Goal: Information Seeking & Learning: Learn about a topic

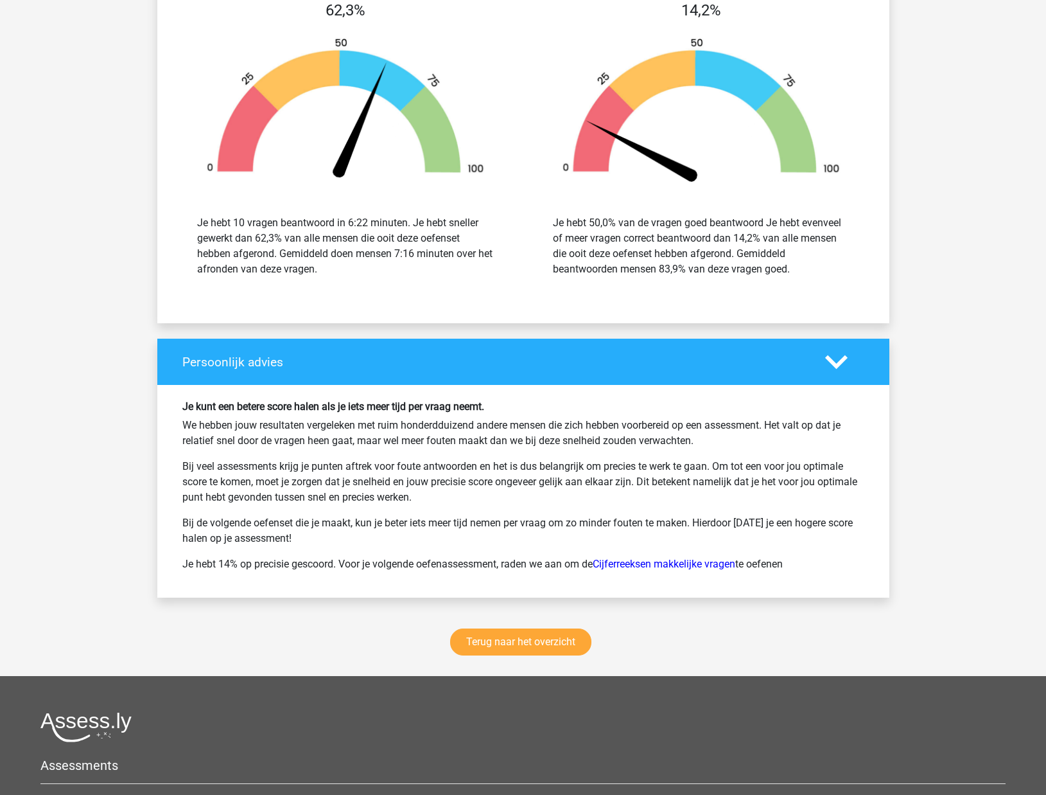
scroll to position [1475, 0]
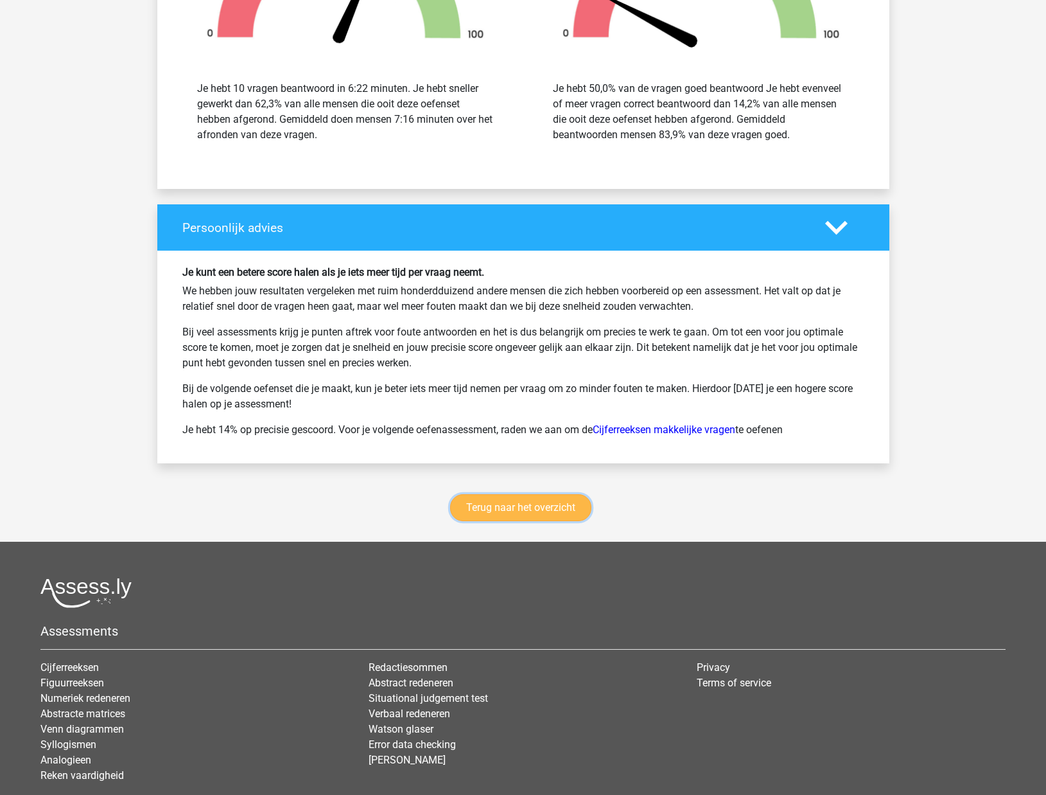
click at [521, 495] on link "Terug naar het overzicht" at bounding box center [520, 507] width 141 height 27
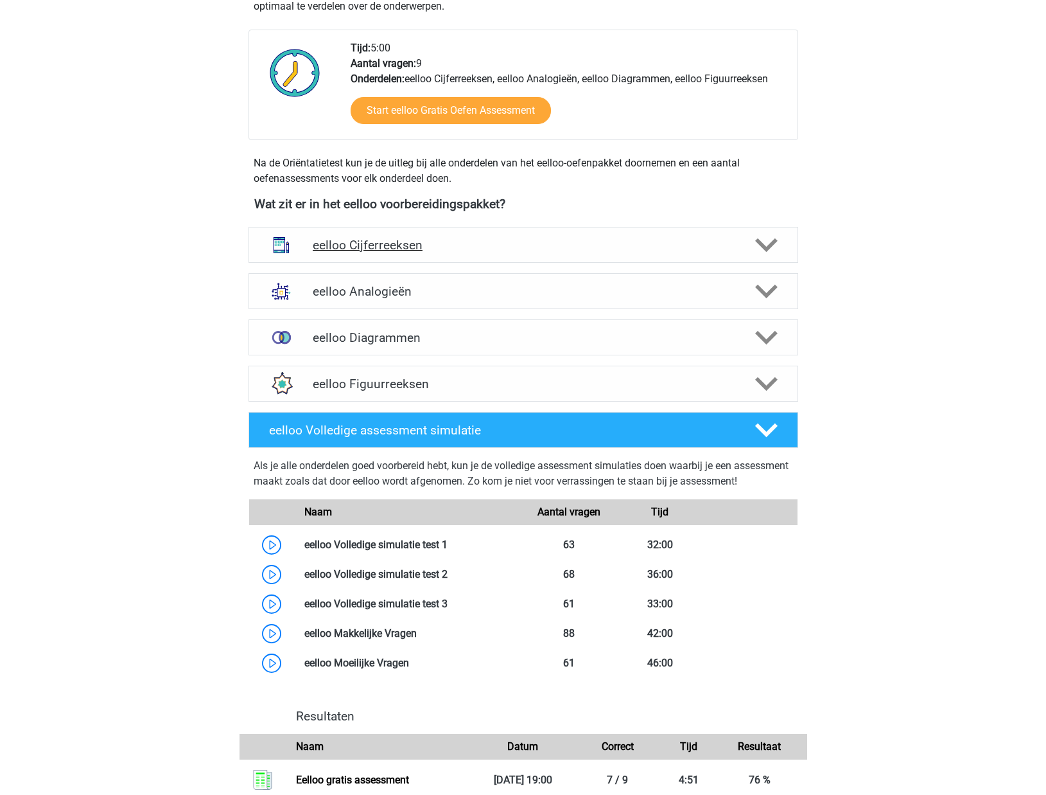
scroll to position [304, 0]
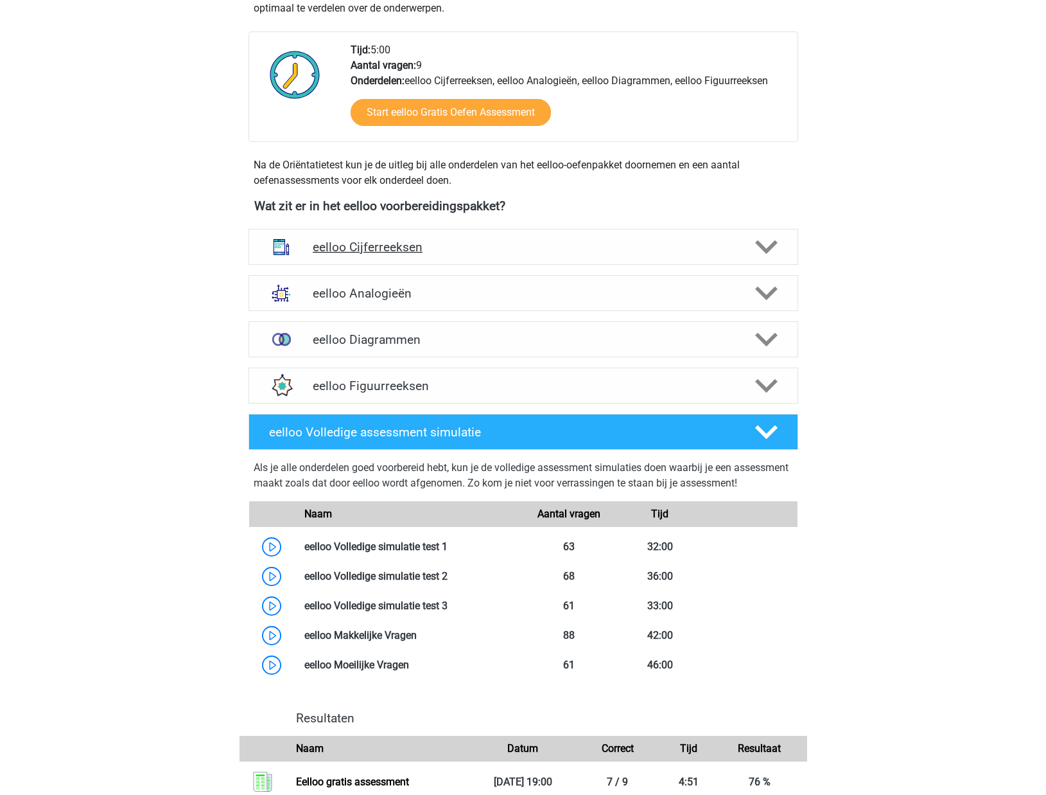
click at [514, 240] on h4 "eelloo Cijferreeksen" at bounding box center [523, 247] width 421 height 15
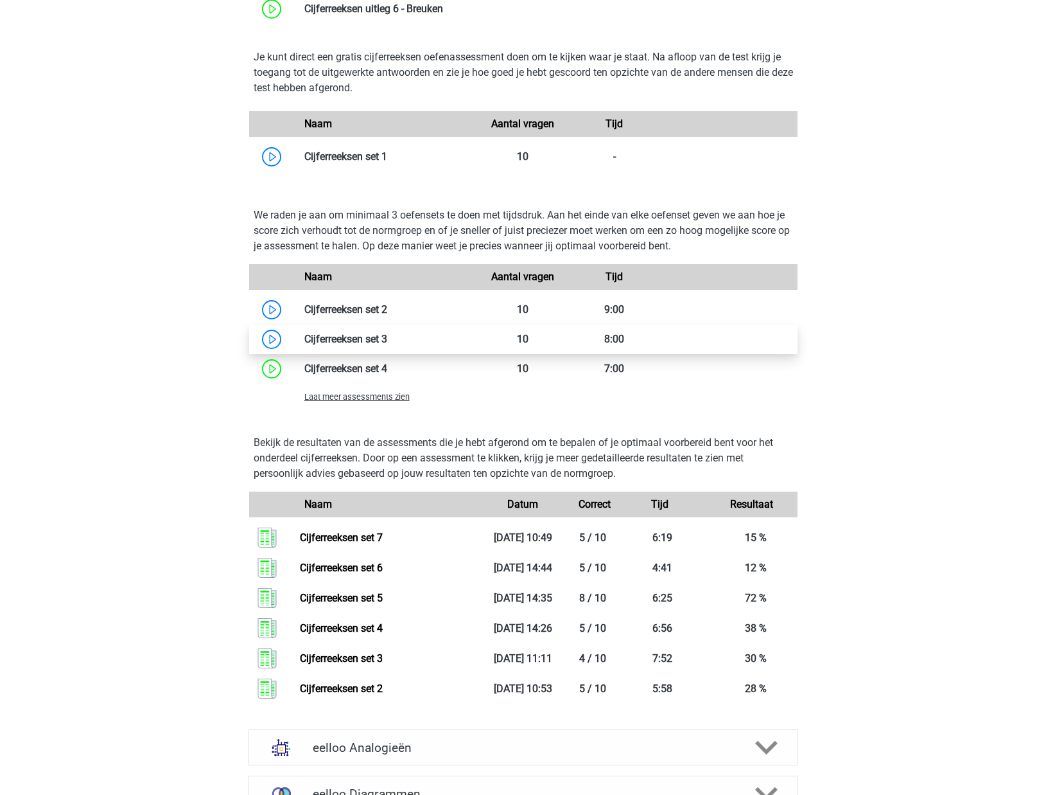
scroll to position [784, 0]
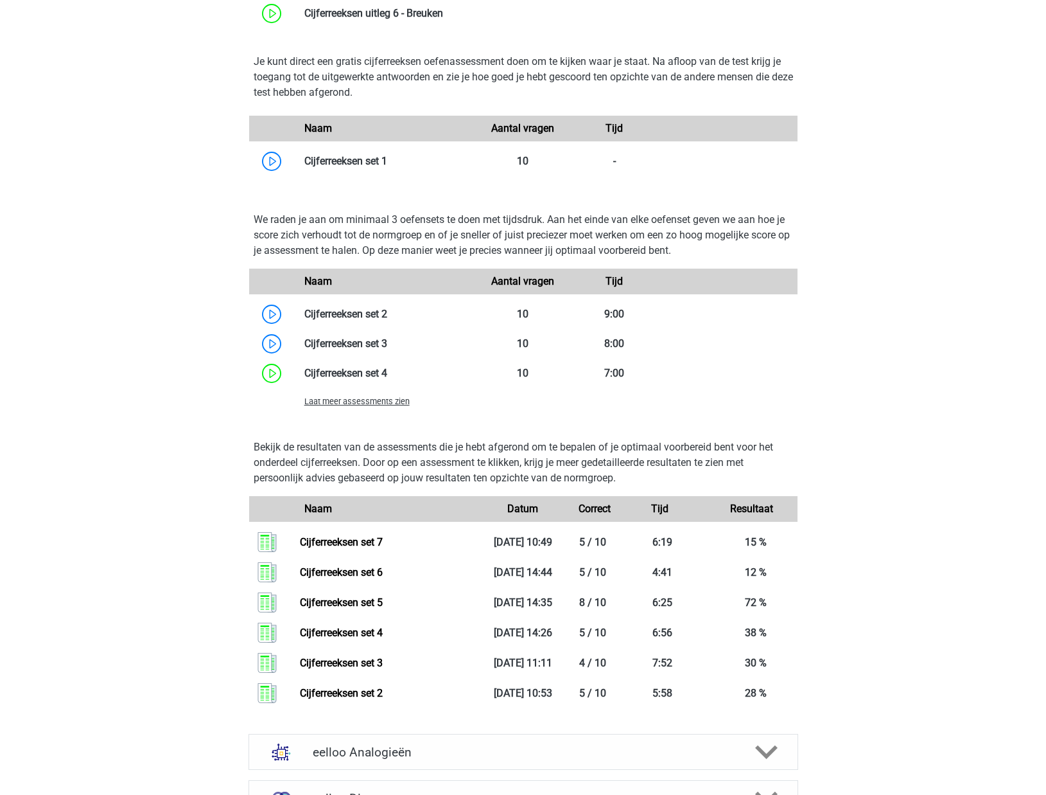
click at [360, 401] on span "Laat meer assessments zien" at bounding box center [356, 401] width 105 height 10
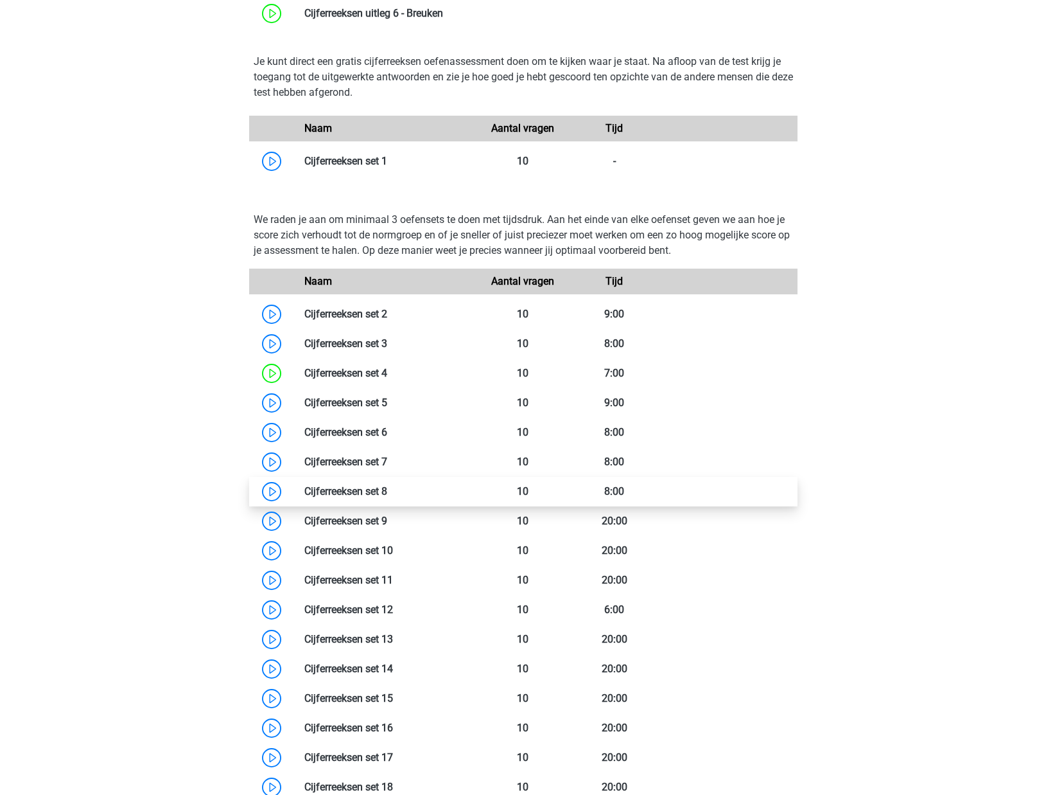
click at [387, 485] on link at bounding box center [387, 491] width 0 height 12
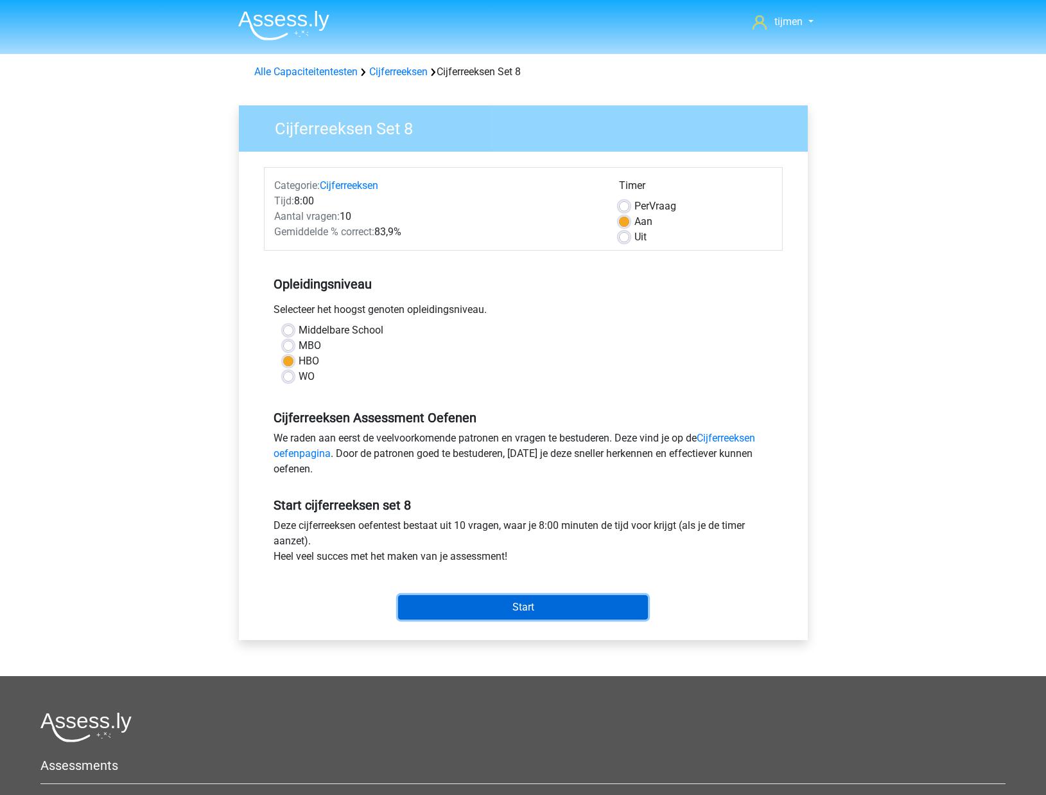
click at [521, 609] on input "Start" at bounding box center [523, 607] width 250 height 24
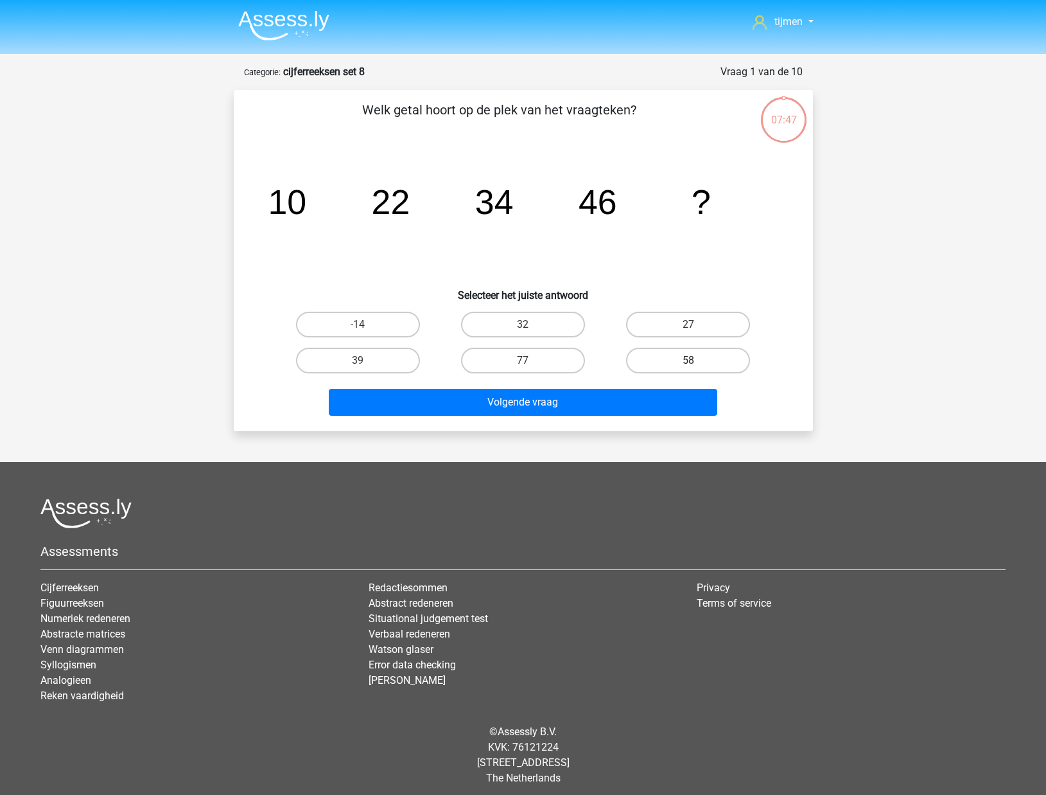
click at [685, 369] on label "58" at bounding box center [688, 361] width 124 height 26
click at [689, 369] on input "58" at bounding box center [693, 364] width 8 height 8
radio input "true"
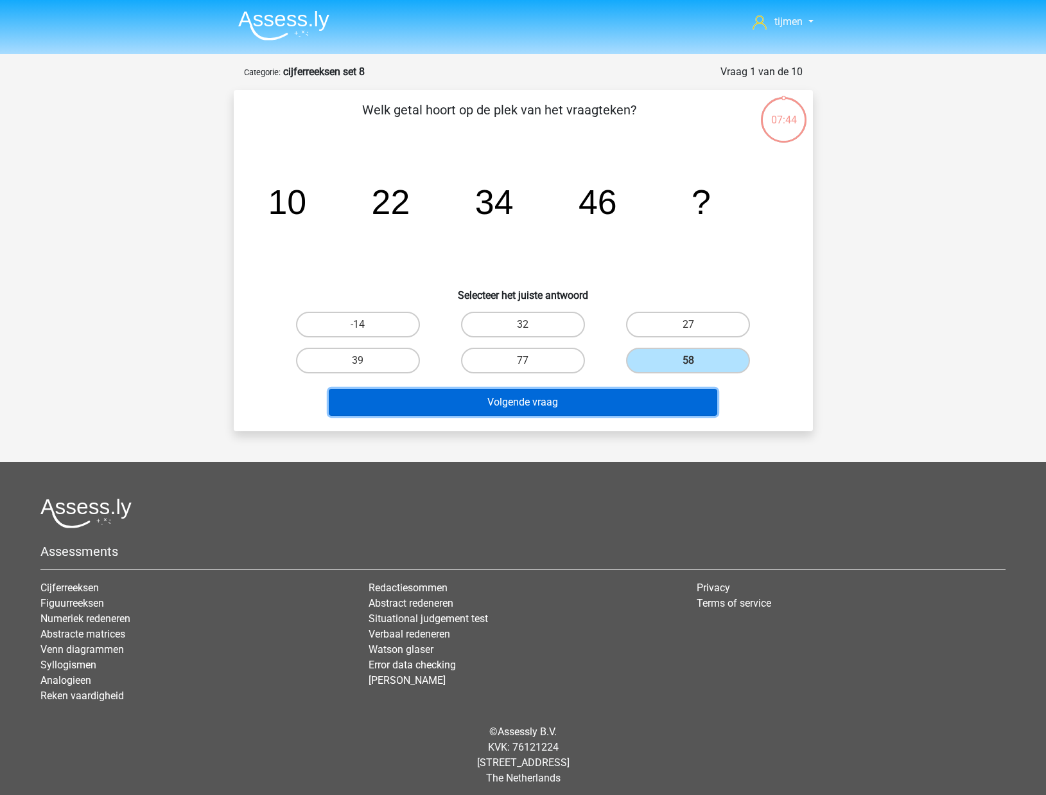
click at [630, 400] on button "Volgende vraag" at bounding box center [523, 402] width 389 height 27
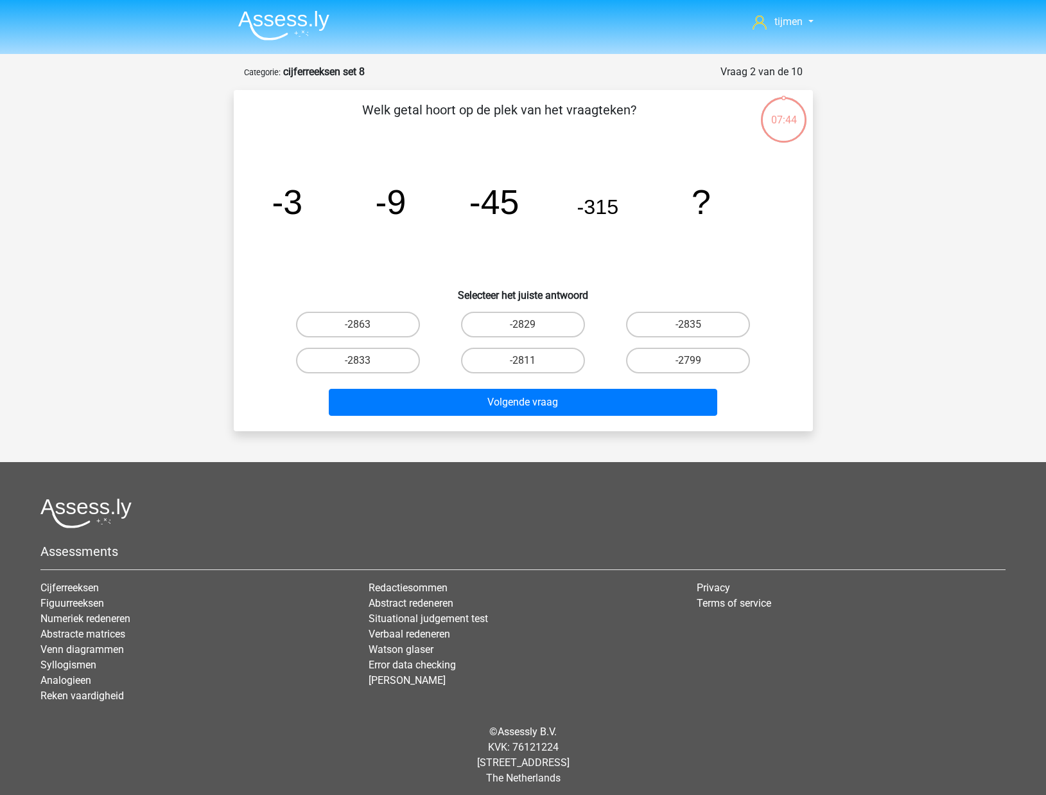
scroll to position [6, 0]
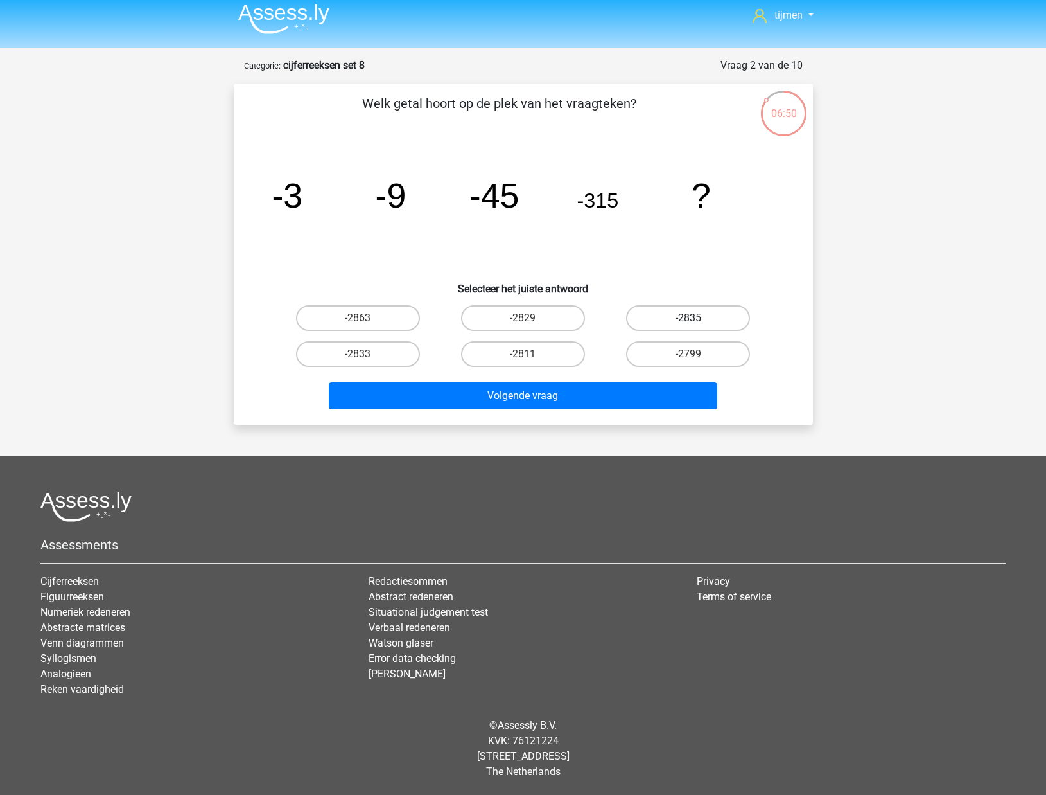
click at [686, 307] on label "-2835" at bounding box center [688, 318] width 124 height 26
click at [689, 318] on input "-2835" at bounding box center [693, 322] width 8 height 8
radio input "true"
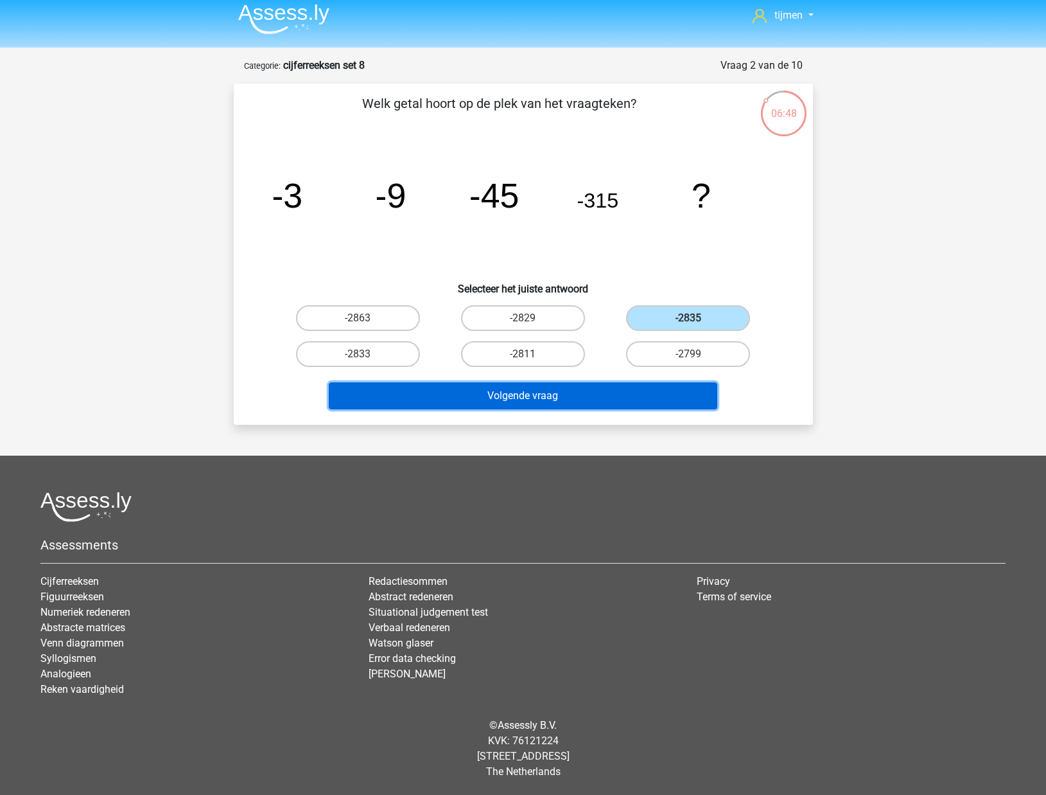
click at [607, 400] on button "Volgende vraag" at bounding box center [523, 395] width 389 height 27
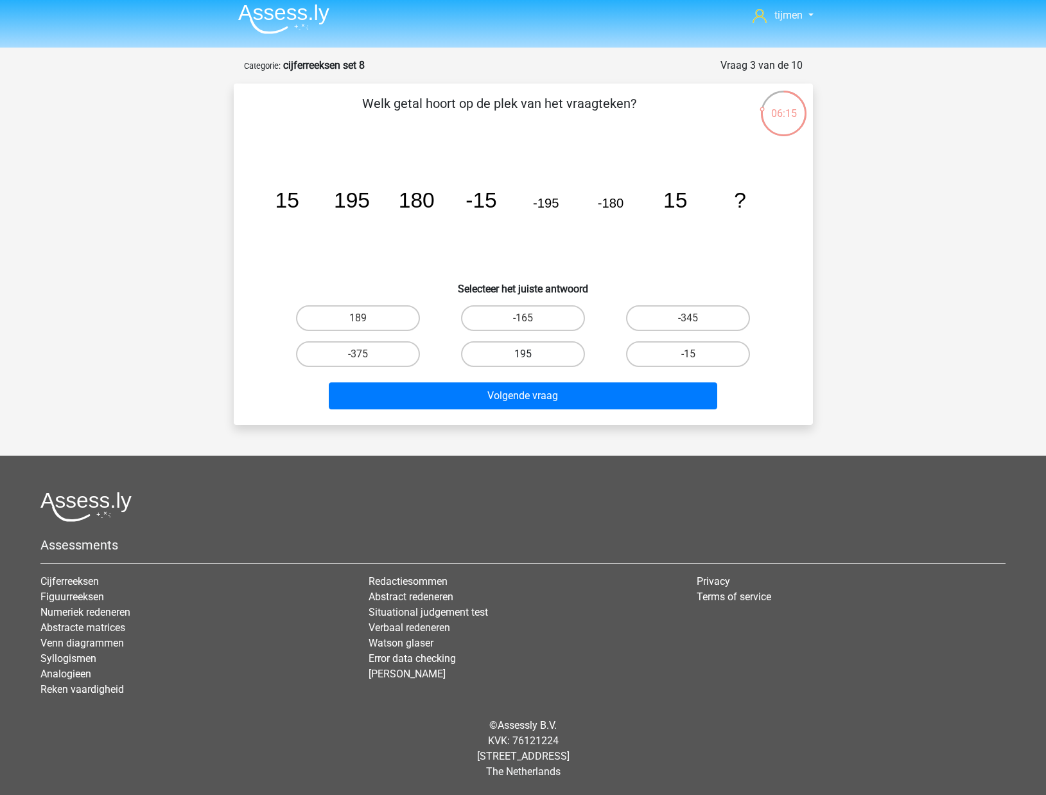
click at [532, 358] on label "195" at bounding box center [523, 354] width 124 height 26
click at [531, 358] on input "195" at bounding box center [527, 358] width 8 height 8
radio input "true"
click at [532, 413] on div "Volgende vraag" at bounding box center [524, 398] width 496 height 32
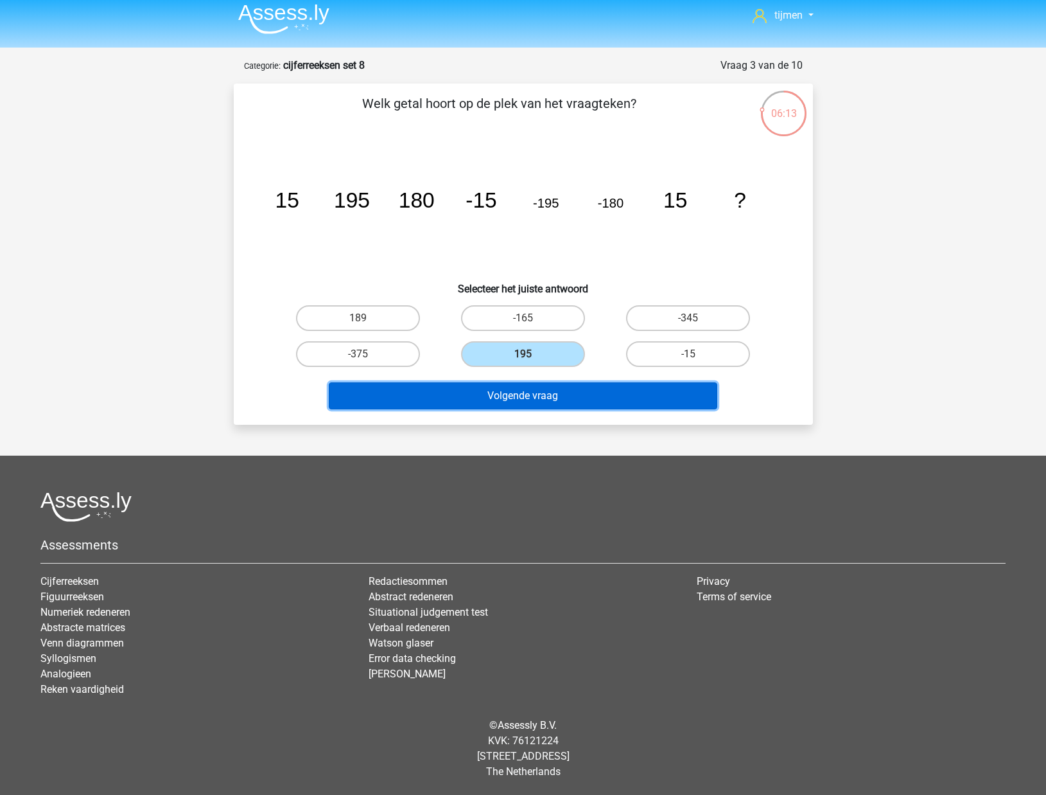
click at [534, 408] on button "Volgende vraag" at bounding box center [523, 395] width 389 height 27
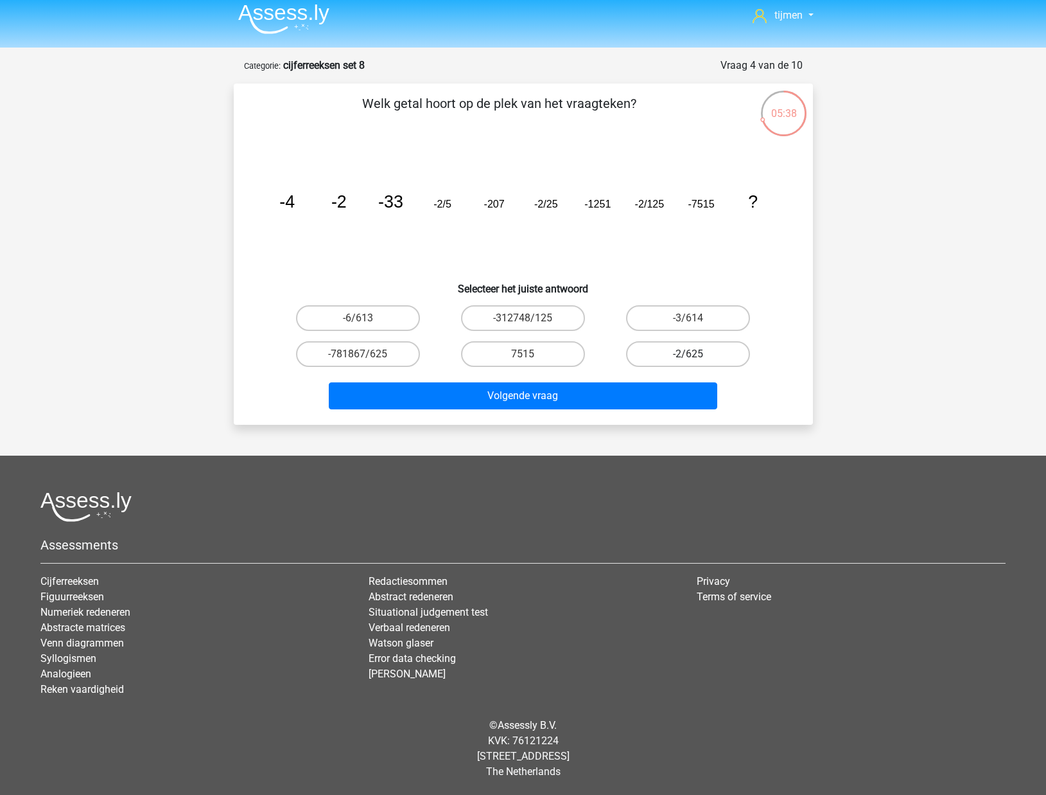
click at [702, 351] on label "-2/625" at bounding box center [688, 354] width 124 height 26
click at [697, 354] on input "-2/625" at bounding box center [693, 358] width 8 height 8
radio input "true"
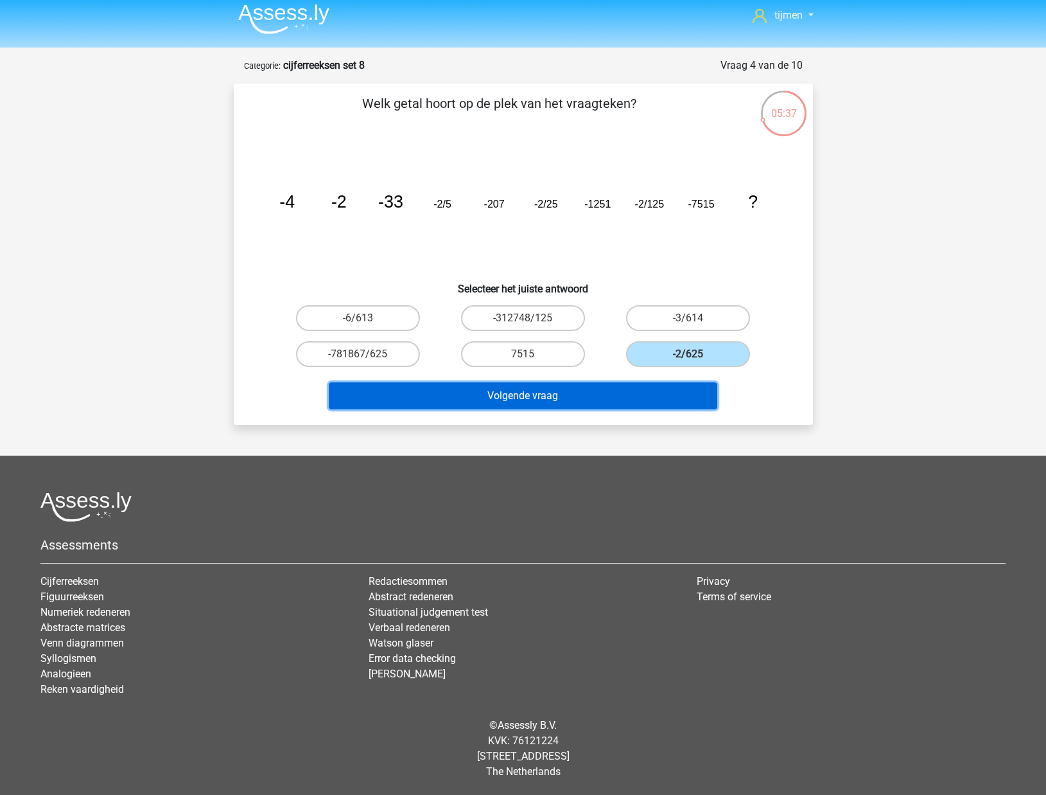
click at [640, 390] on button "Volgende vraag" at bounding box center [523, 395] width 389 height 27
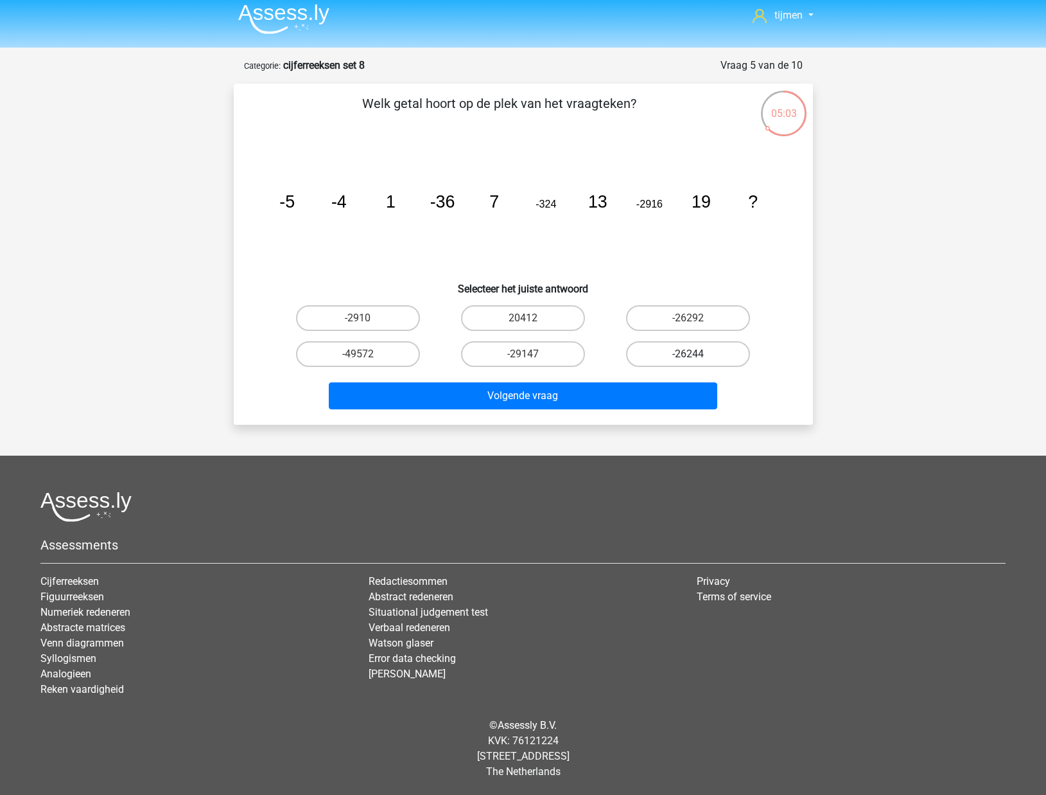
click at [674, 350] on label "-26244" at bounding box center [688, 354] width 124 height 26
click at [689, 354] on input "-26244" at bounding box center [693, 358] width 8 height 8
radio input "true"
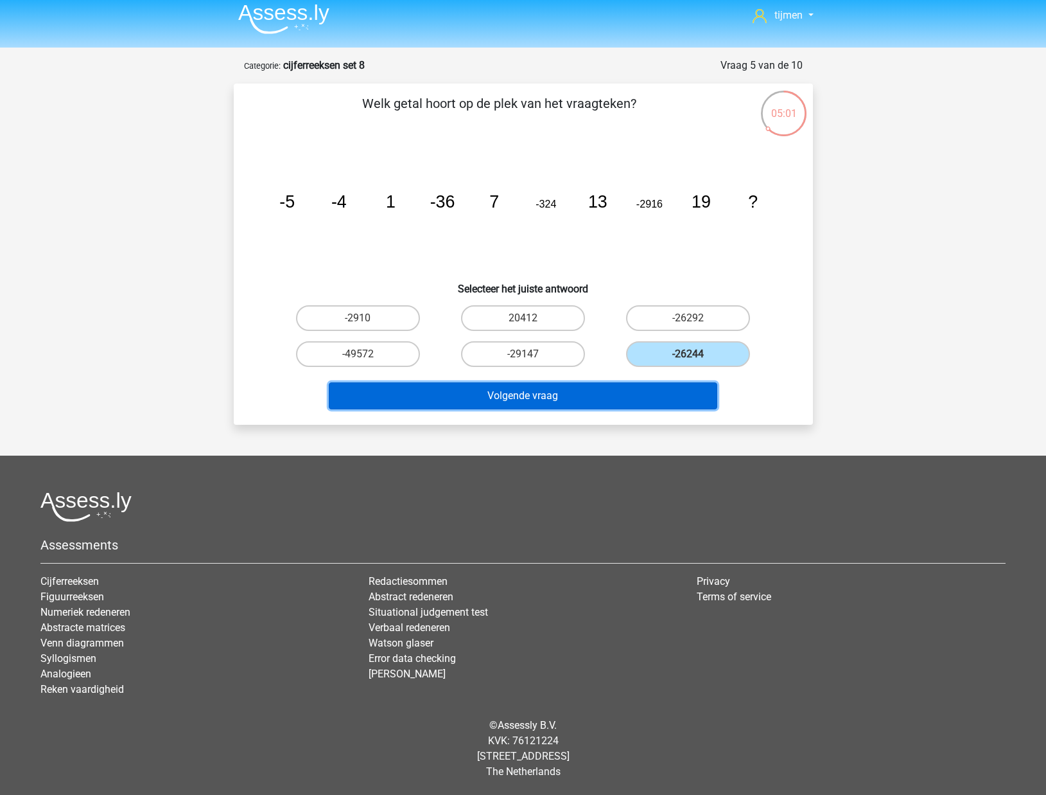
click at [627, 390] on button "Volgende vraag" at bounding box center [523, 395] width 389 height 27
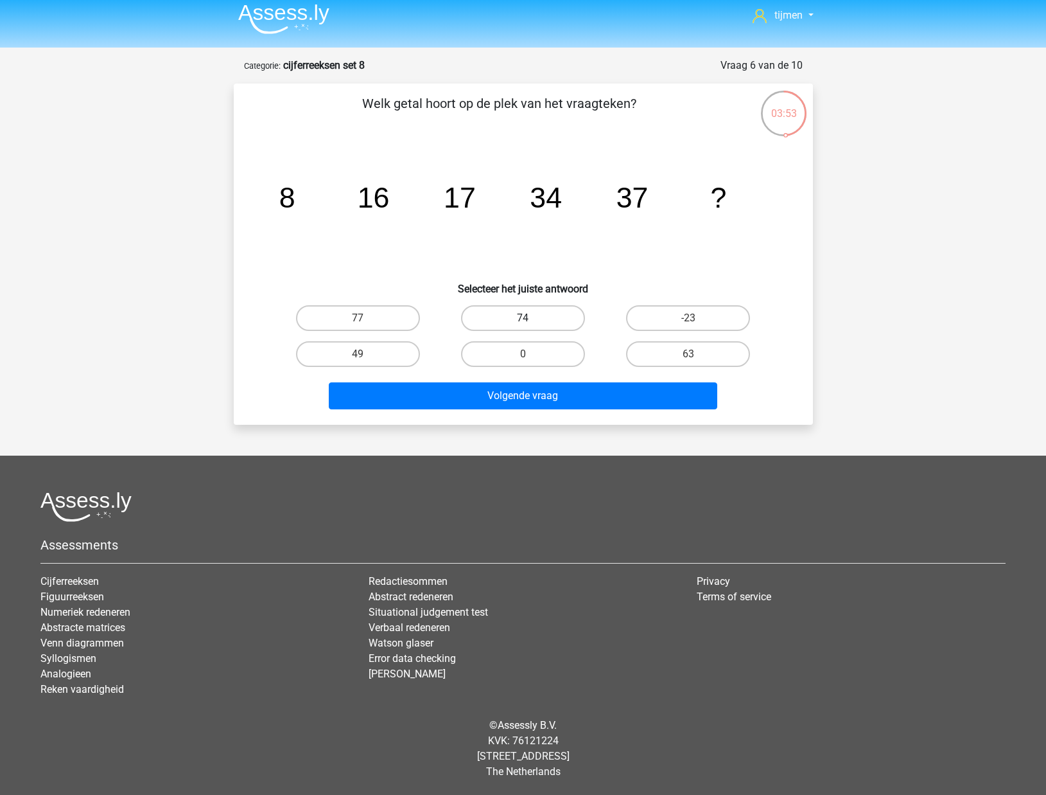
click at [529, 314] on label "74" at bounding box center [523, 318] width 124 height 26
click at [529, 318] on input "74" at bounding box center [527, 322] width 8 height 8
radio input "true"
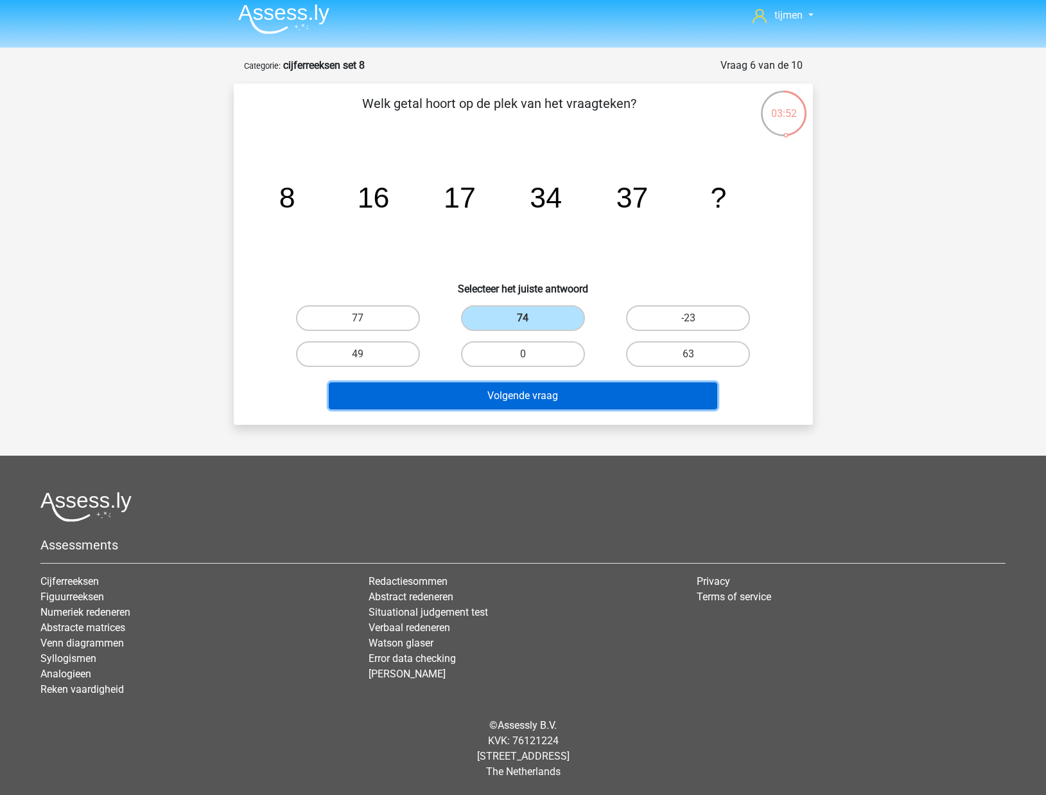
click at [558, 407] on button "Volgende vraag" at bounding box center [523, 395] width 389 height 27
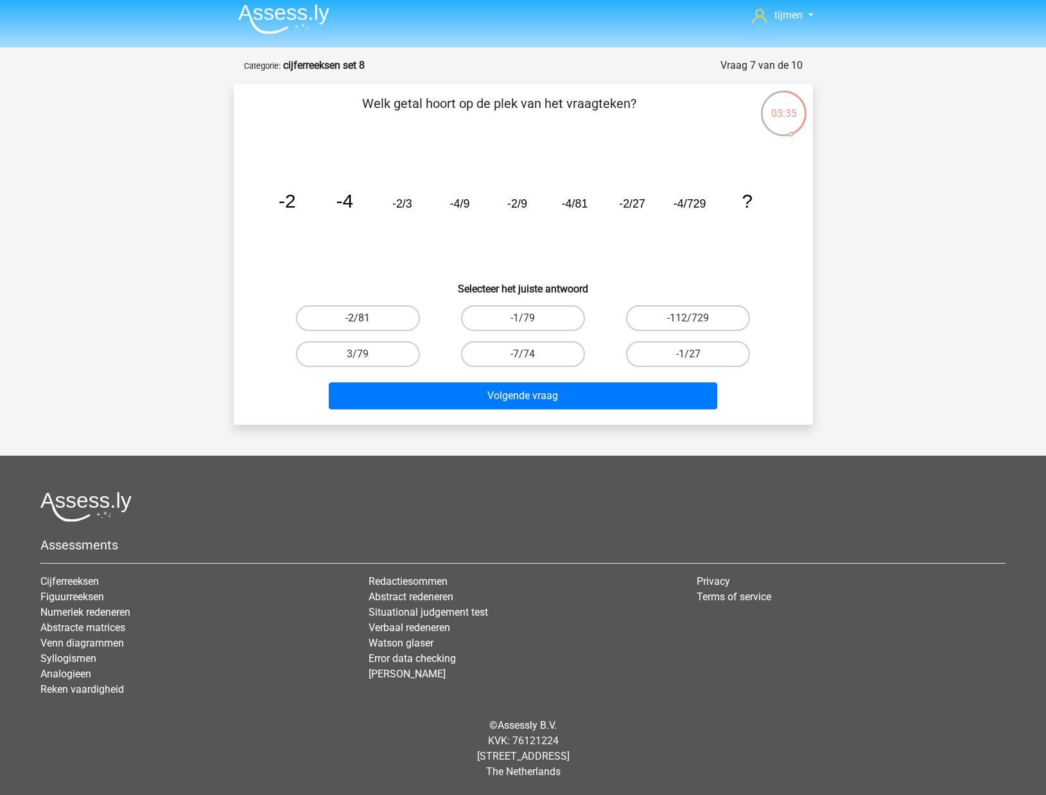
click at [373, 328] on label "-2/81" at bounding box center [358, 318] width 124 height 26
click at [366, 326] on input "-2/81" at bounding box center [362, 322] width 8 height 8
radio input "true"
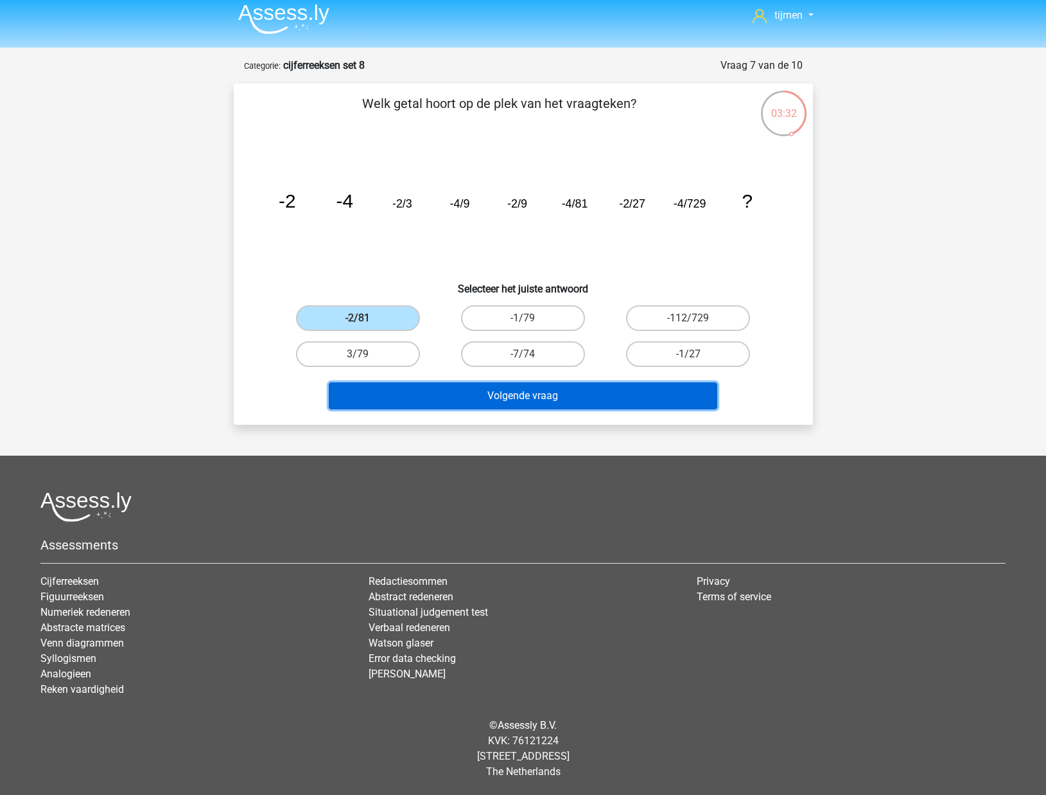
click at [590, 392] on button "Volgende vraag" at bounding box center [523, 395] width 389 height 27
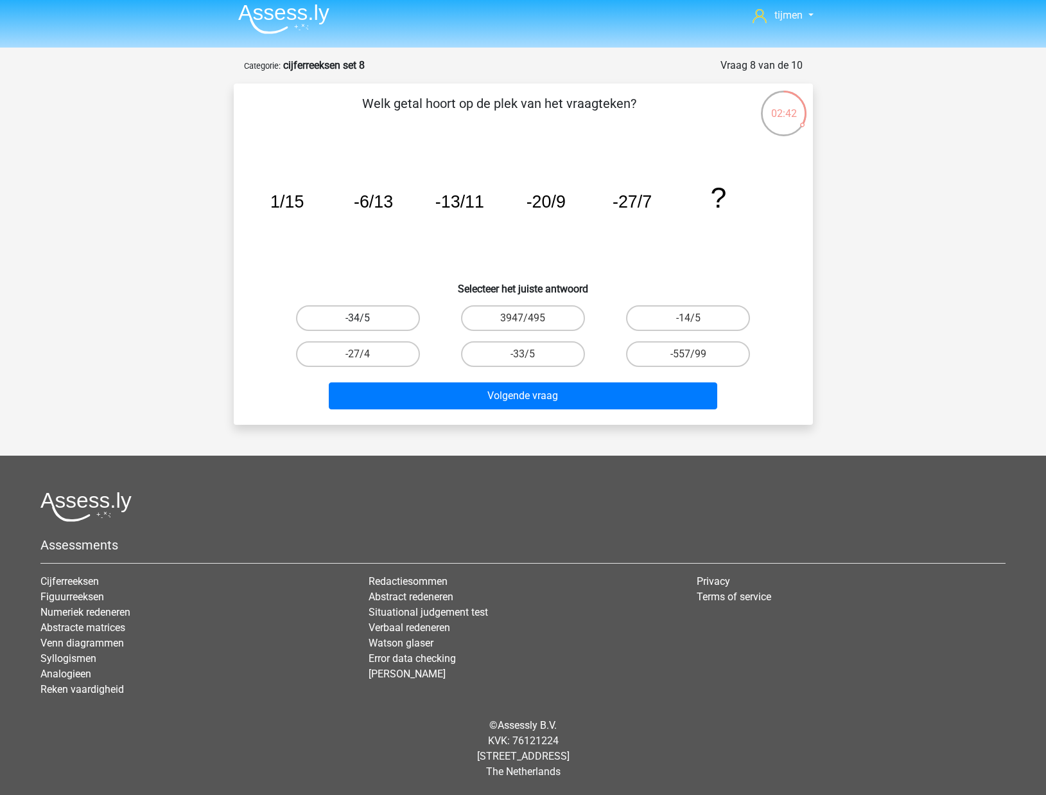
click at [320, 319] on label "-34/5" at bounding box center [358, 318] width 124 height 26
click at [358, 319] on input "-34/5" at bounding box center [362, 322] width 8 height 8
radio input "true"
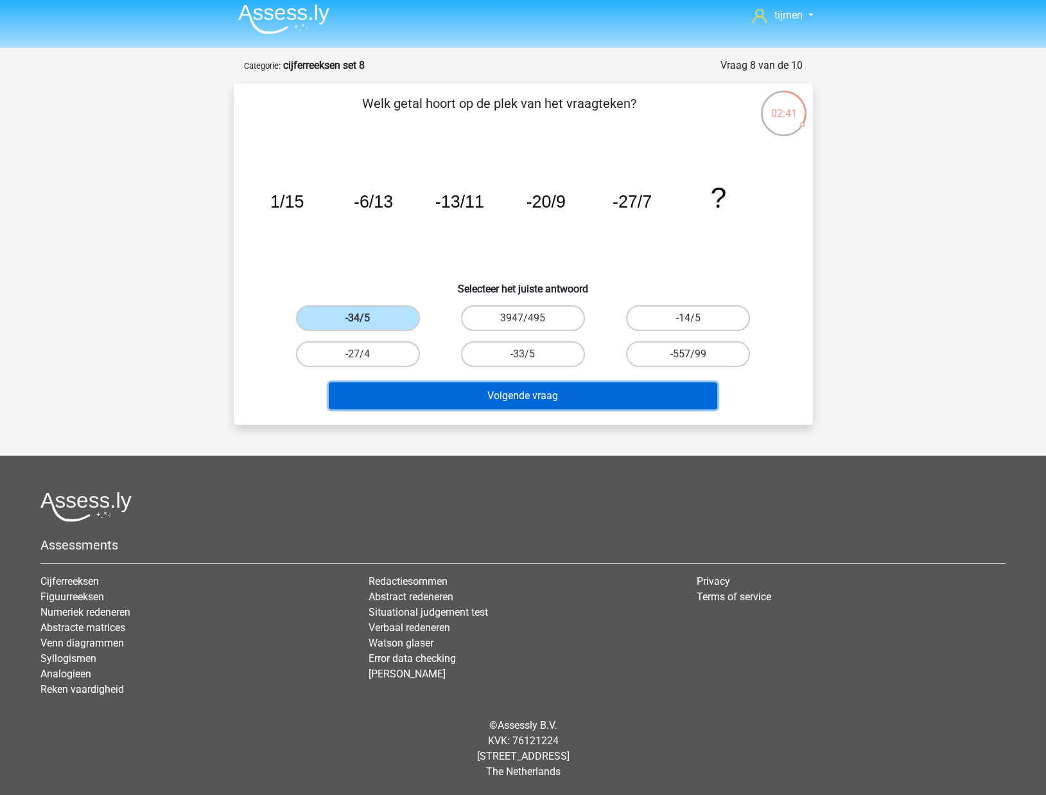
click at [495, 406] on button "Volgende vraag" at bounding box center [523, 395] width 389 height 27
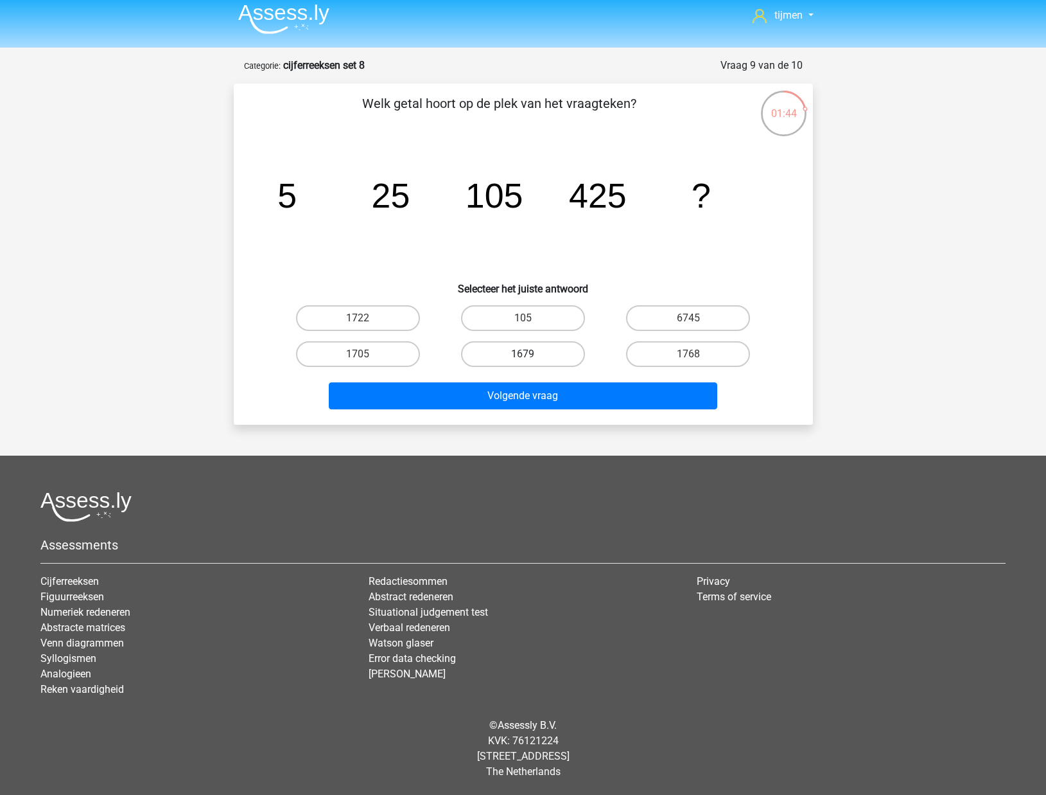
click at [548, 356] on label "1679" at bounding box center [523, 354] width 124 height 26
click at [531, 356] on input "1679" at bounding box center [527, 358] width 8 height 8
radio input "true"
click at [352, 314] on label "1722" at bounding box center [358, 318] width 124 height 26
click at [358, 318] on input "1722" at bounding box center [362, 322] width 8 height 8
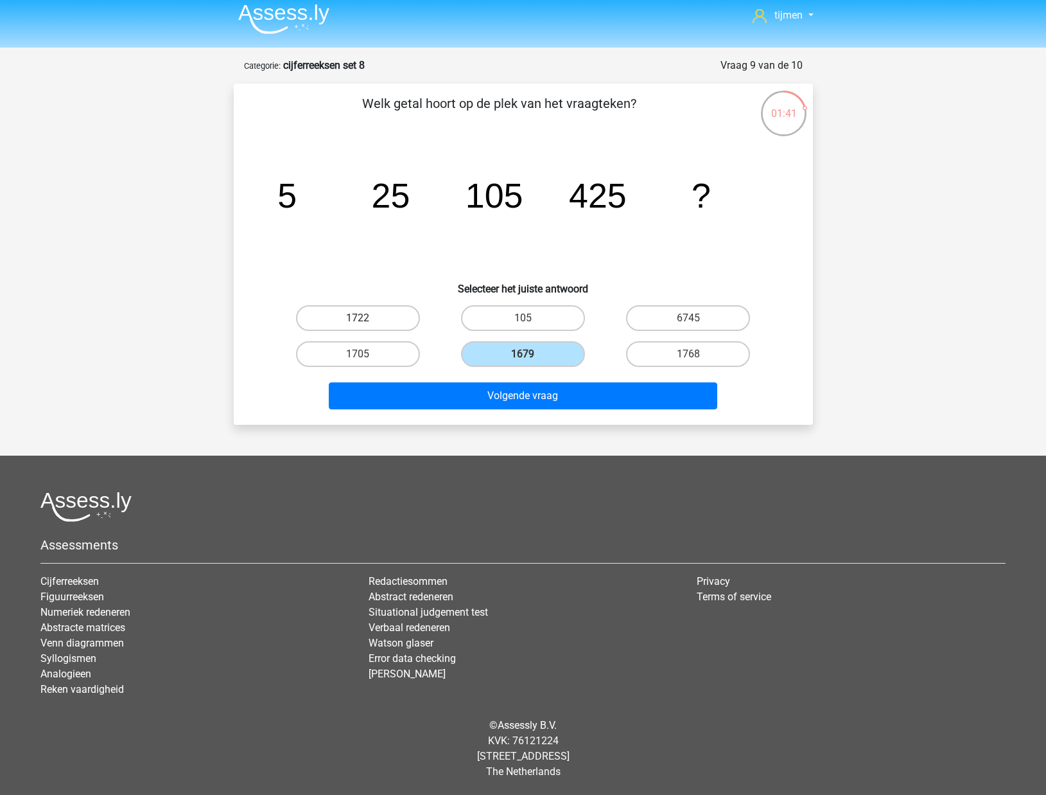
radio input "true"
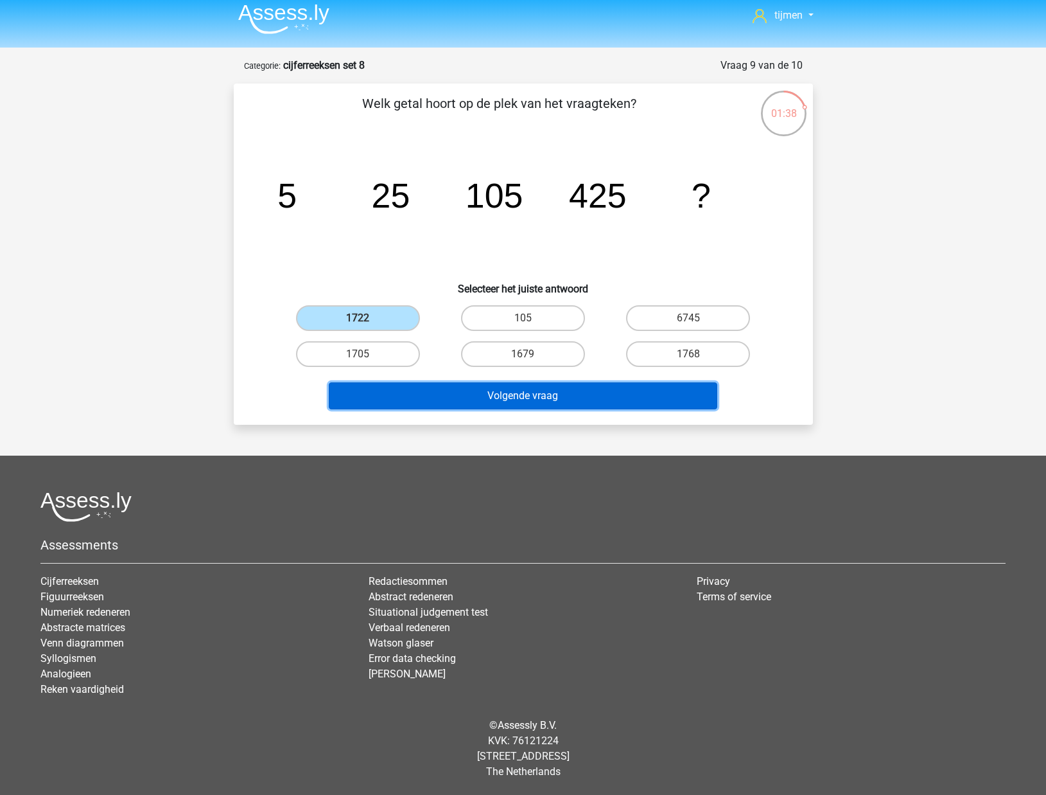
click at [601, 396] on button "Volgende vraag" at bounding box center [523, 395] width 389 height 27
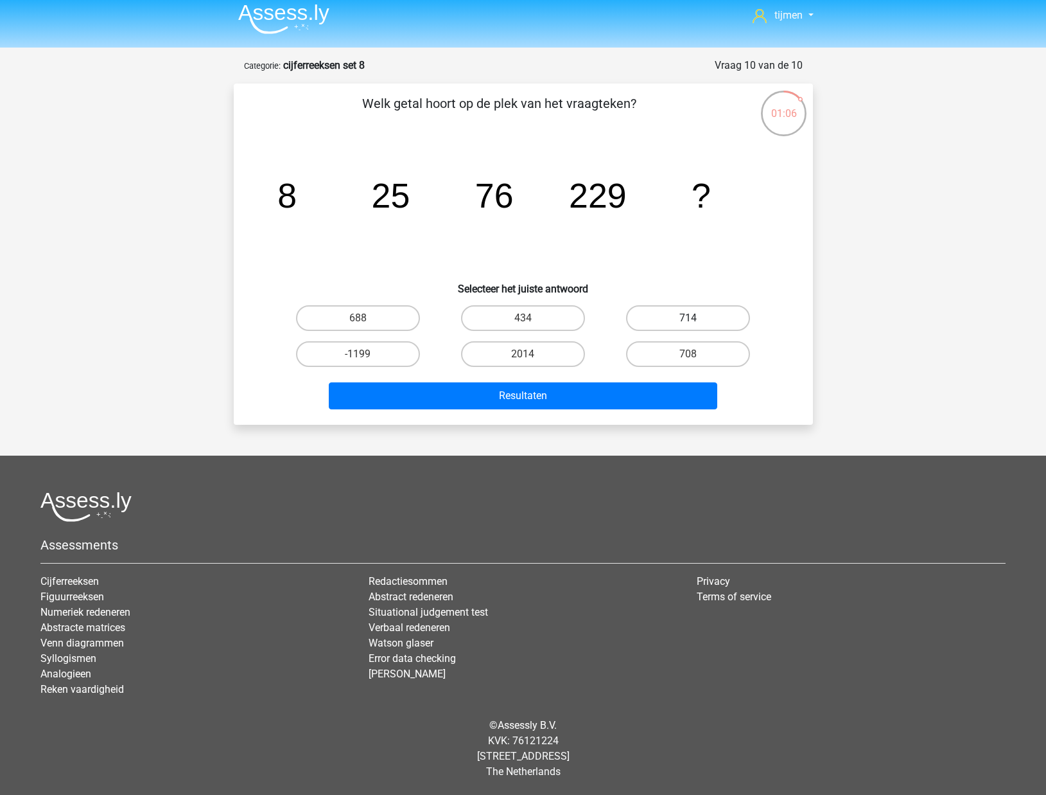
click at [651, 317] on label "714" at bounding box center [688, 318] width 124 height 26
click at [689, 318] on input "714" at bounding box center [693, 322] width 8 height 8
radio input "true"
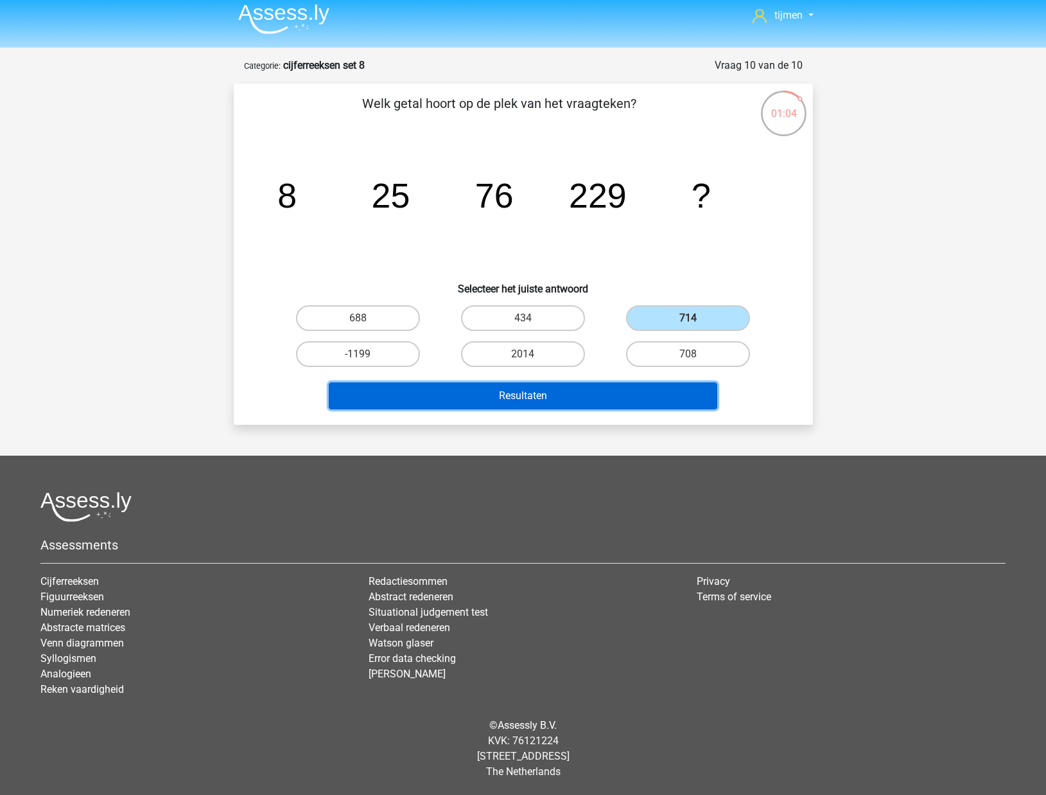
click at [626, 398] on button "Resultaten" at bounding box center [523, 395] width 389 height 27
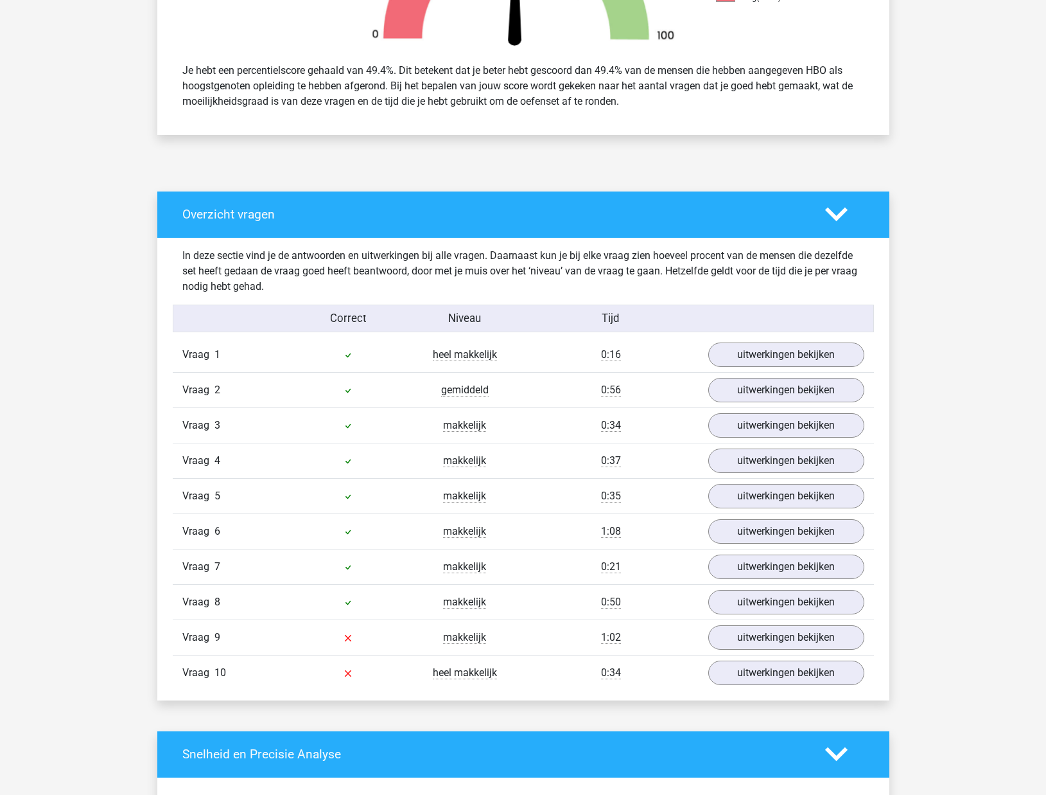
scroll to position [508, 0]
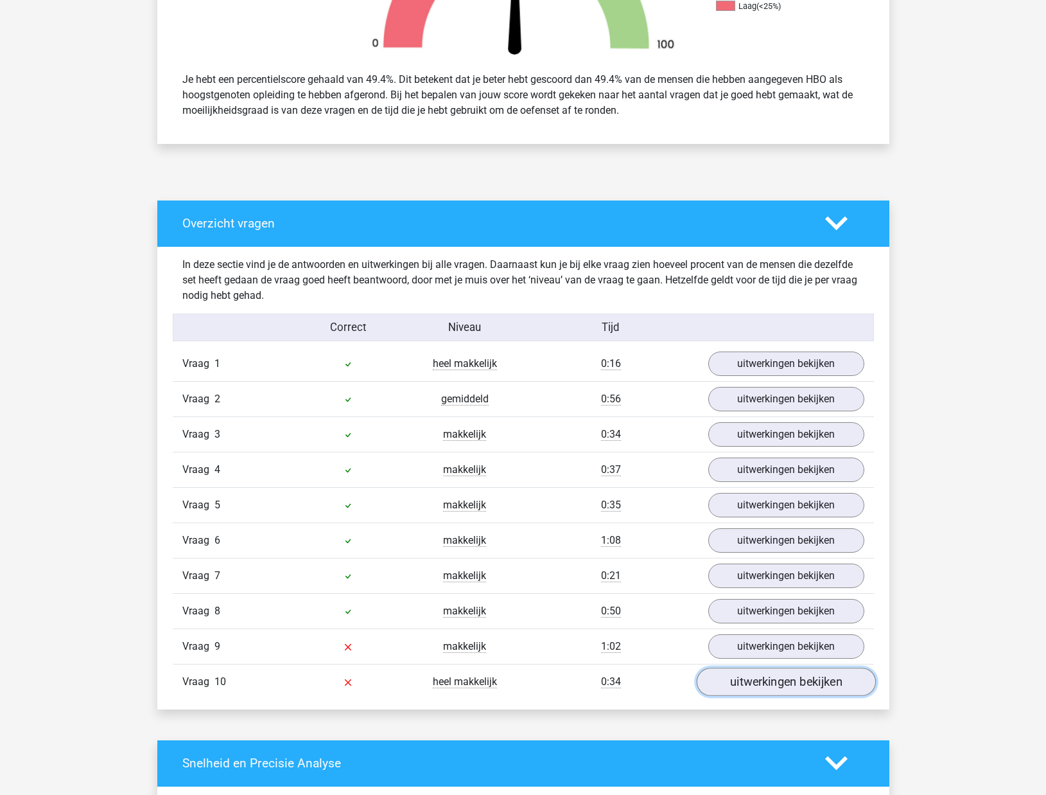
click at [766, 680] on link "uitwerkingen bekijken" at bounding box center [785, 681] width 179 height 28
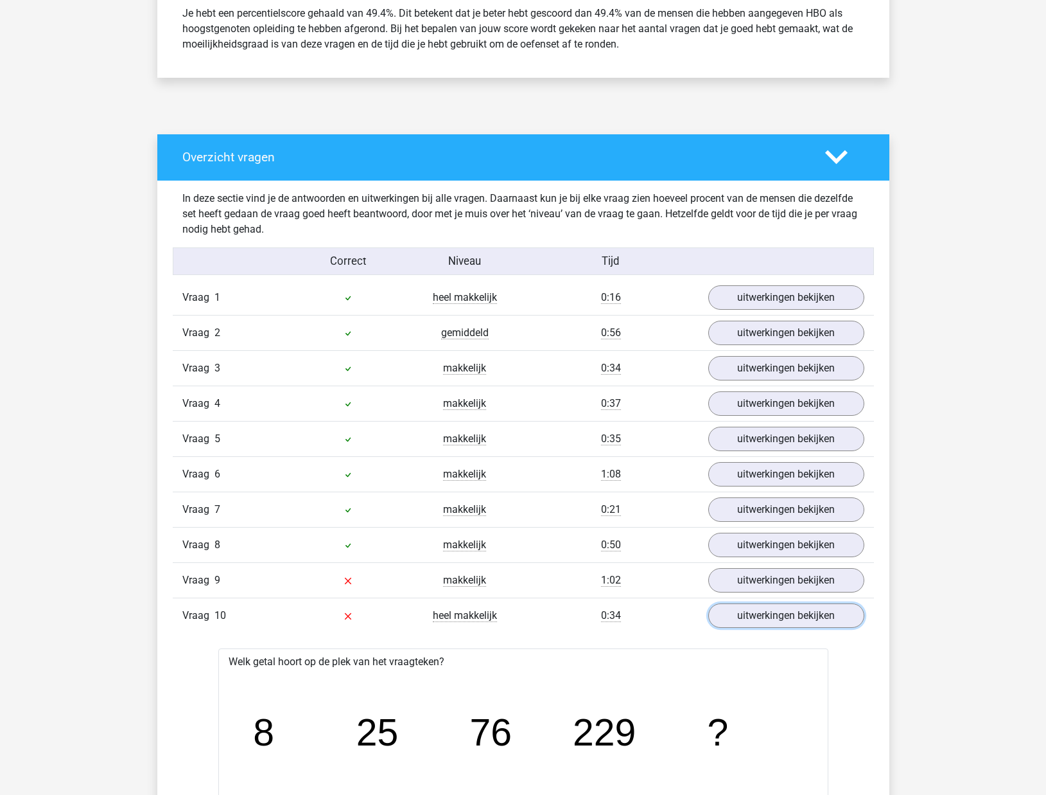
scroll to position [567, 0]
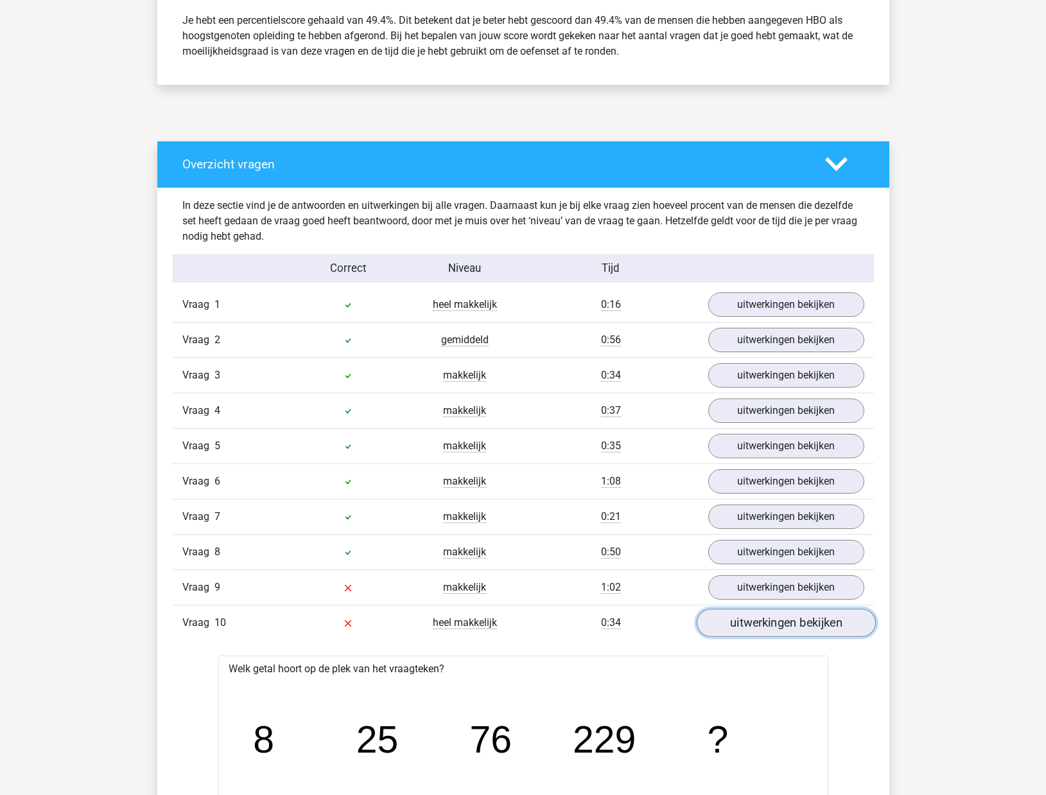
click at [770, 614] on link "uitwerkingen bekijken" at bounding box center [785, 622] width 179 height 28
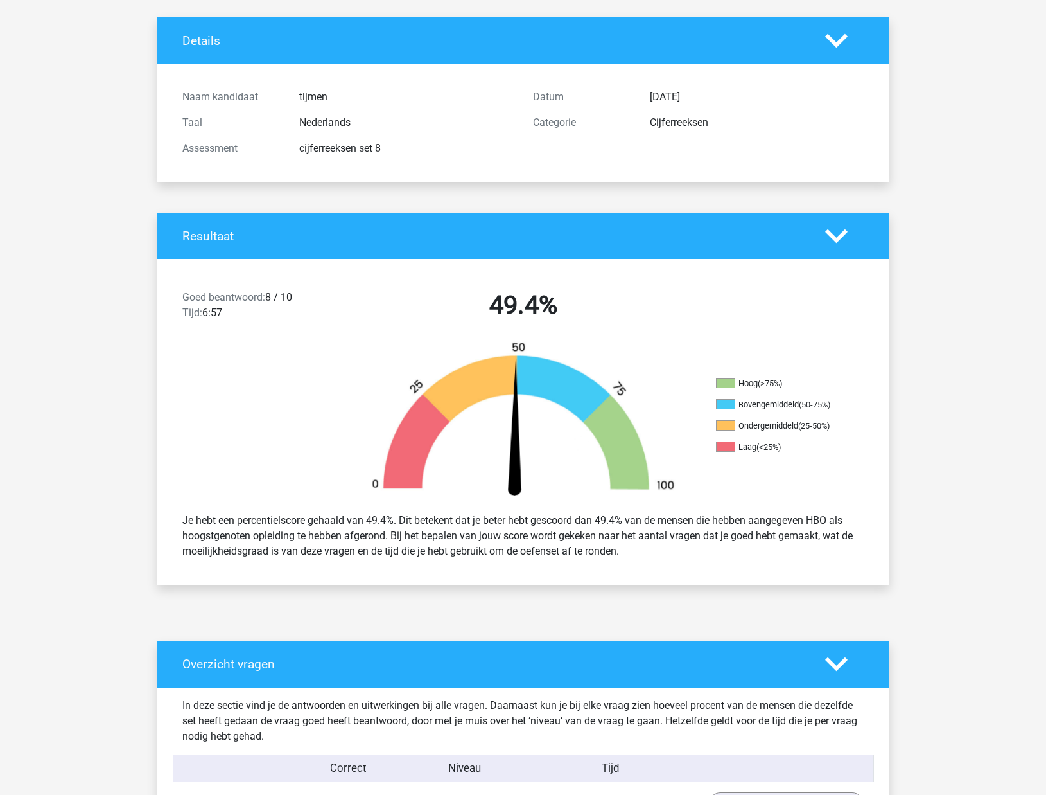
scroll to position [0, 0]
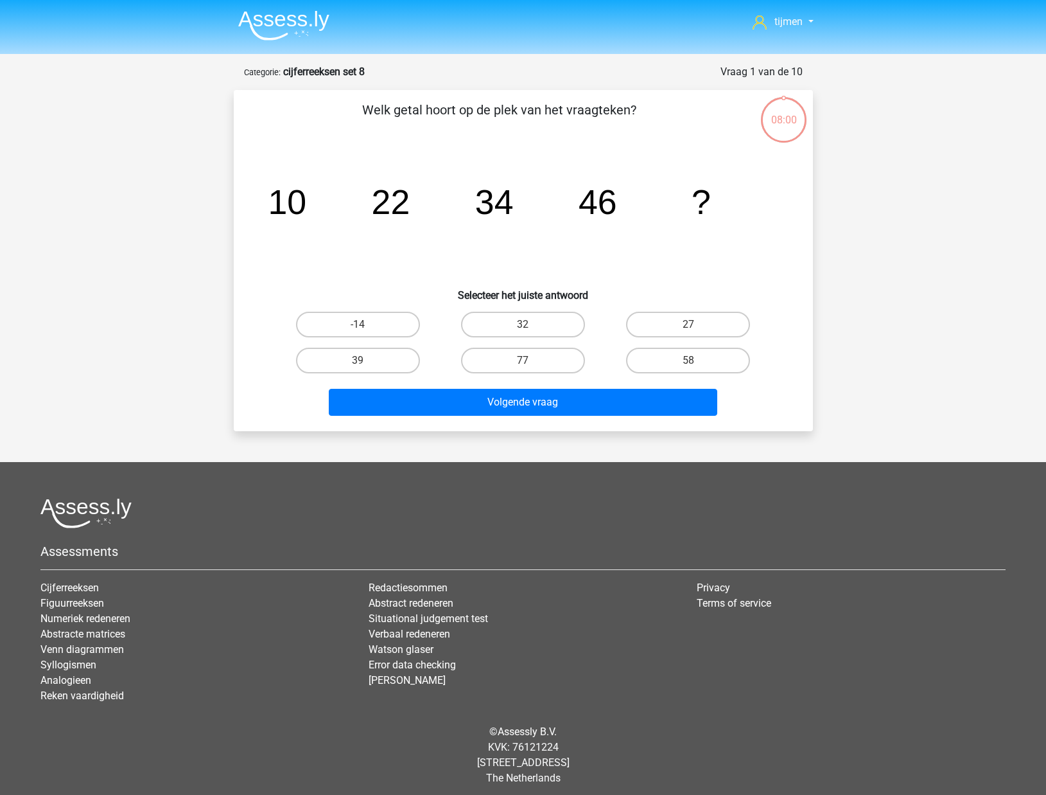
scroll to position [6, 0]
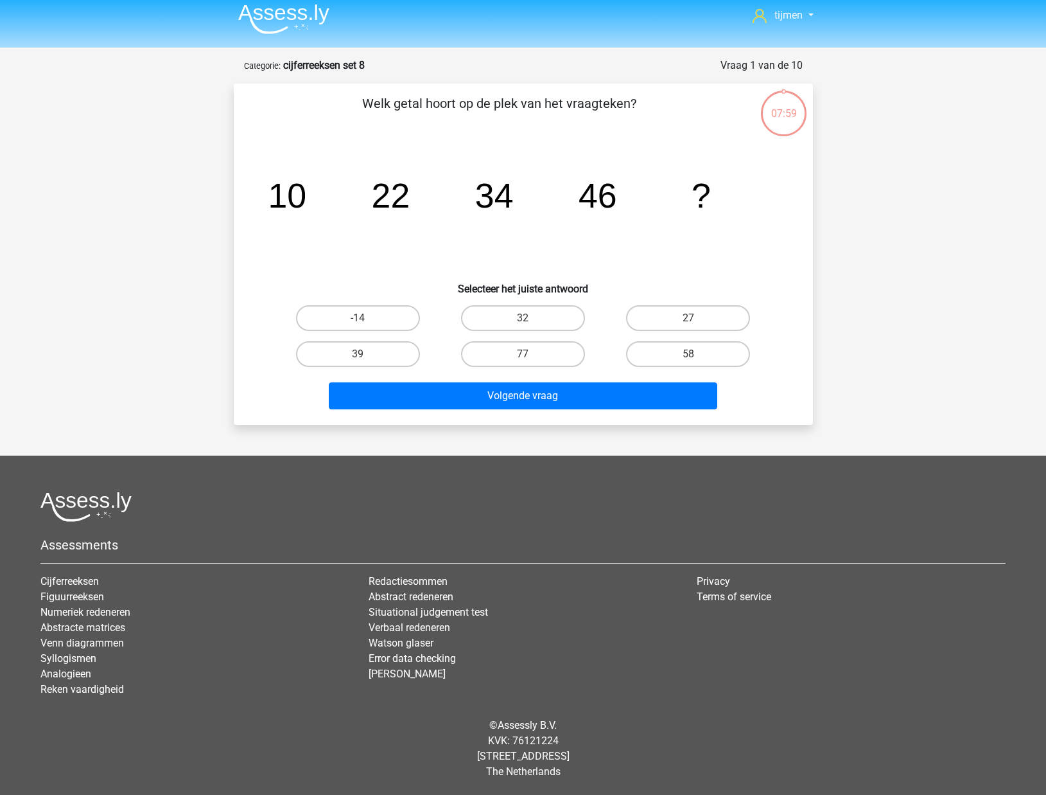
click at [328, 19] on img at bounding box center [283, 19] width 91 height 30
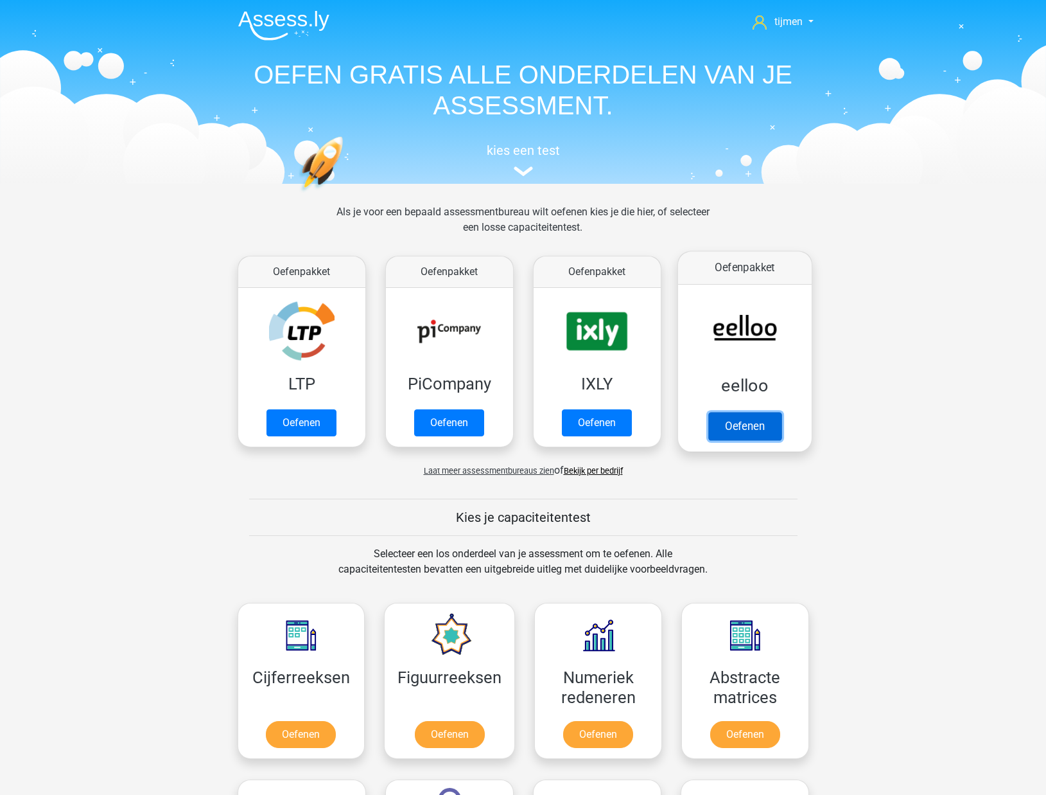
click at [769, 412] on link "Oefenen" at bounding box center [744, 426] width 73 height 28
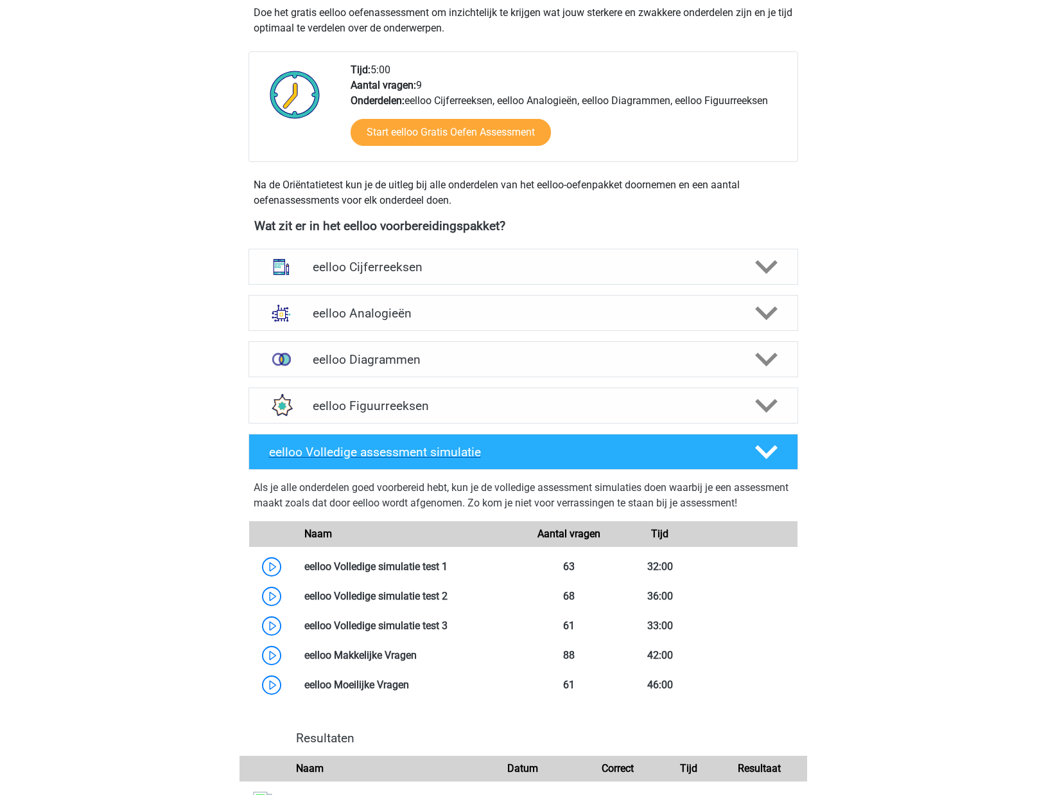
scroll to position [276, 0]
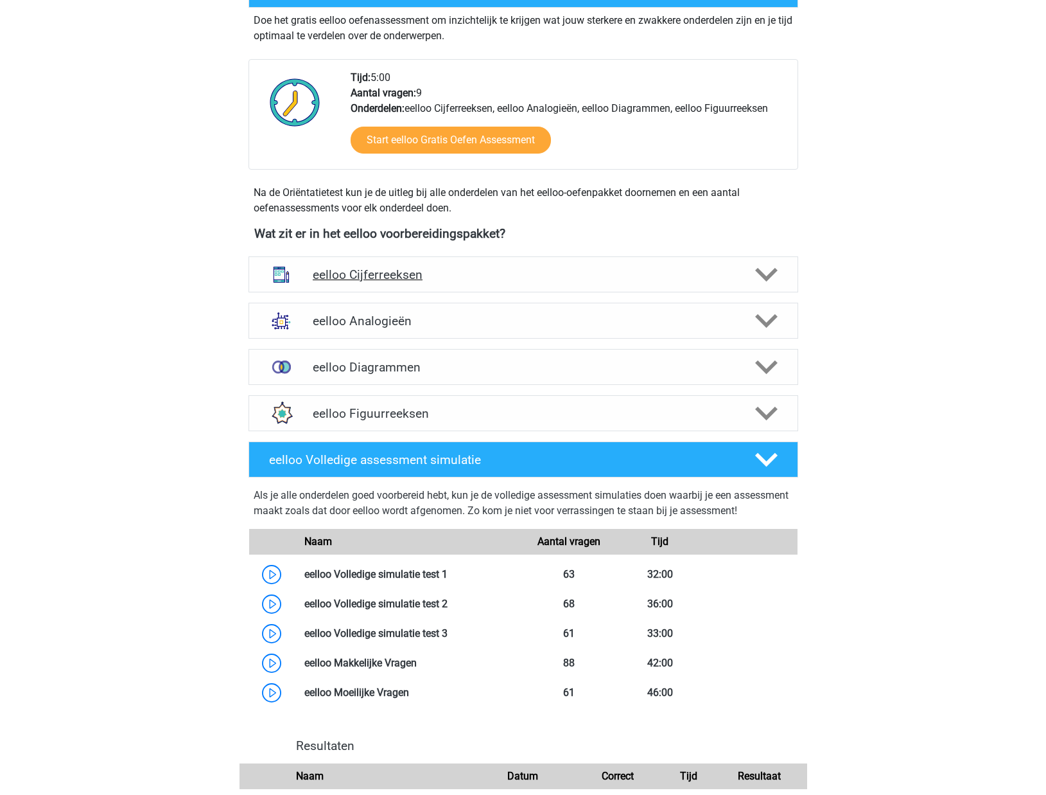
click at [618, 273] on h4 "eelloo Cijferreeksen" at bounding box center [523, 274] width 421 height 15
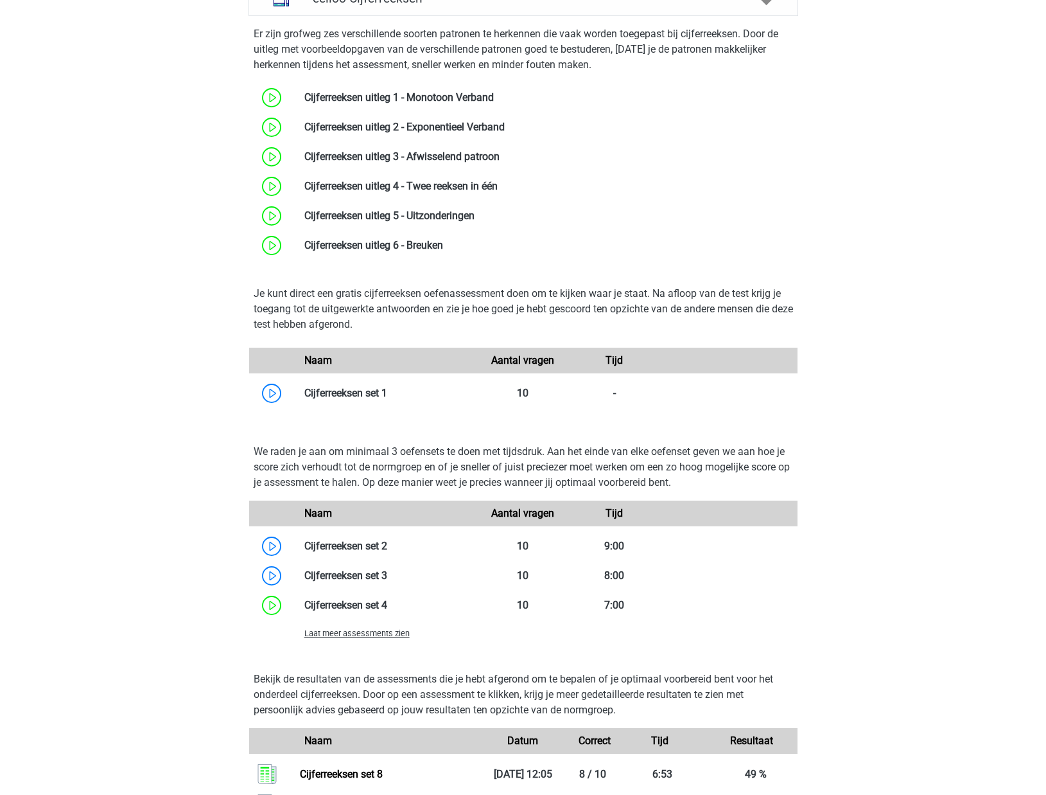
scroll to position [531, 0]
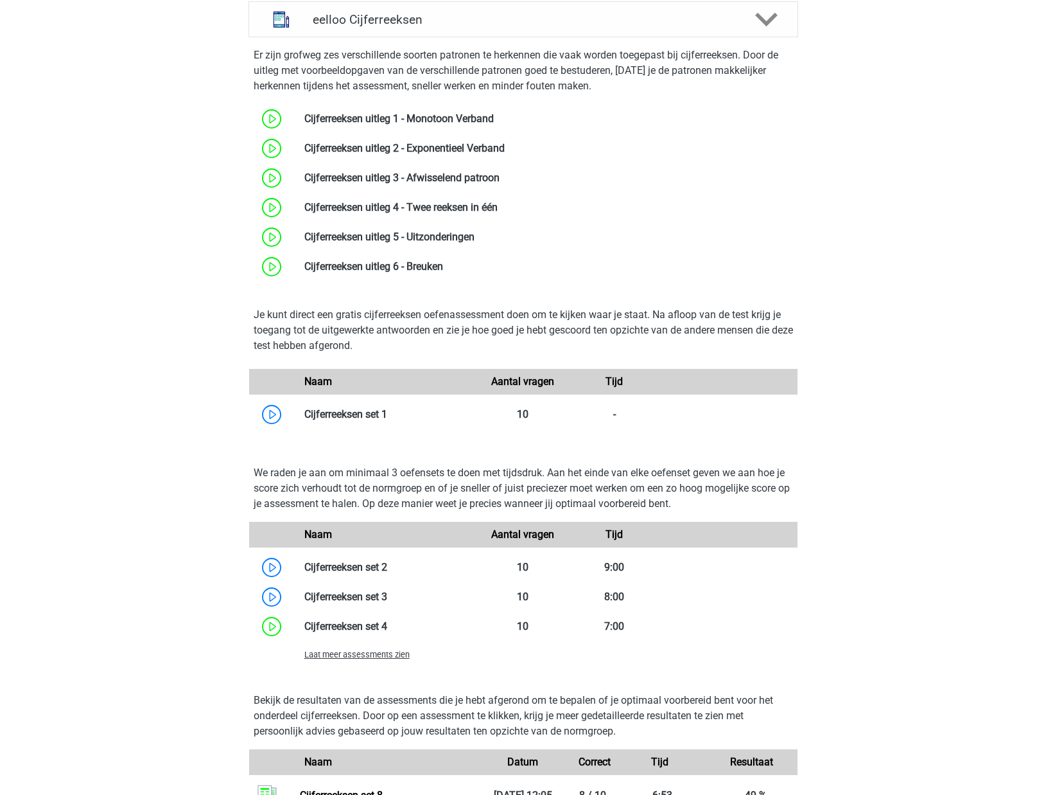
click at [370, 653] on span "Laat meer assessments zien" at bounding box center [356, 654] width 105 height 10
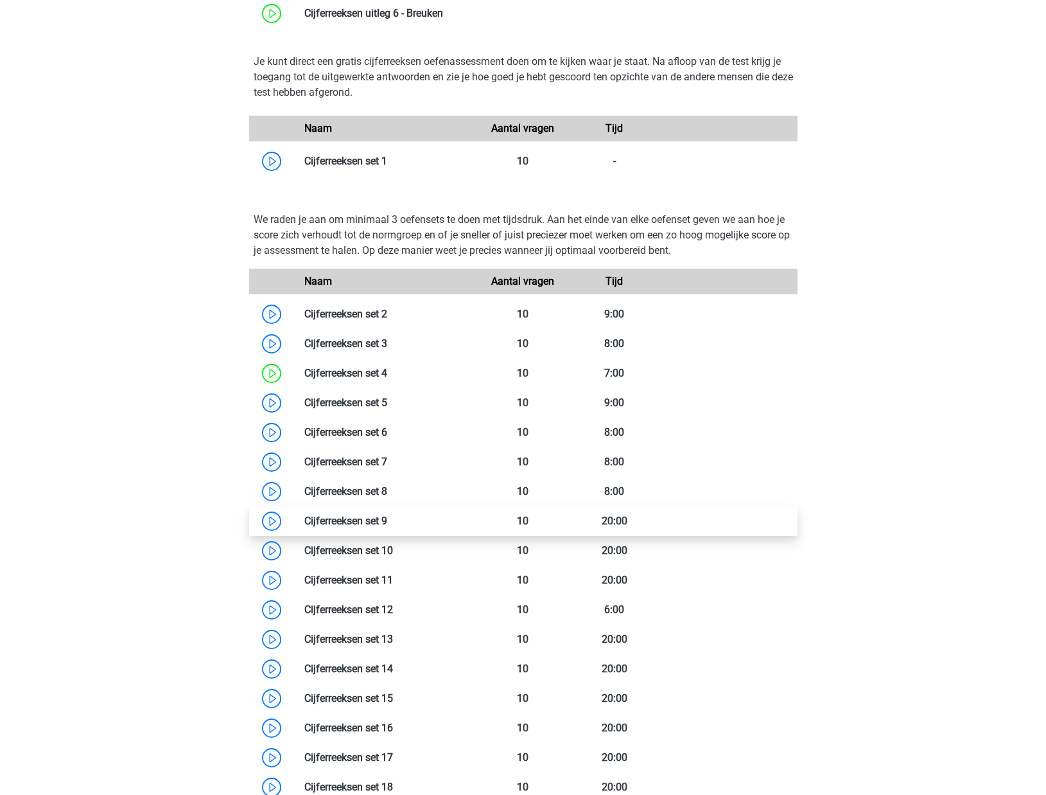
scroll to position [786, 0]
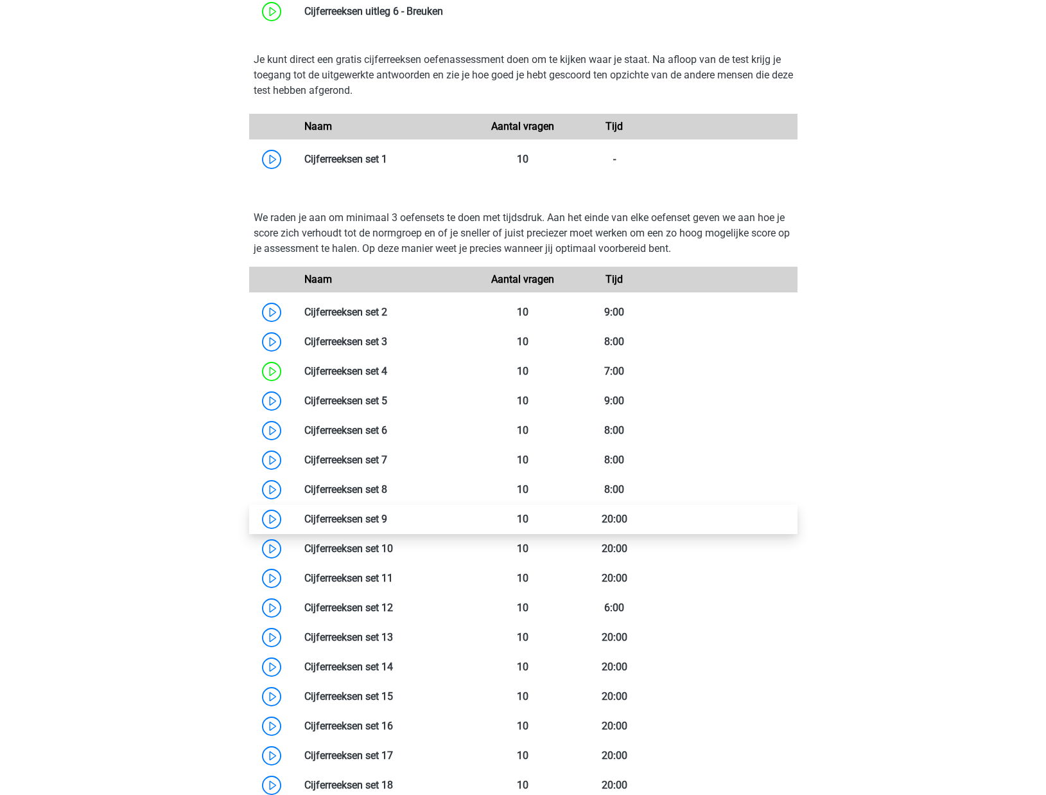
click at [387, 525] on link at bounding box center [387, 519] width 0 height 12
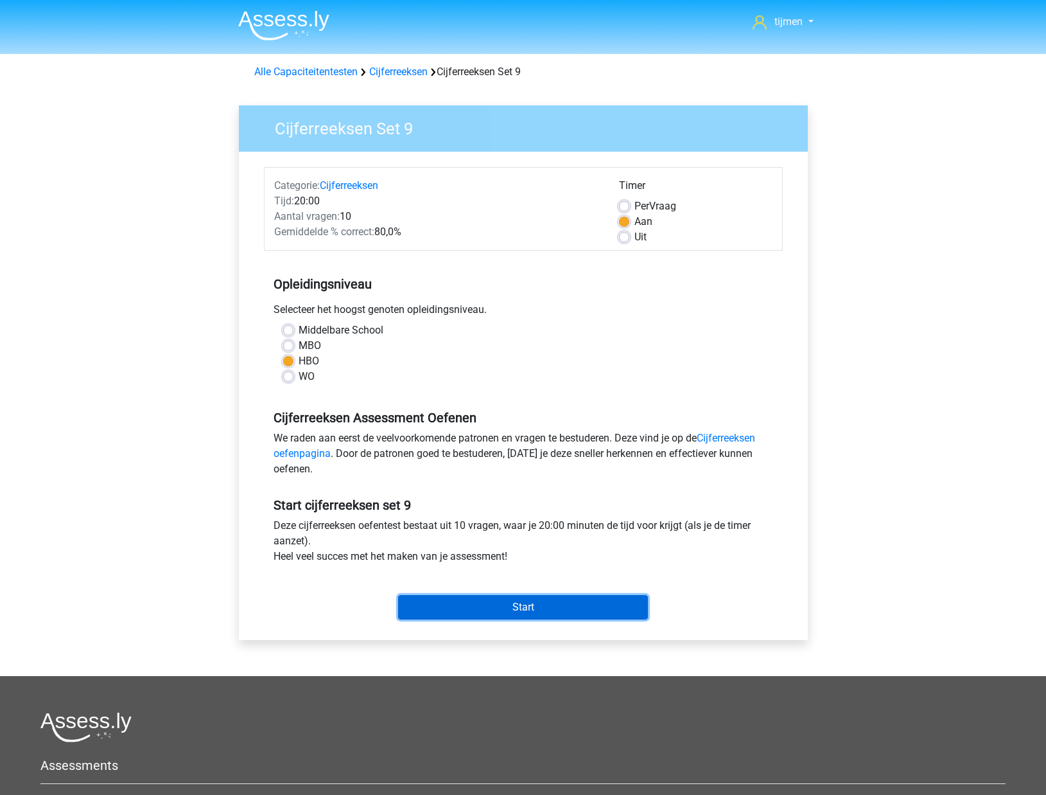
click at [595, 604] on input "Start" at bounding box center [523, 607] width 250 height 24
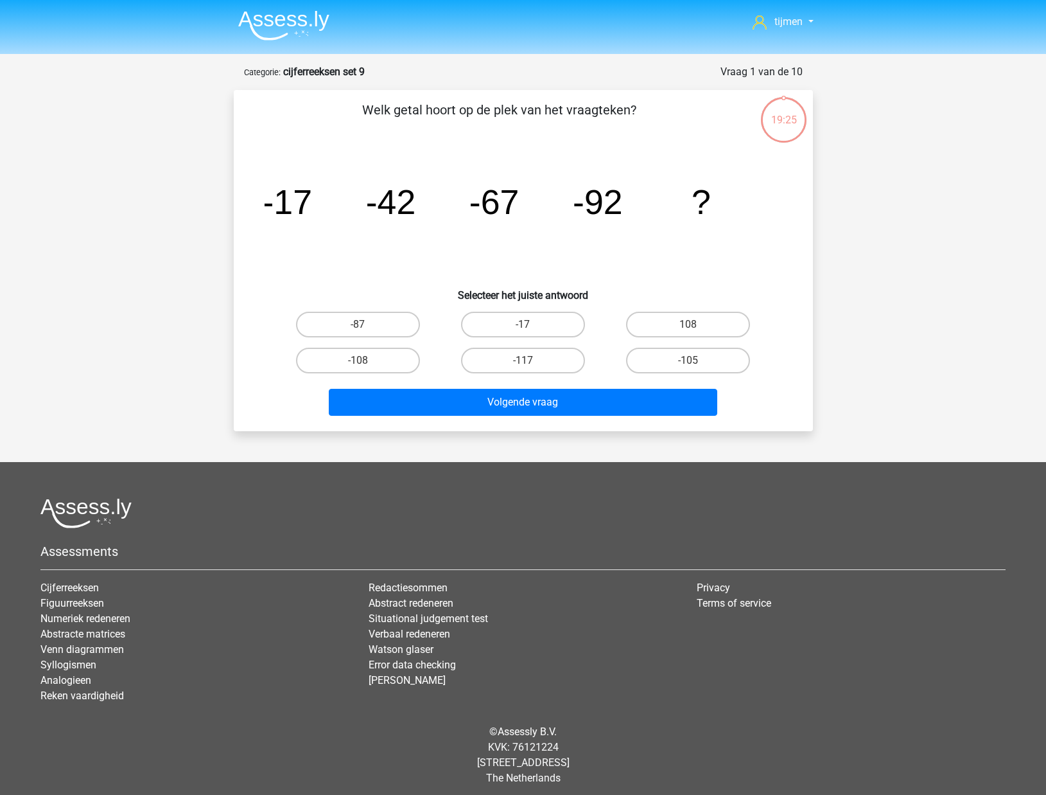
click at [526, 365] on input "-117" at bounding box center [527, 364] width 8 height 8
radio input "true"
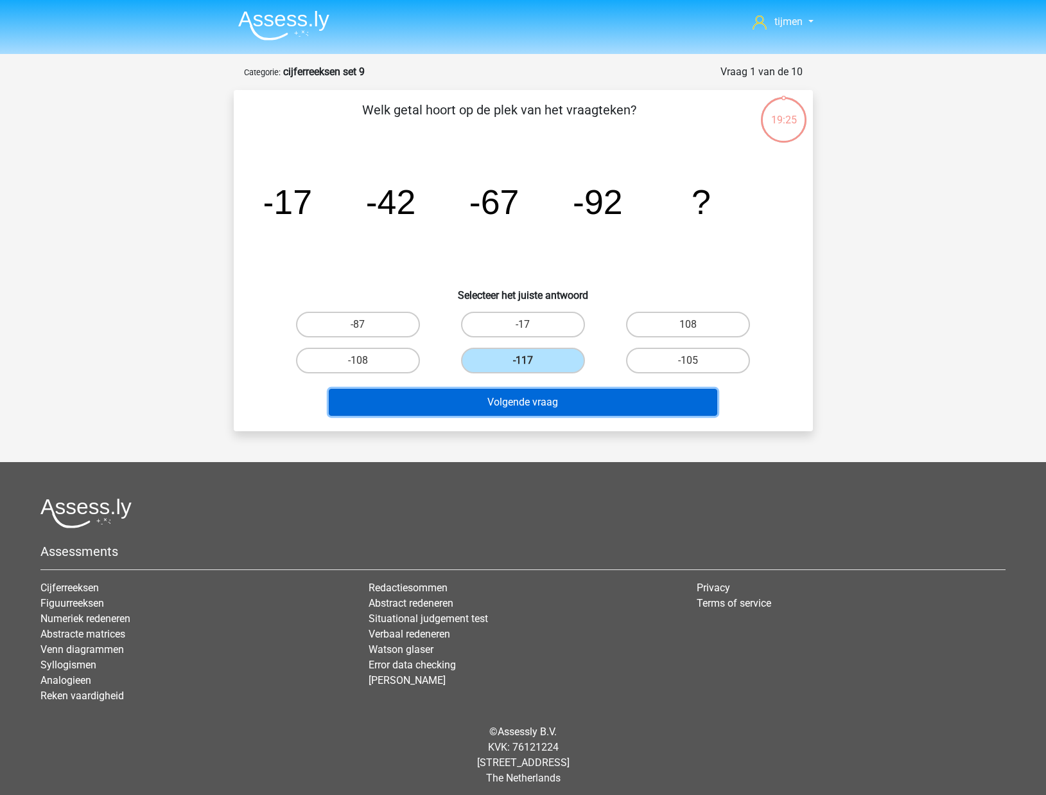
click at [532, 405] on button "Volgende vraag" at bounding box center [523, 402] width 389 height 27
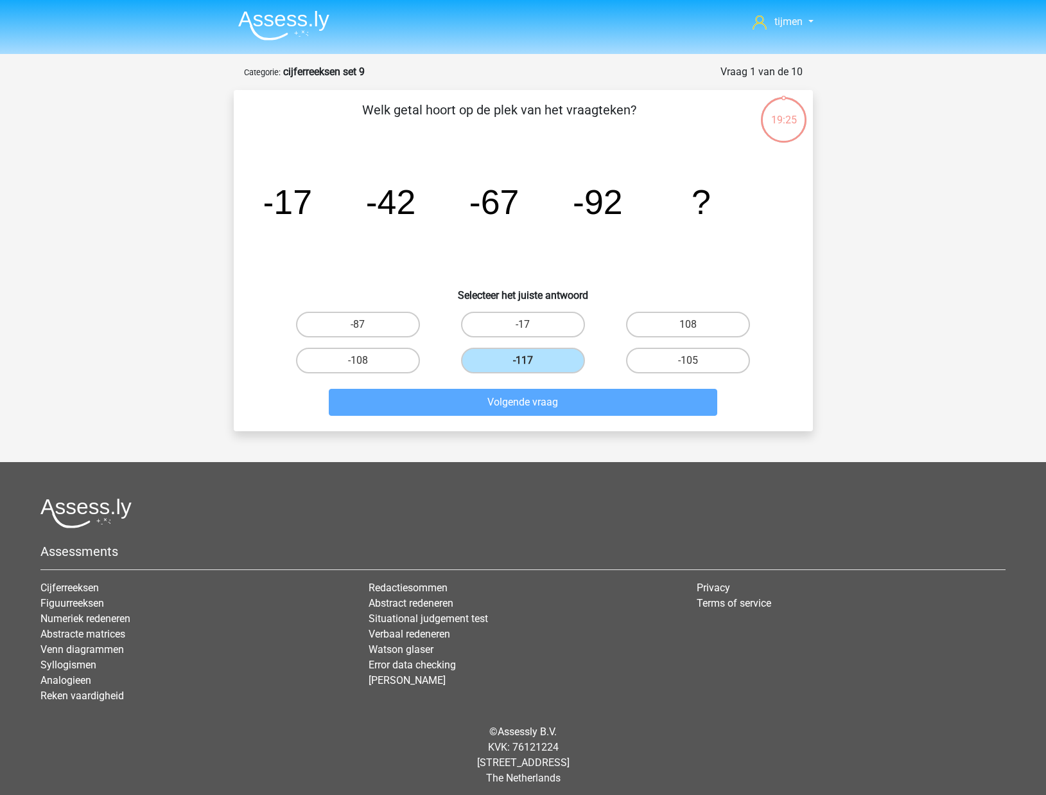
scroll to position [6, 0]
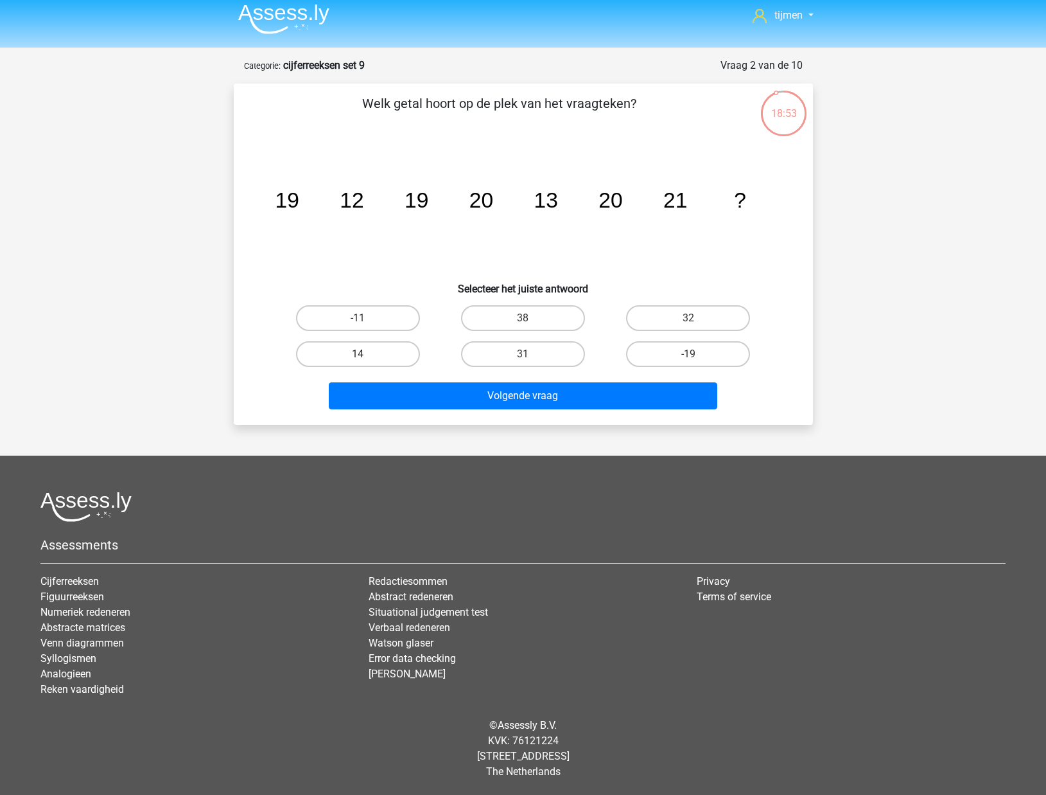
click at [384, 360] on label "14" at bounding box center [358, 354] width 124 height 26
click at [366, 360] on input "14" at bounding box center [362, 358] width 8 height 8
radio input "true"
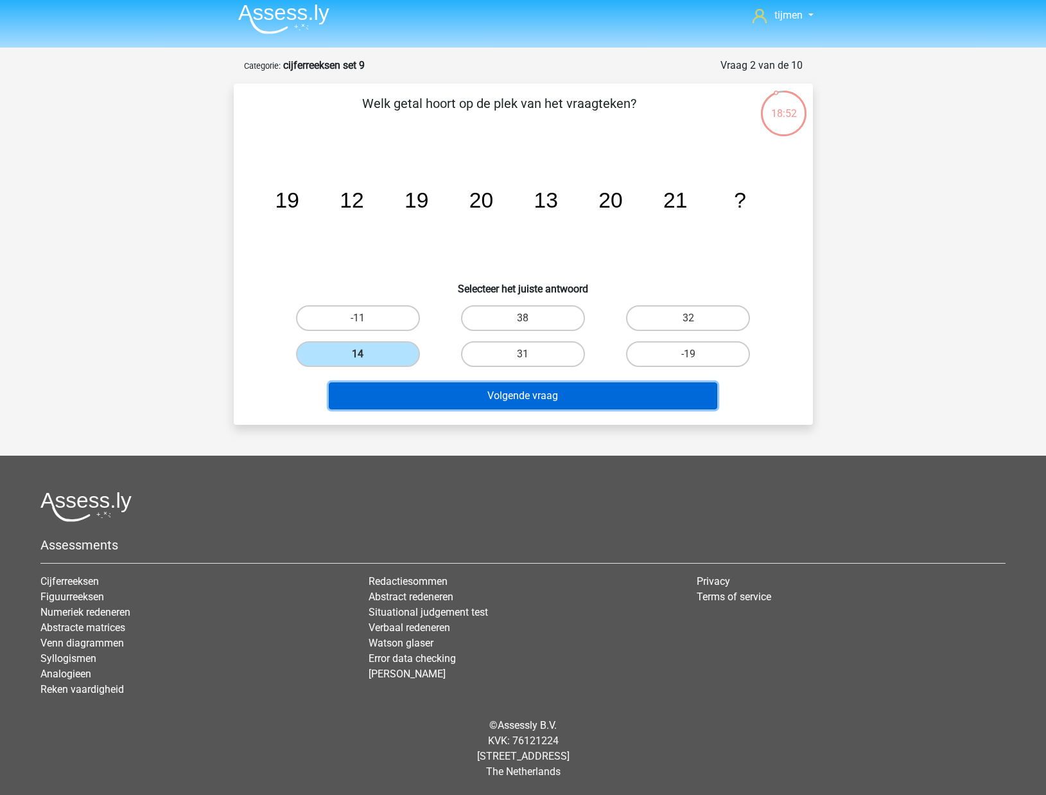
click at [423, 400] on button "Volgende vraag" at bounding box center [523, 395] width 389 height 27
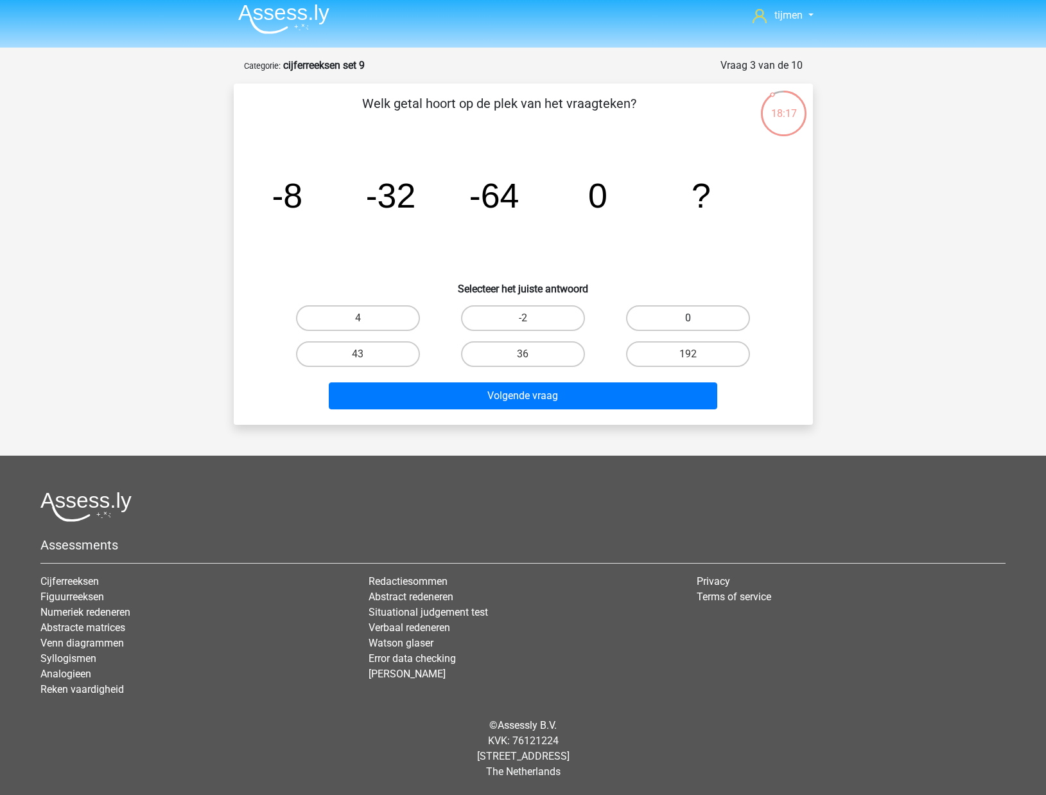
click at [679, 317] on label "0" at bounding box center [688, 318] width 124 height 26
click at [689, 318] on input "0" at bounding box center [693, 322] width 8 height 8
radio input "true"
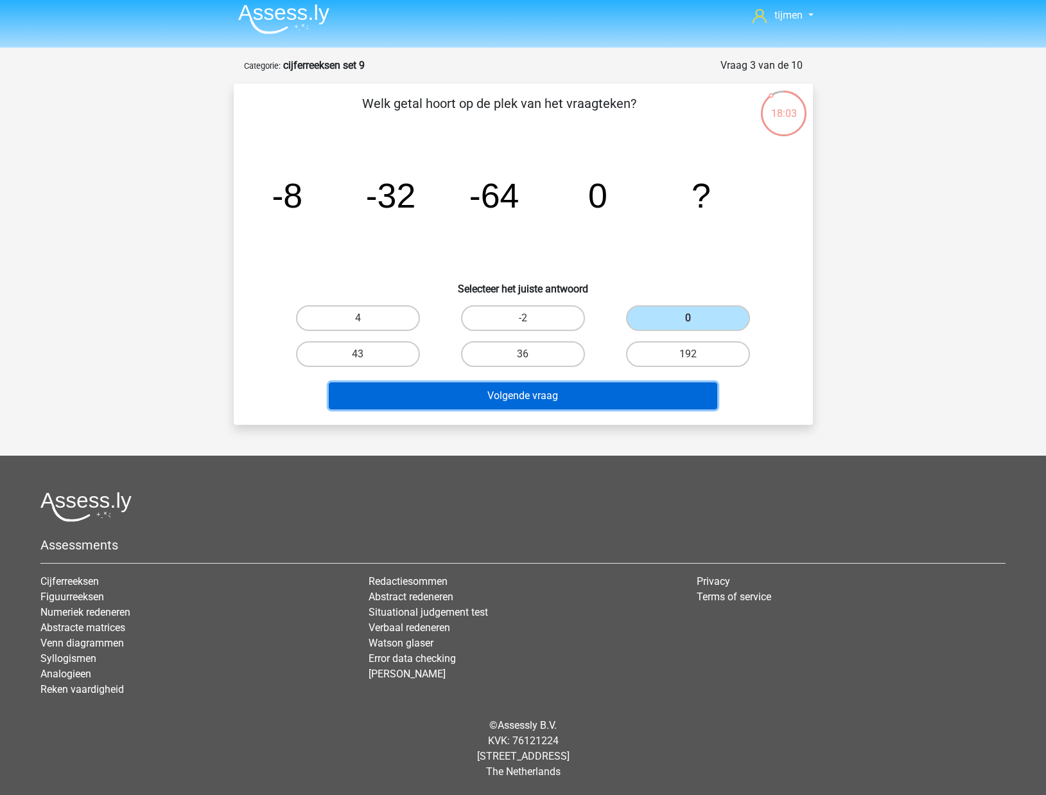
click at [575, 394] on button "Volgende vraag" at bounding box center [523, 395] width 389 height 27
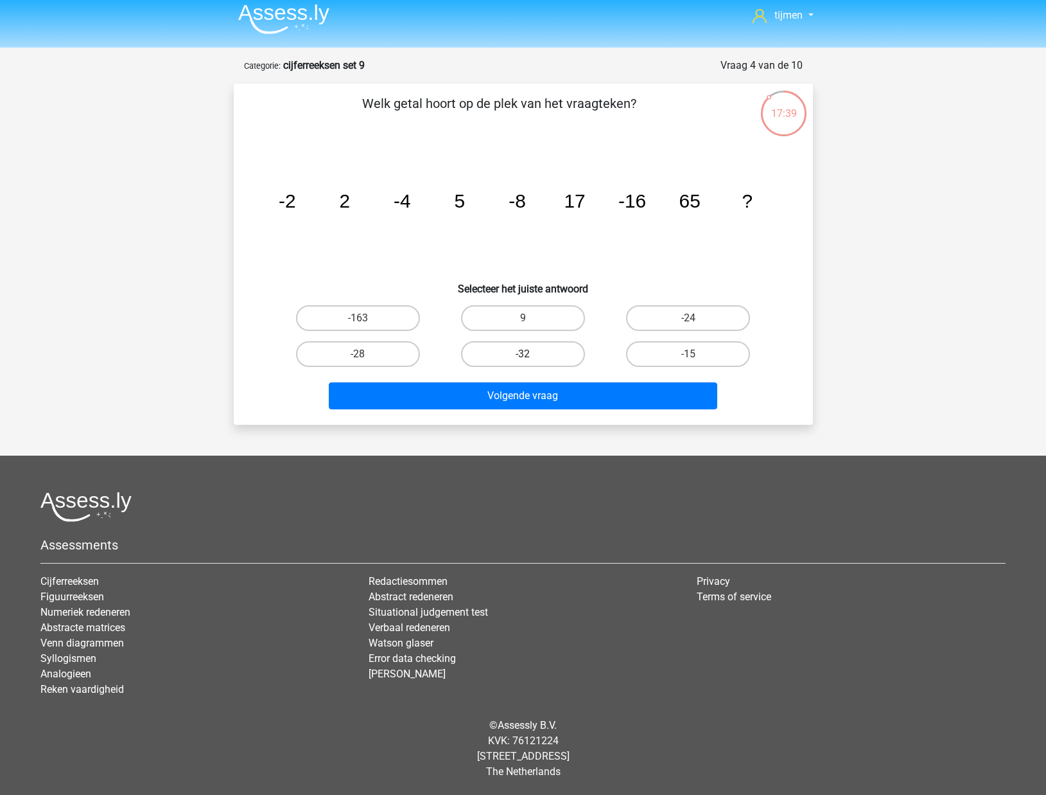
click at [565, 357] on label "-32" at bounding box center [523, 354] width 124 height 26
click at [531, 357] on input "-32" at bounding box center [527, 358] width 8 height 8
radio input "true"
click at [567, 409] on div "Volgende vraag" at bounding box center [524, 398] width 496 height 32
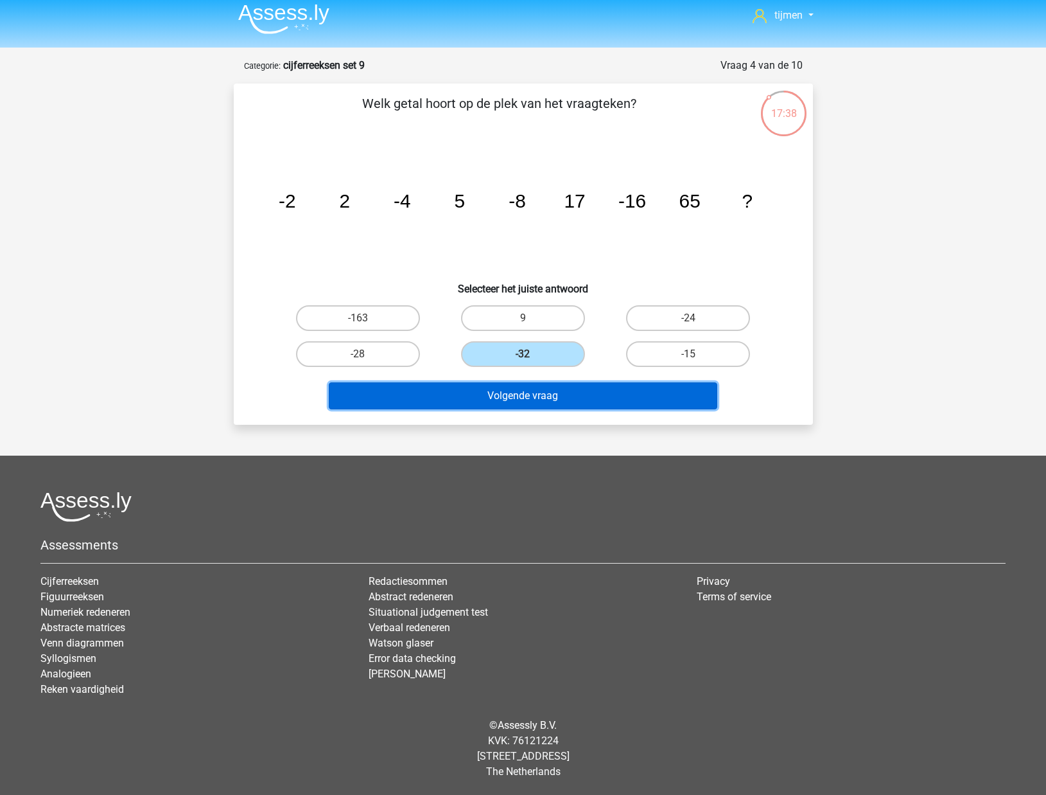
click at [568, 396] on button "Volgende vraag" at bounding box center [523, 395] width 389 height 27
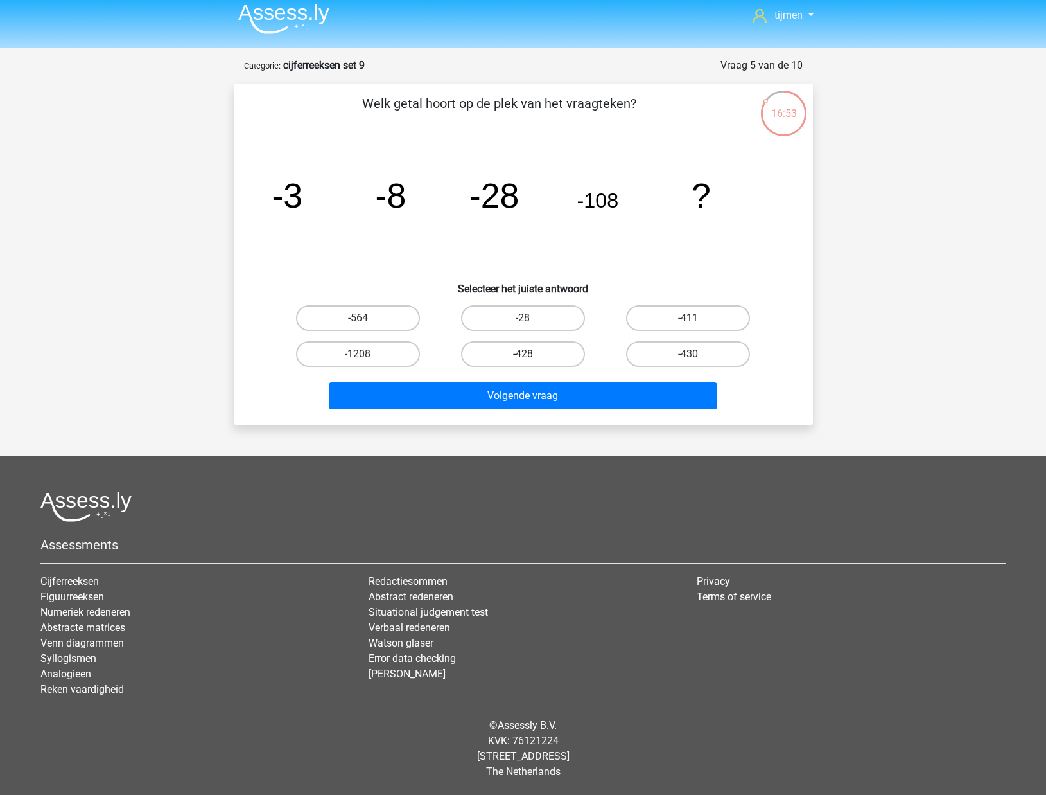
click at [500, 359] on label "-428" at bounding box center [523, 354] width 124 height 26
click at [523, 359] on input "-428" at bounding box center [527, 358] width 8 height 8
radio input "true"
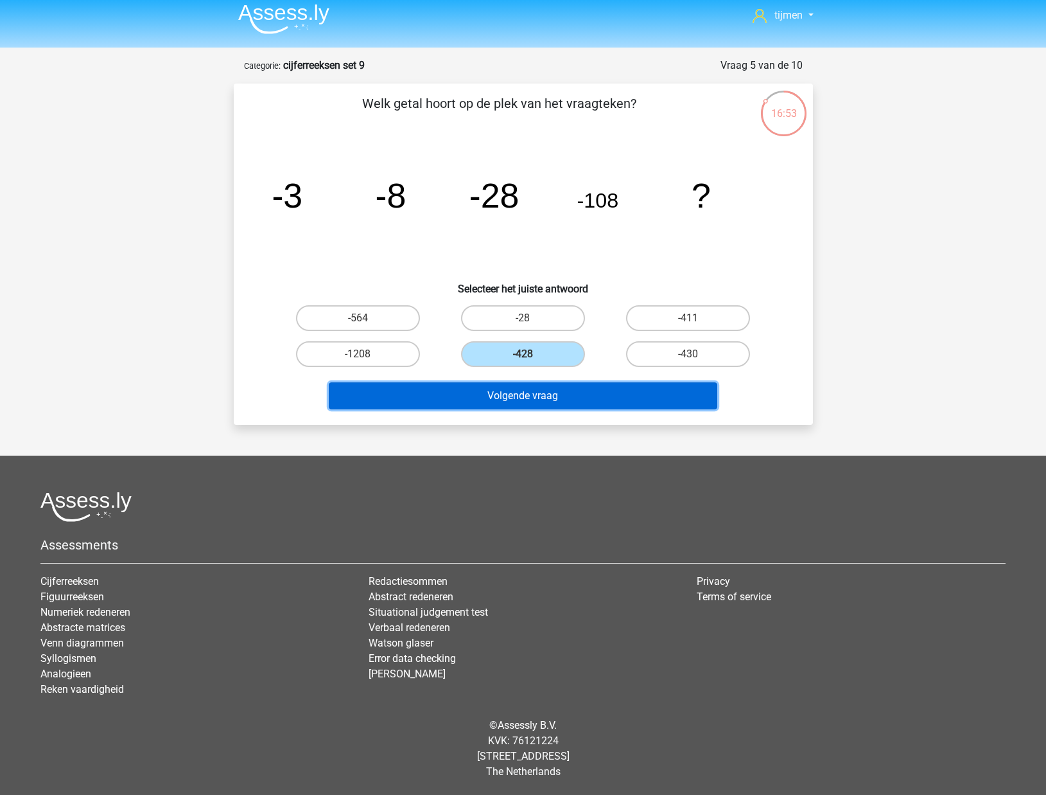
click at [508, 402] on button "Volgende vraag" at bounding box center [523, 395] width 389 height 27
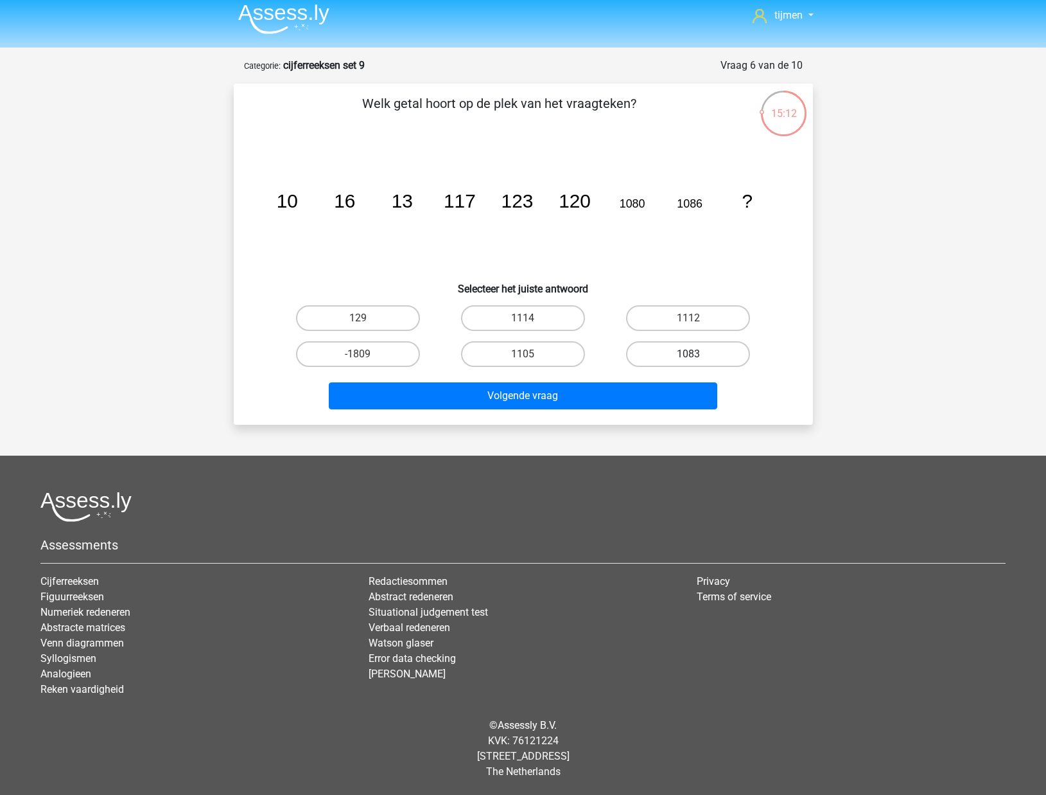
click at [664, 360] on label "1083" at bounding box center [688, 354] width 124 height 26
click at [689, 360] on input "1083" at bounding box center [693, 358] width 8 height 8
radio input "true"
click at [633, 409] on div "Volgende vraag" at bounding box center [524, 398] width 496 height 32
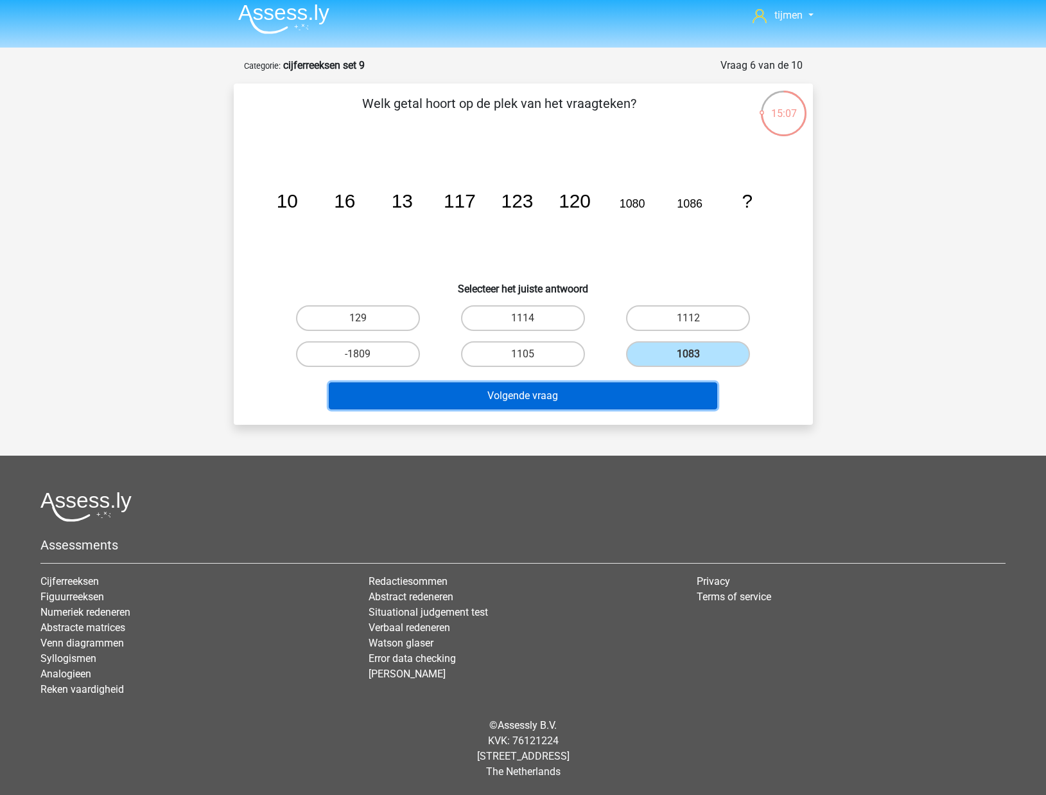
click at [633, 404] on button "Volgende vraag" at bounding box center [523, 395] width 389 height 27
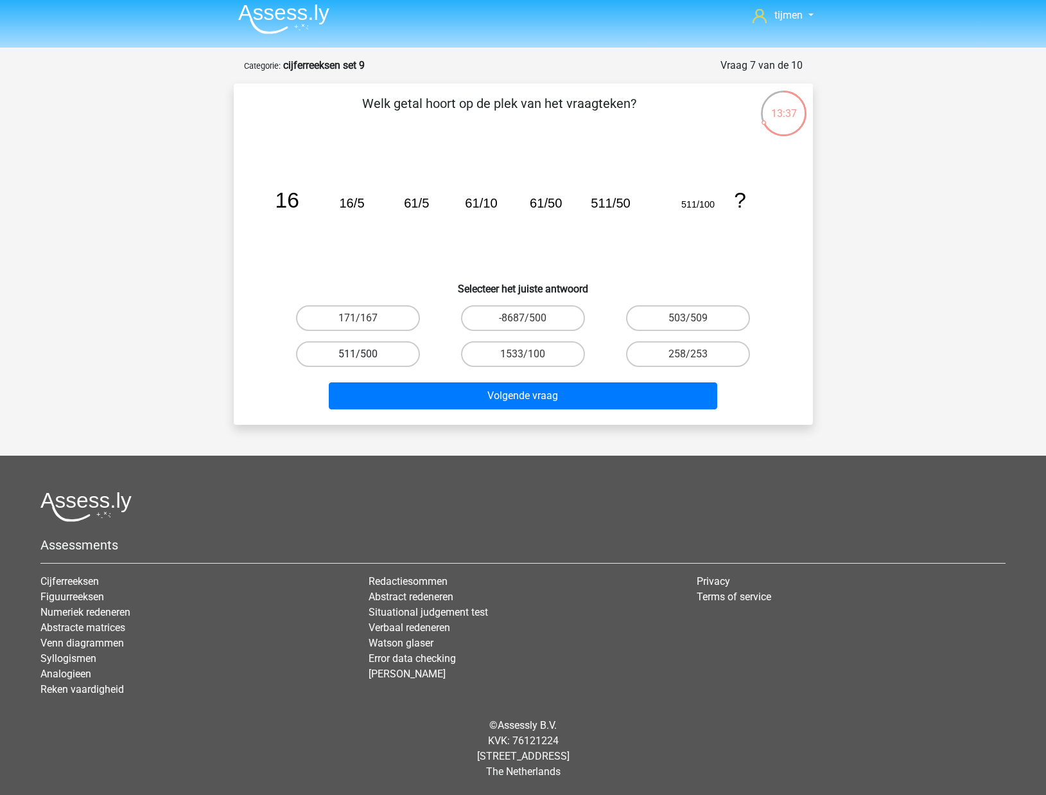
click at [392, 356] on label "511/500" at bounding box center [358, 354] width 124 height 26
click at [366, 356] on input "511/500" at bounding box center [362, 358] width 8 height 8
radio input "true"
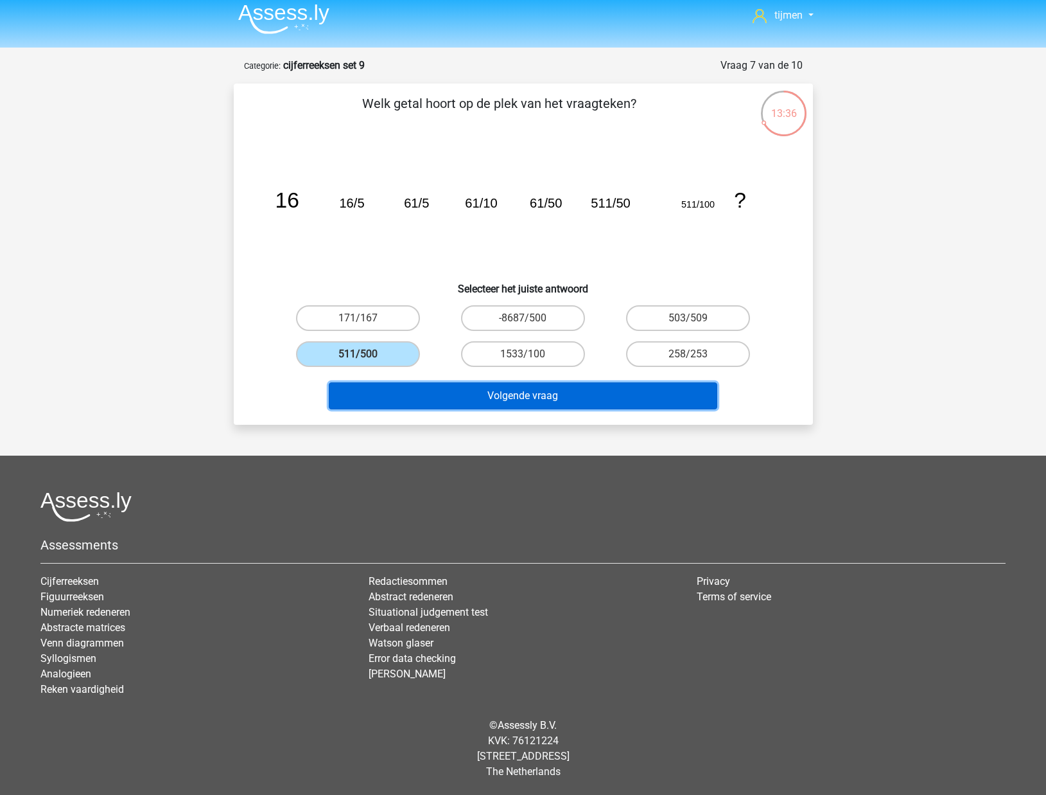
click at [407, 394] on button "Volgende vraag" at bounding box center [523, 395] width 389 height 27
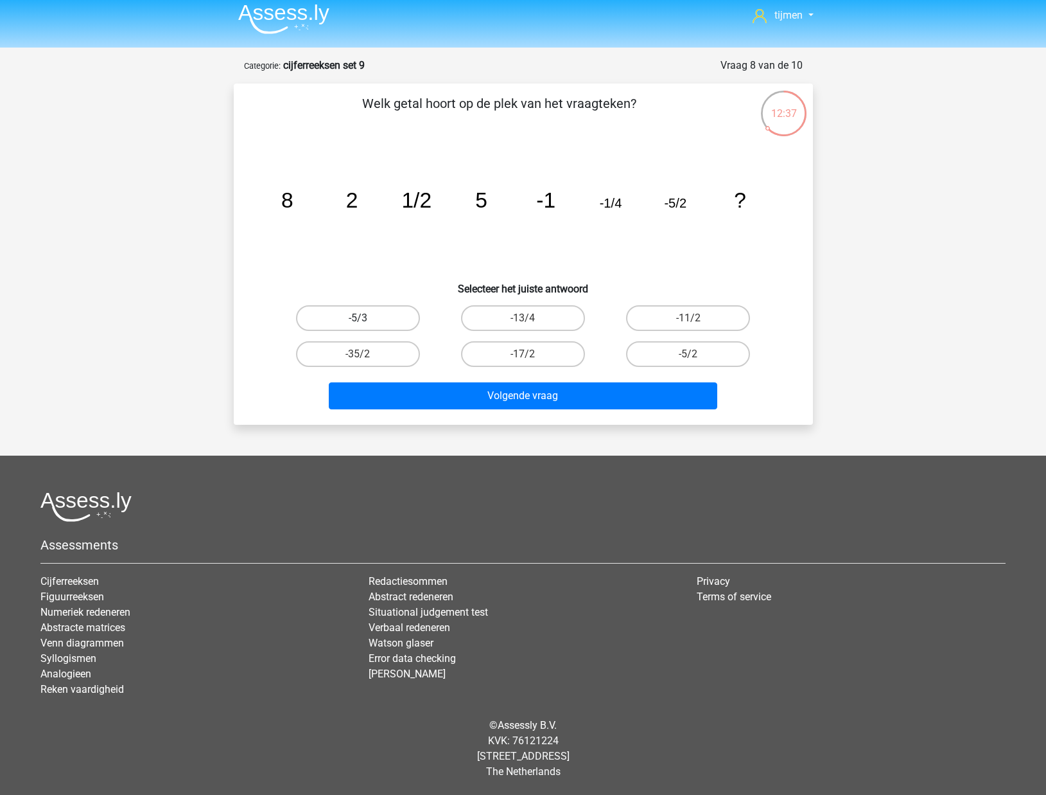
click at [349, 317] on label "-5/3" at bounding box center [358, 318] width 124 height 26
click at [358, 318] on input "-5/3" at bounding box center [362, 322] width 8 height 8
radio input "true"
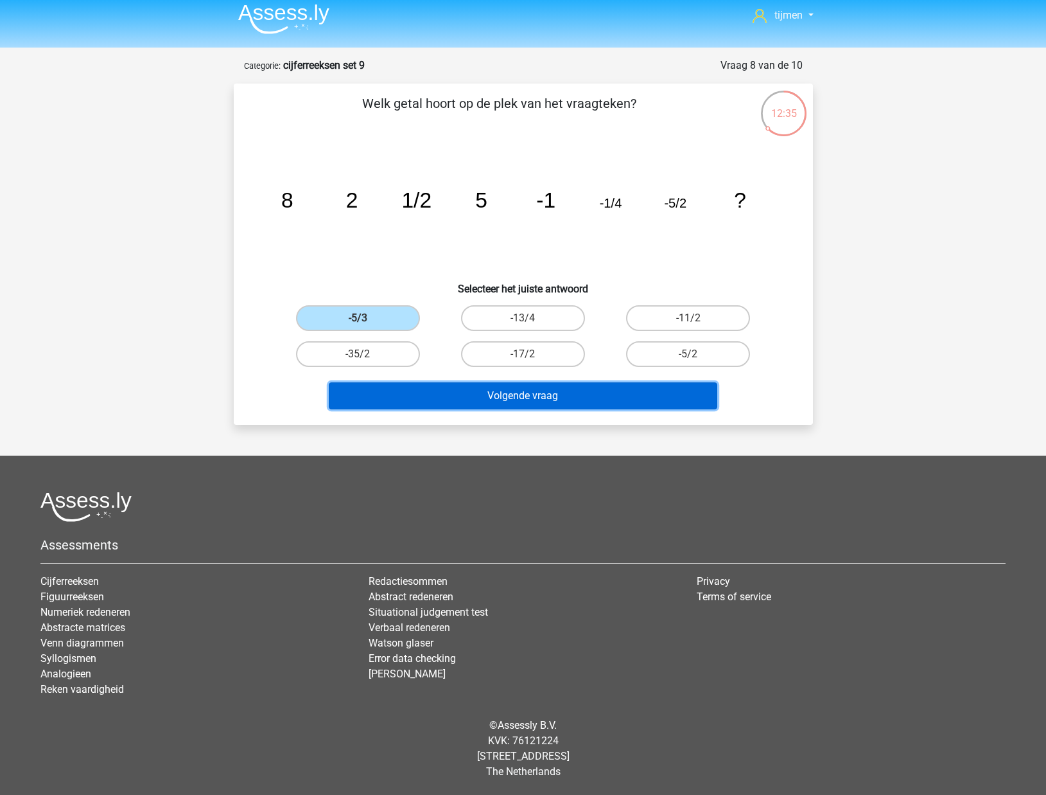
click at [501, 397] on button "Volgende vraag" at bounding box center [523, 395] width 389 height 27
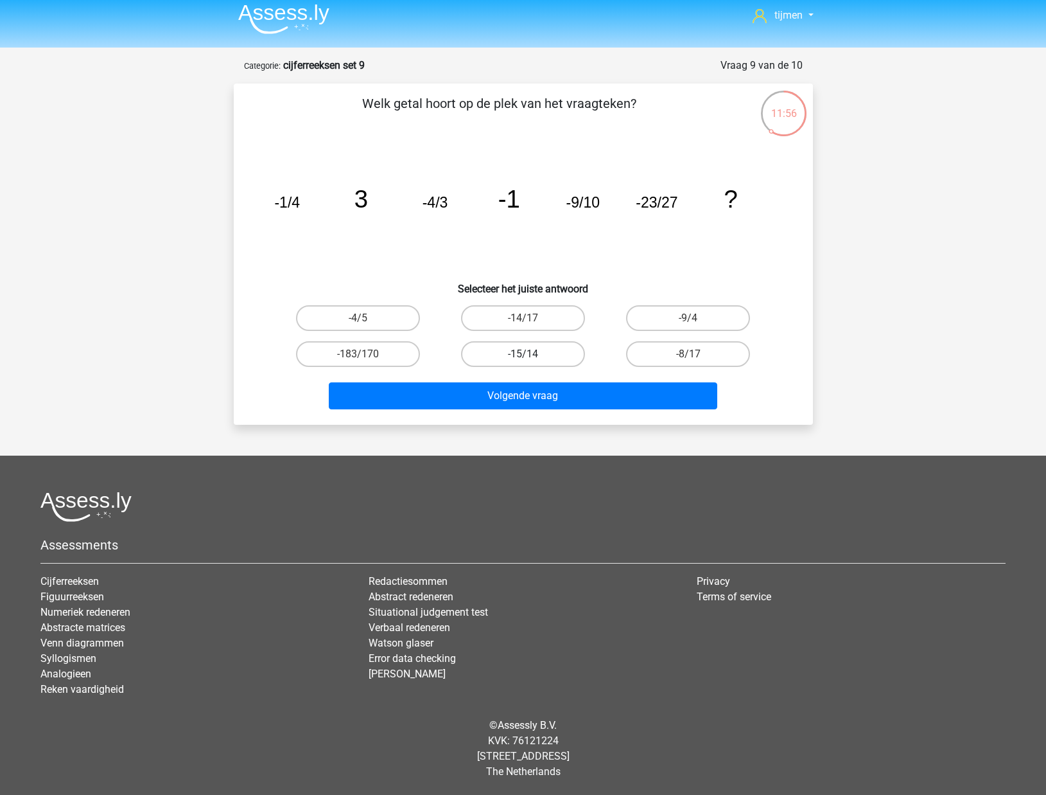
click at [540, 361] on label "-15/14" at bounding box center [523, 354] width 124 height 26
click at [531, 361] on input "-15/14" at bounding box center [527, 358] width 8 height 8
radio input "true"
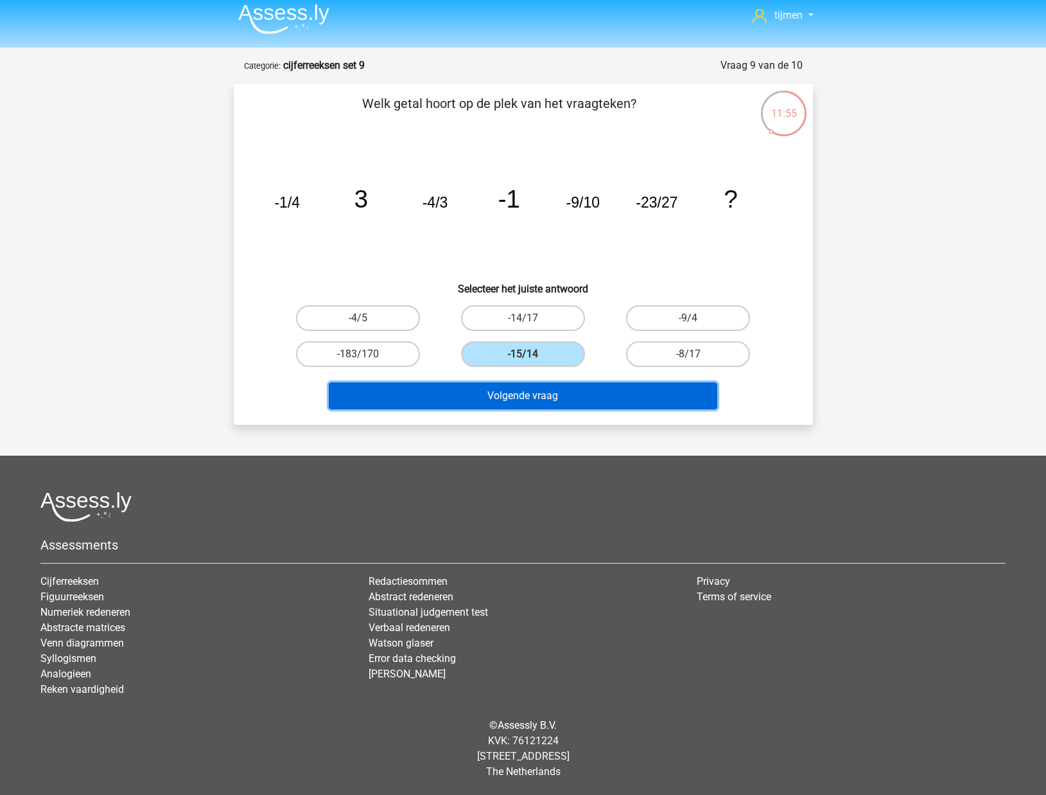
click at [556, 395] on button "Volgende vraag" at bounding box center [523, 395] width 389 height 27
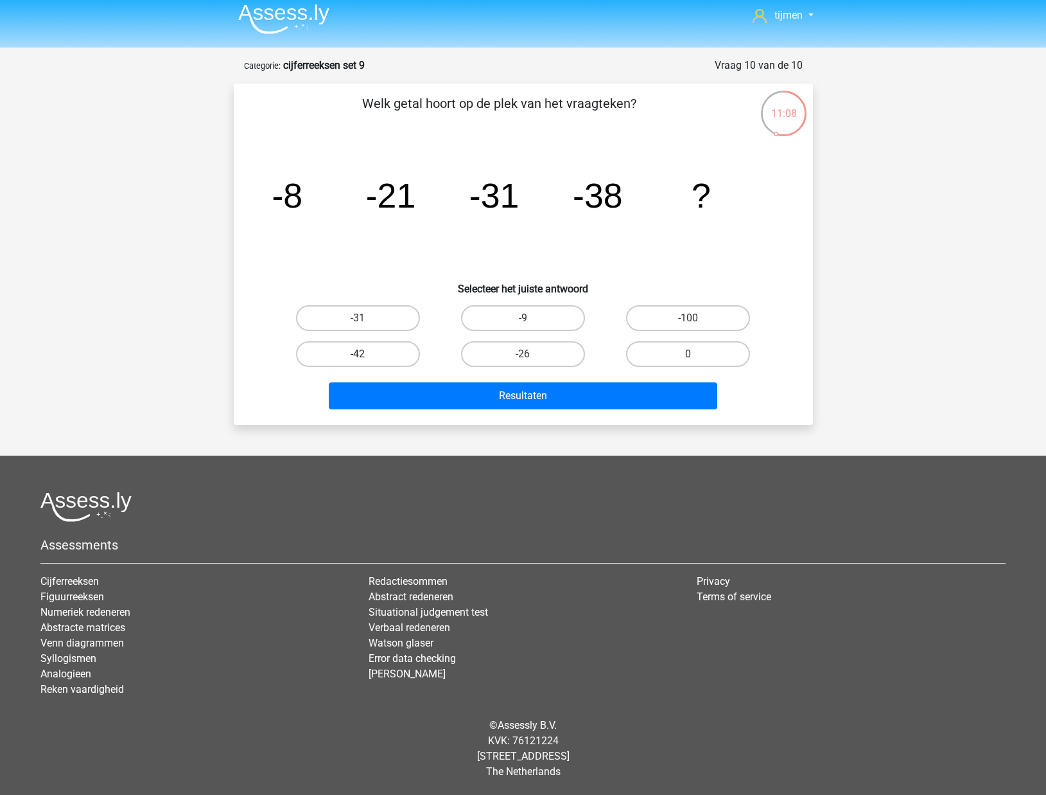
click at [371, 351] on label "-42" at bounding box center [358, 354] width 124 height 26
click at [366, 354] on input "-42" at bounding box center [362, 358] width 8 height 8
radio input "true"
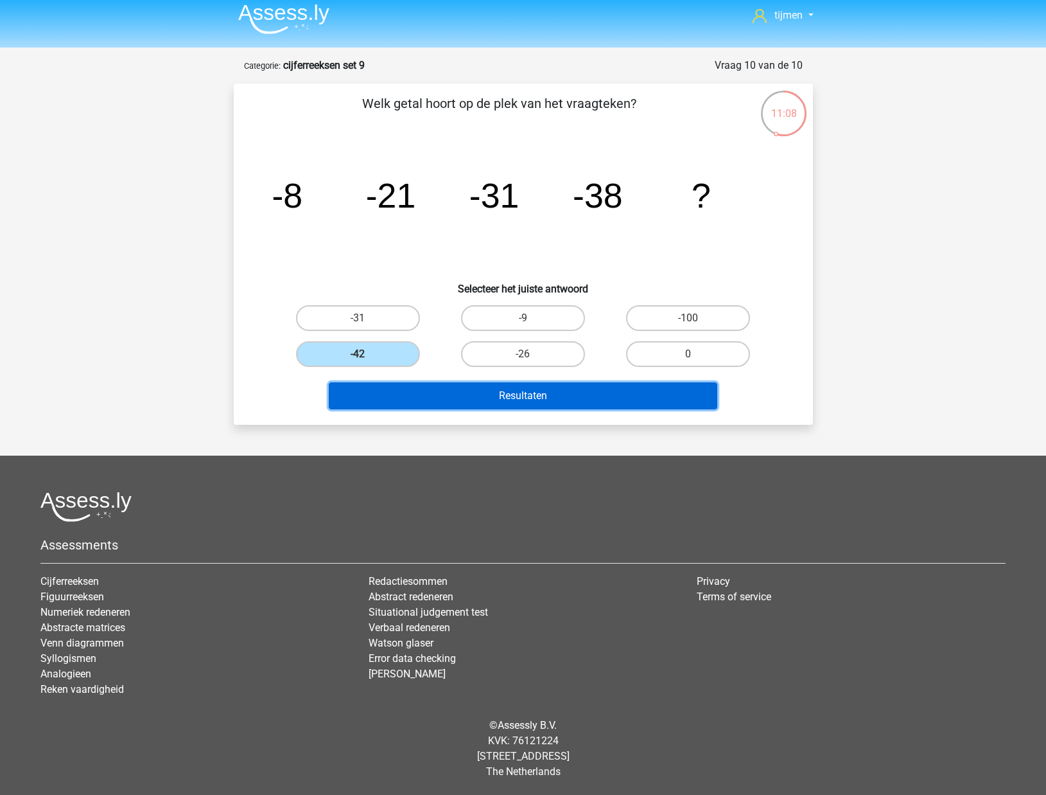
click at [420, 397] on button "Resultaten" at bounding box center [523, 395] width 389 height 27
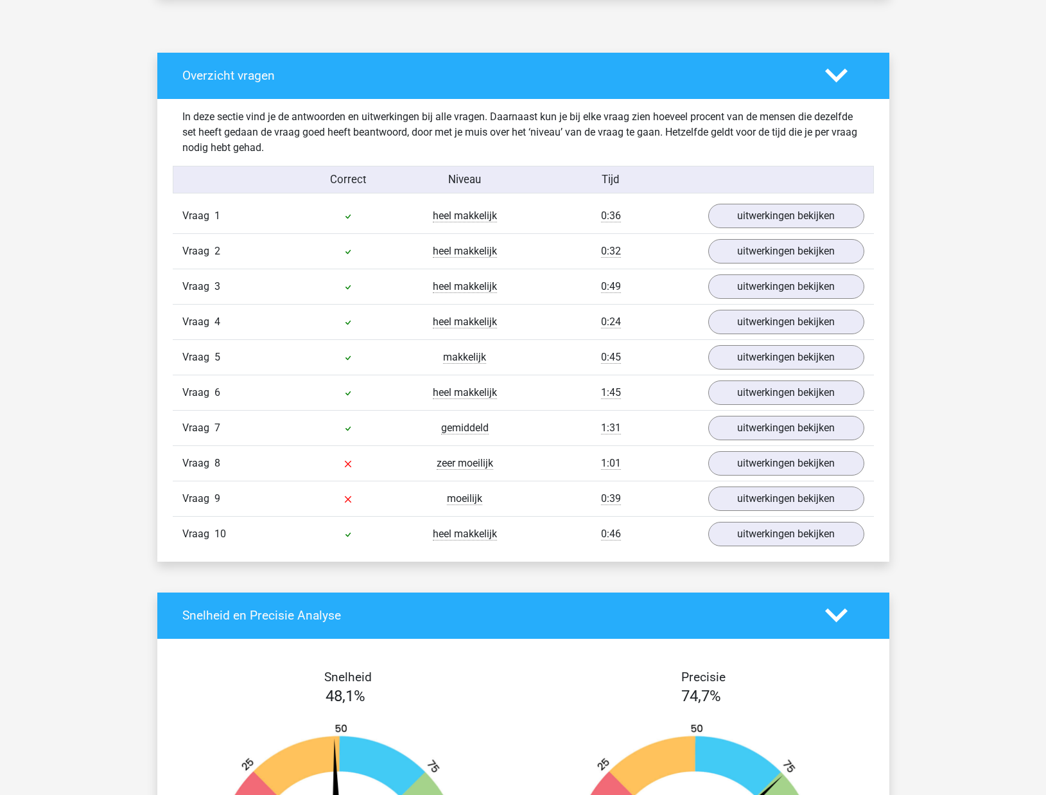
scroll to position [655, 0]
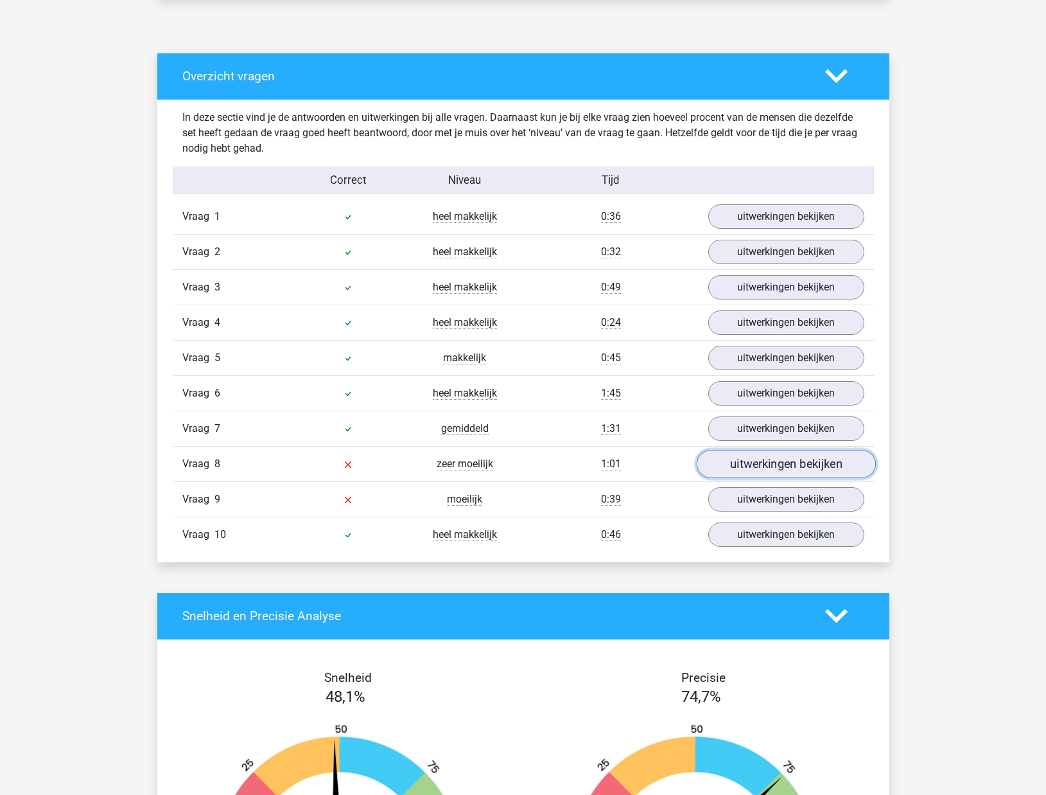
click at [721, 468] on link "uitwerkingen bekijken" at bounding box center [785, 464] width 179 height 28
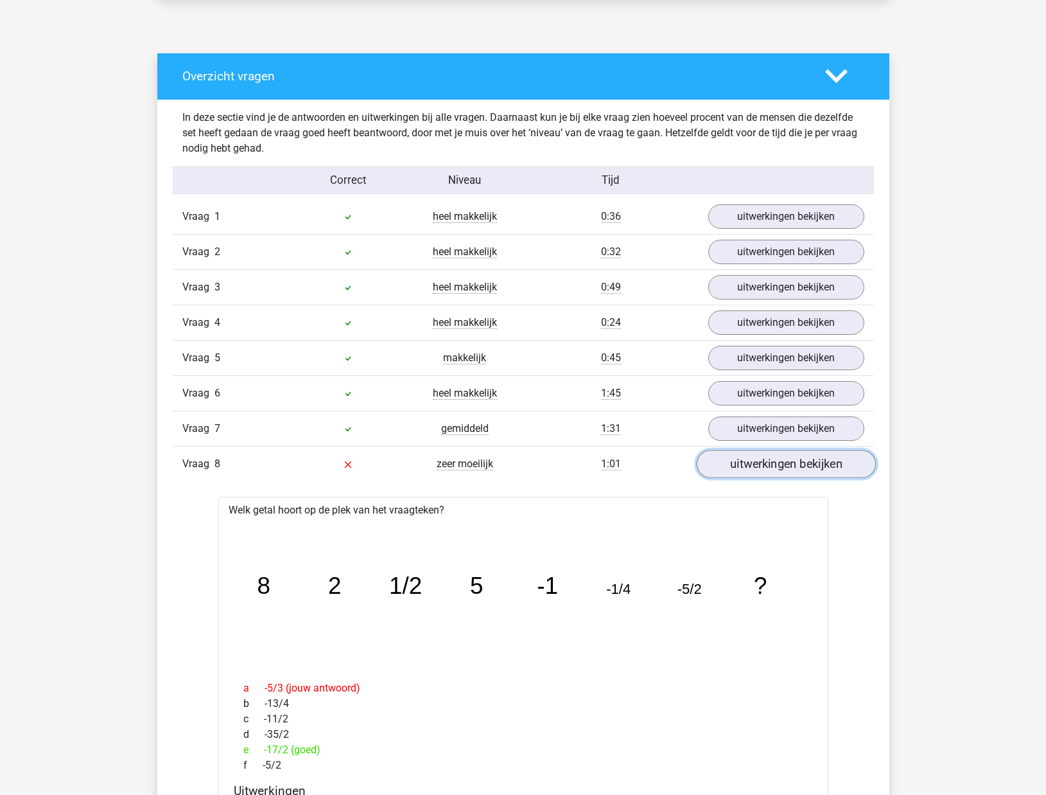
click at [721, 468] on link "uitwerkingen bekijken" at bounding box center [785, 464] width 179 height 28
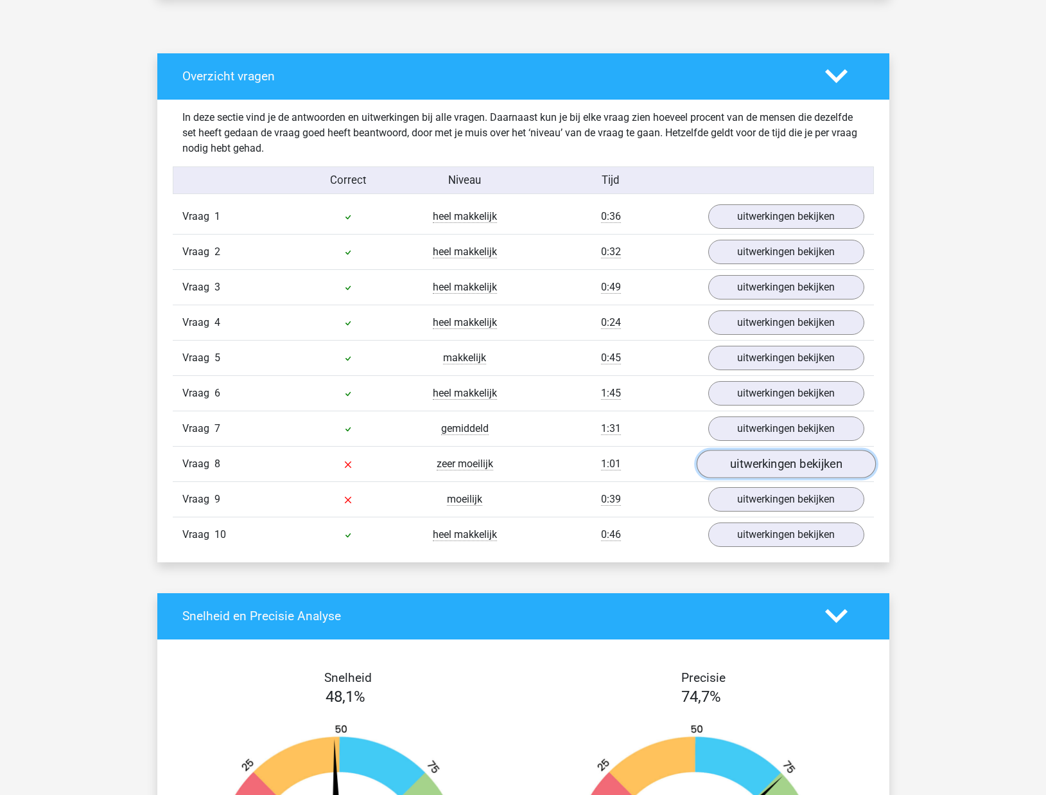
click at [721, 467] on link "uitwerkingen bekijken" at bounding box center [785, 464] width 179 height 28
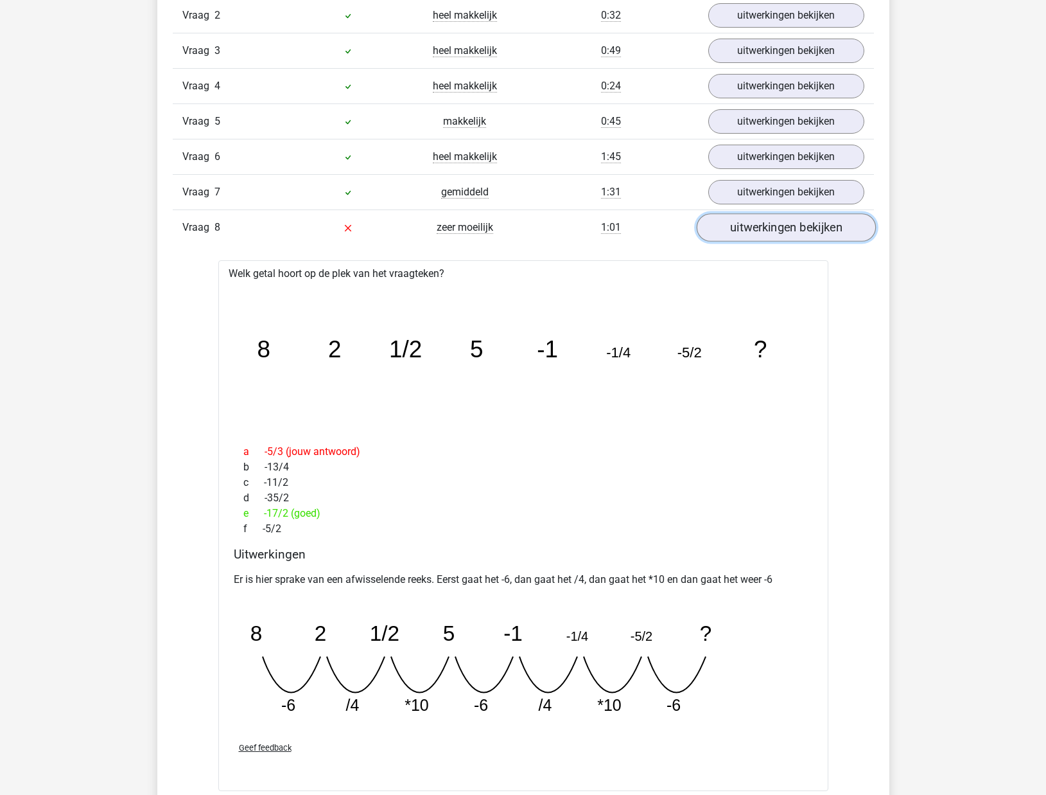
scroll to position [897, 0]
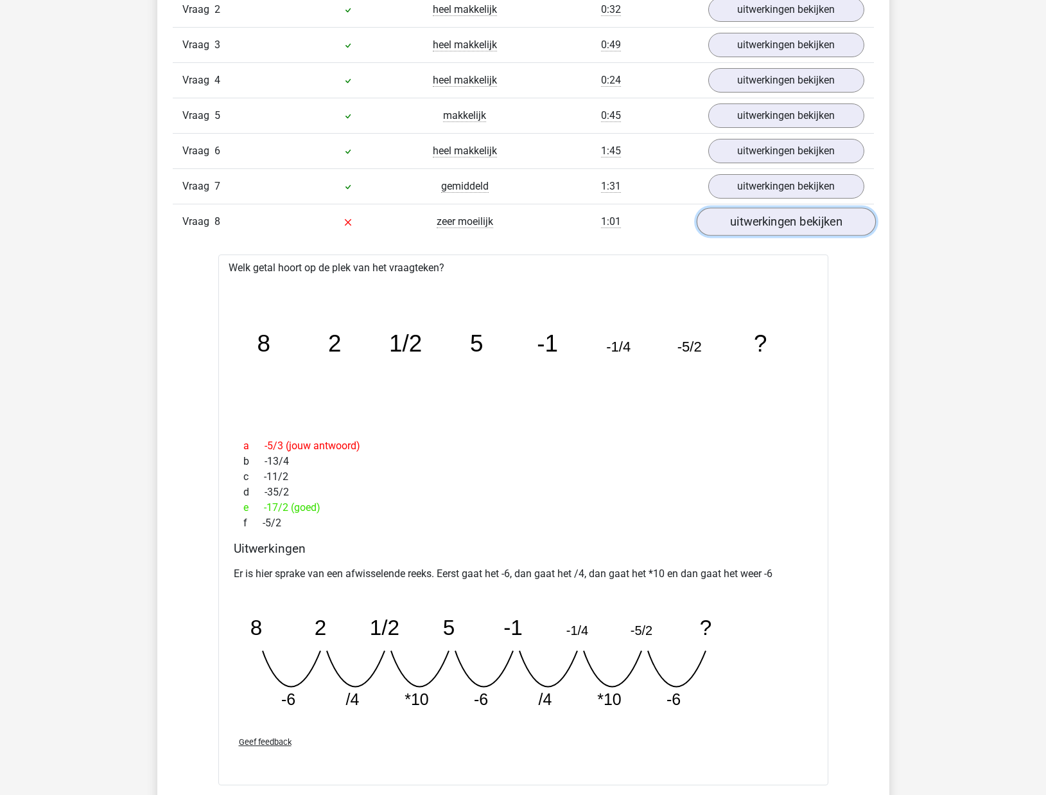
click at [765, 233] on link "uitwerkingen bekijken" at bounding box center [785, 221] width 179 height 28
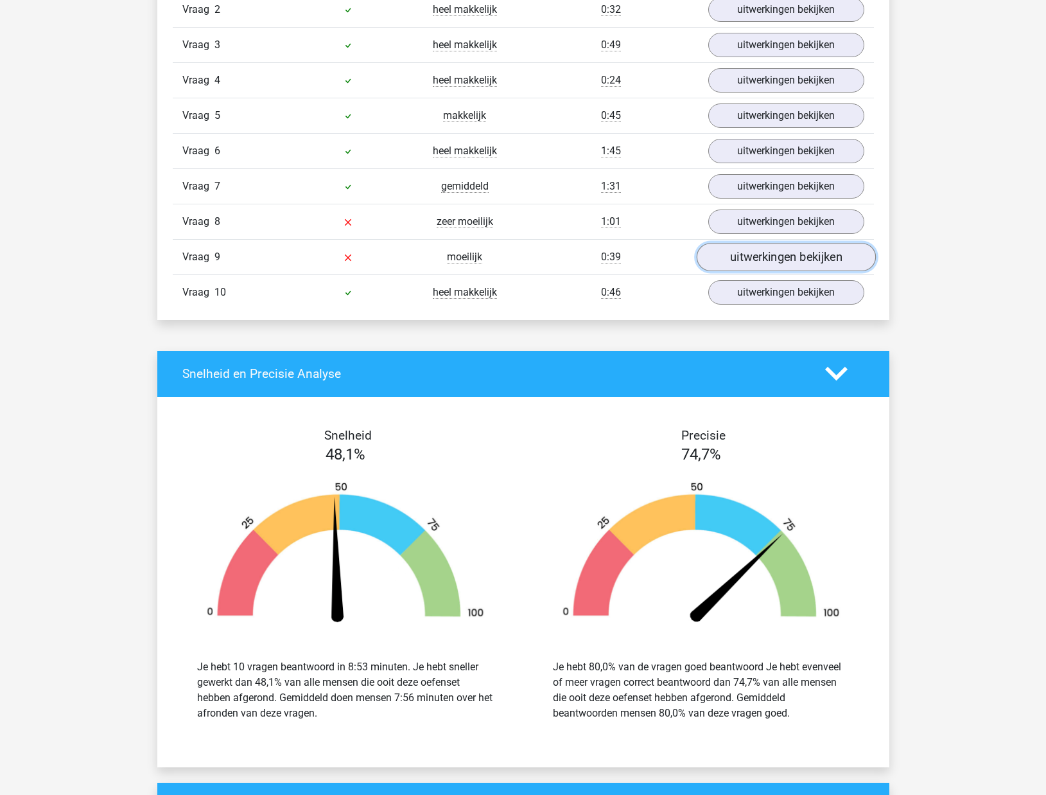
click at [762, 254] on link "uitwerkingen bekijken" at bounding box center [785, 257] width 179 height 28
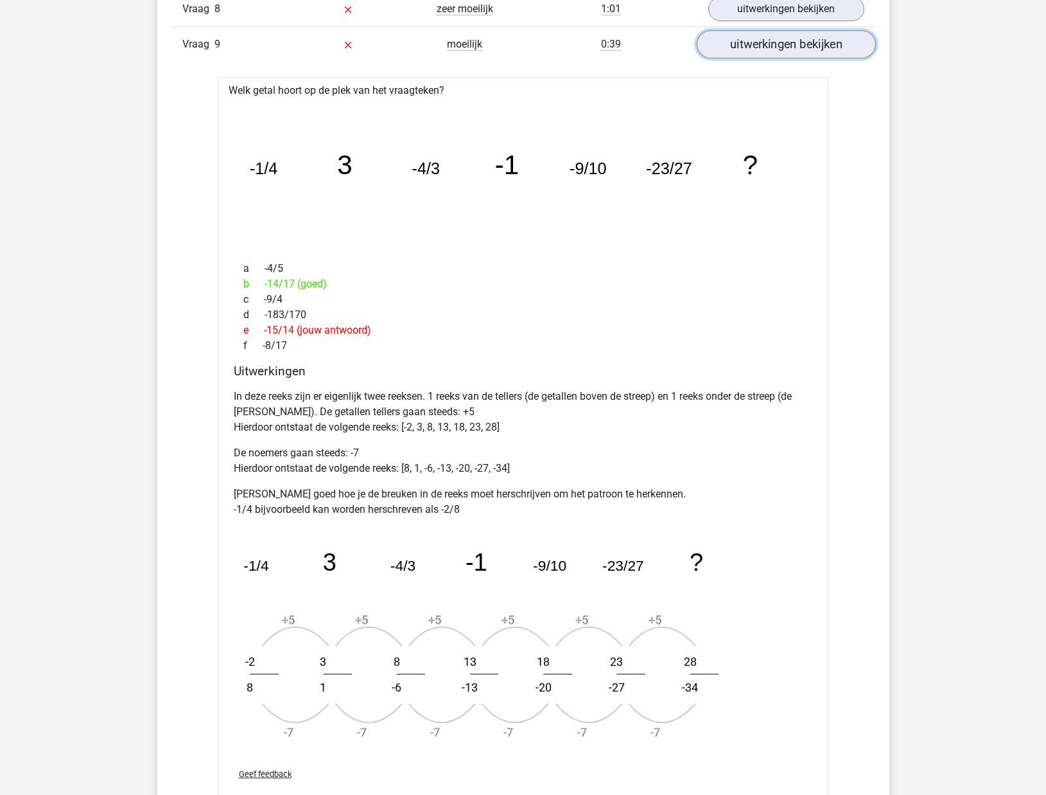
scroll to position [1111, 0]
click at [777, 41] on link "uitwerkingen bekijken" at bounding box center [785, 43] width 179 height 28
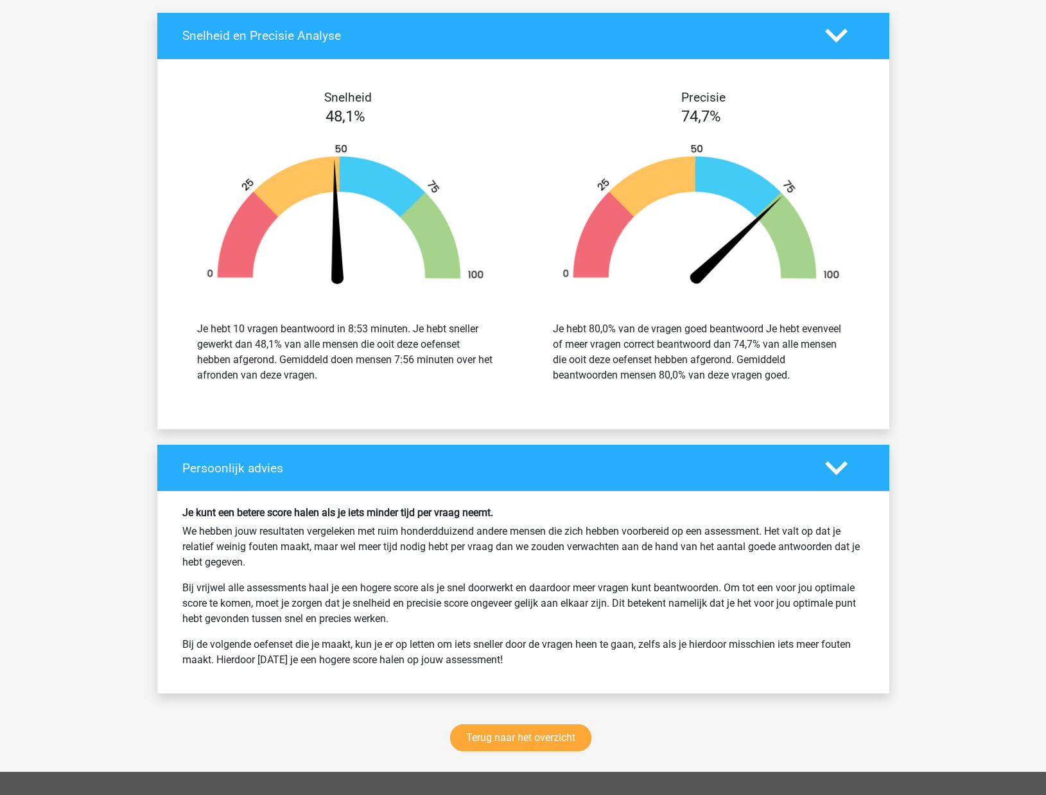
scroll to position [1237, 0]
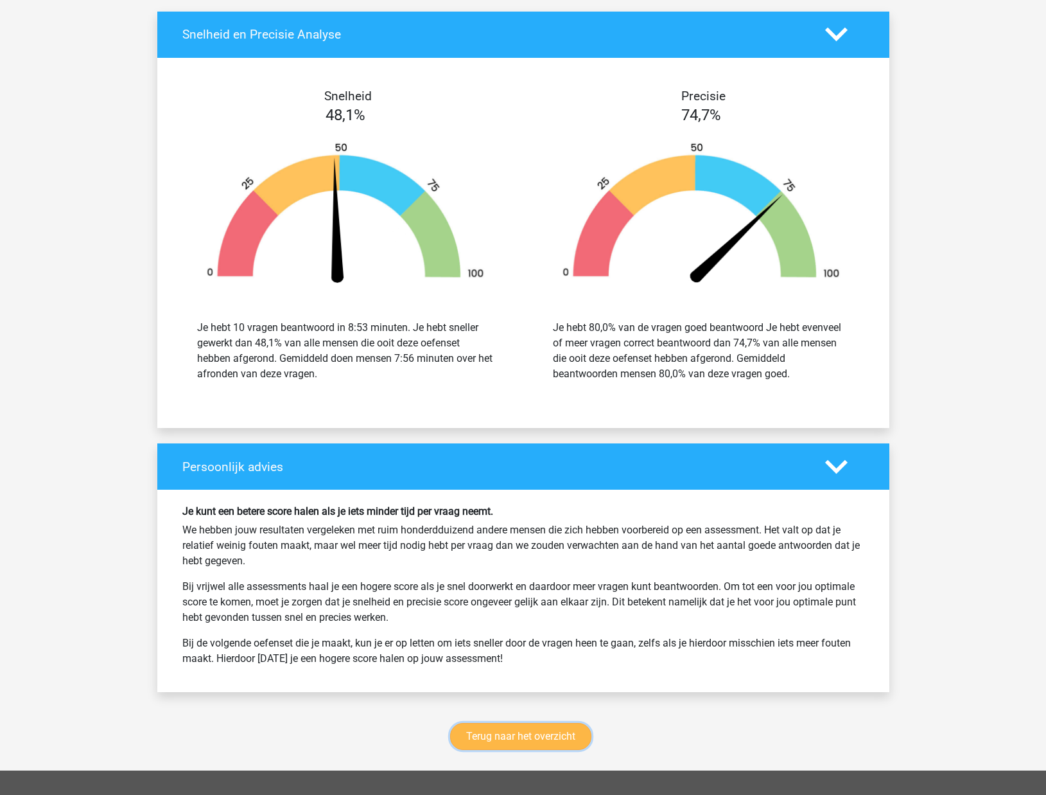
click at [493, 743] on link "Terug naar het overzicht" at bounding box center [520, 736] width 141 height 27
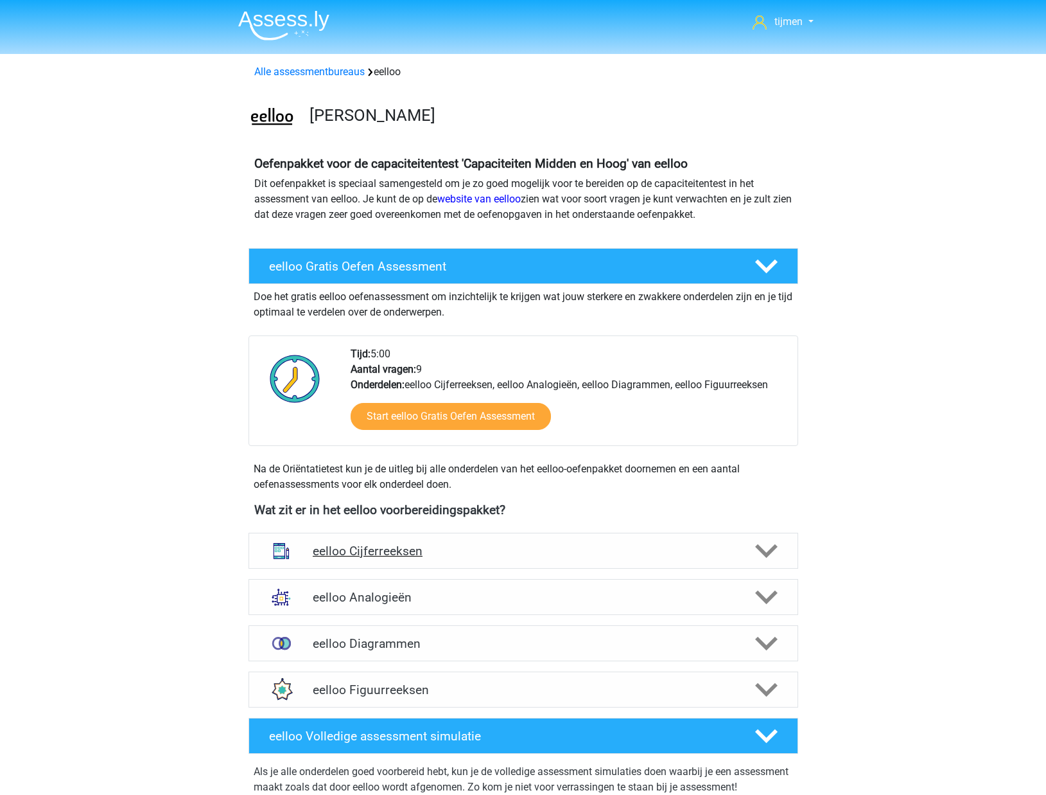
click at [524, 549] on h4 "eelloo Cijferreeksen" at bounding box center [523, 550] width 421 height 15
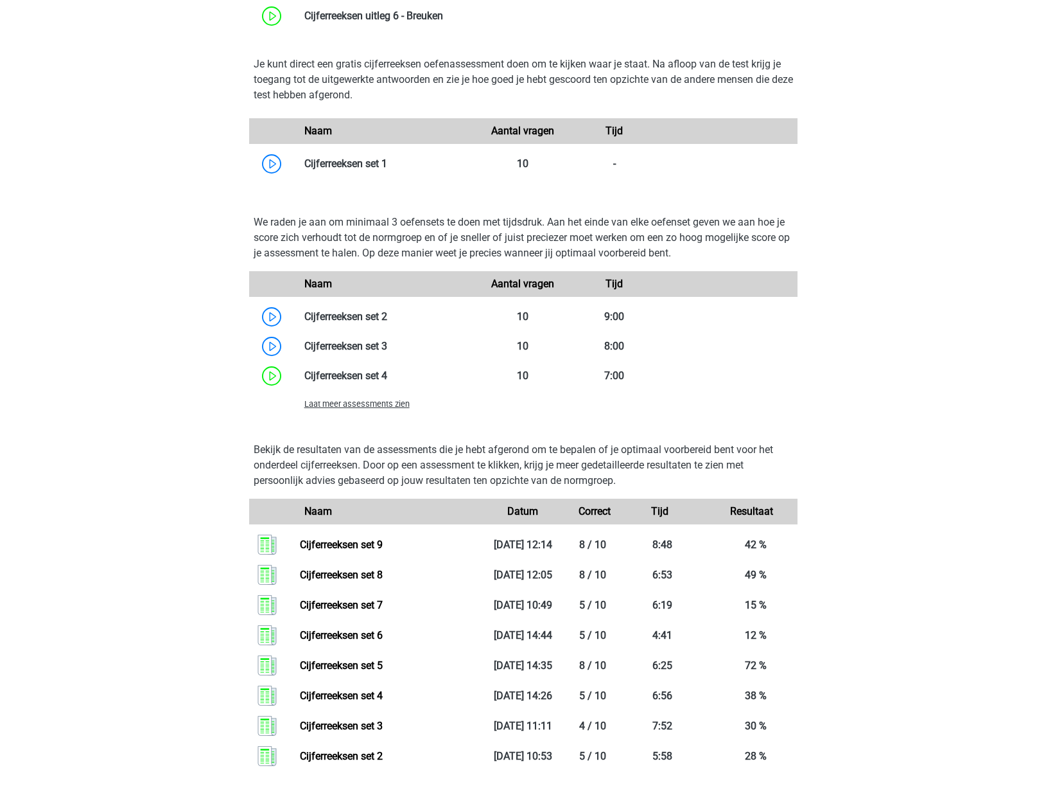
scroll to position [782, 0]
click at [396, 404] on span "Laat meer assessments zien" at bounding box center [356, 403] width 105 height 10
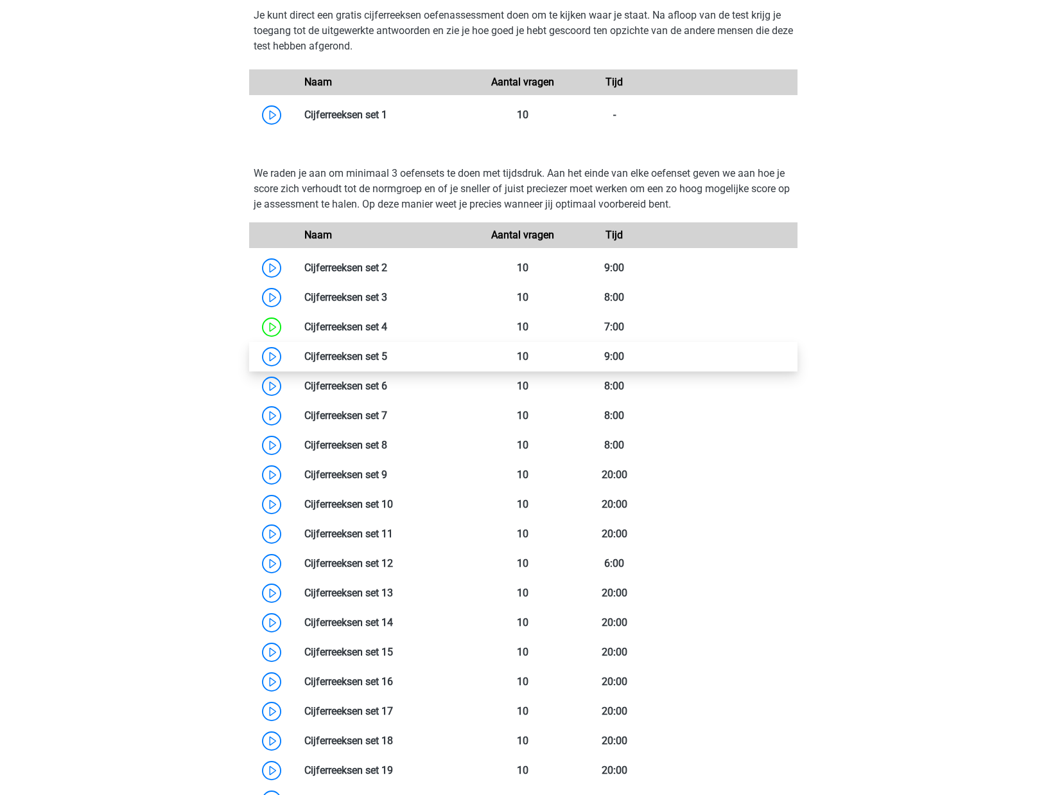
scroll to position [832, 0]
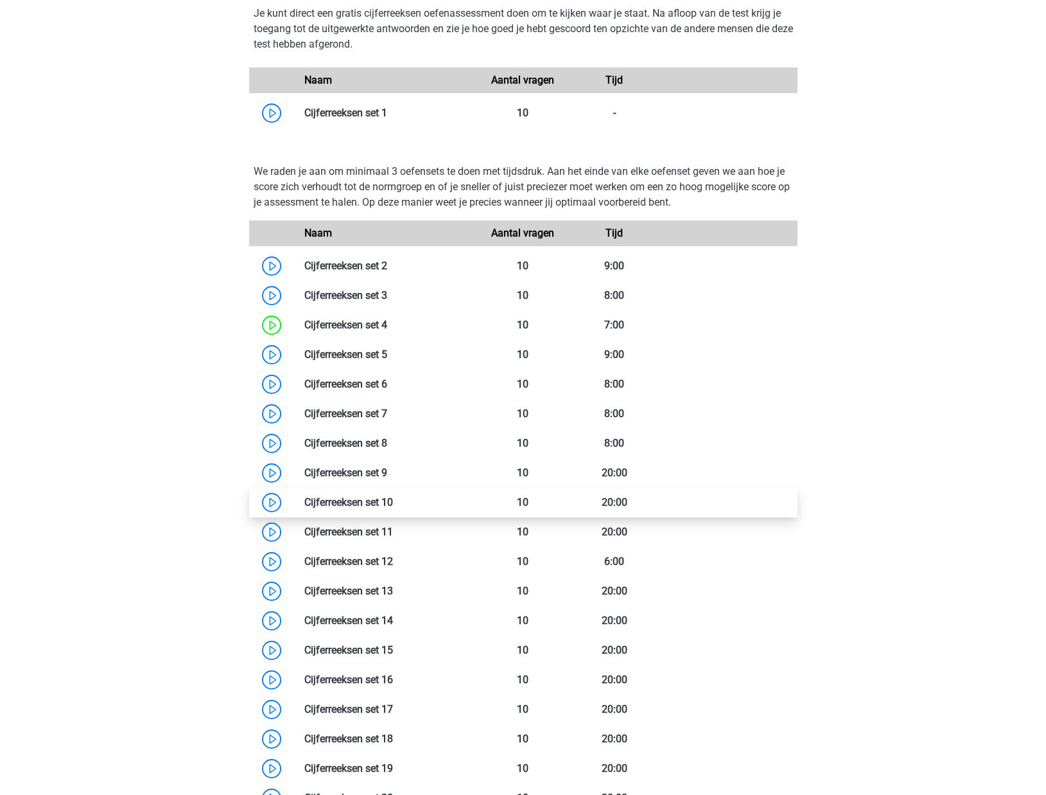
click at [393, 507] on link at bounding box center [393, 502] width 0 height 12
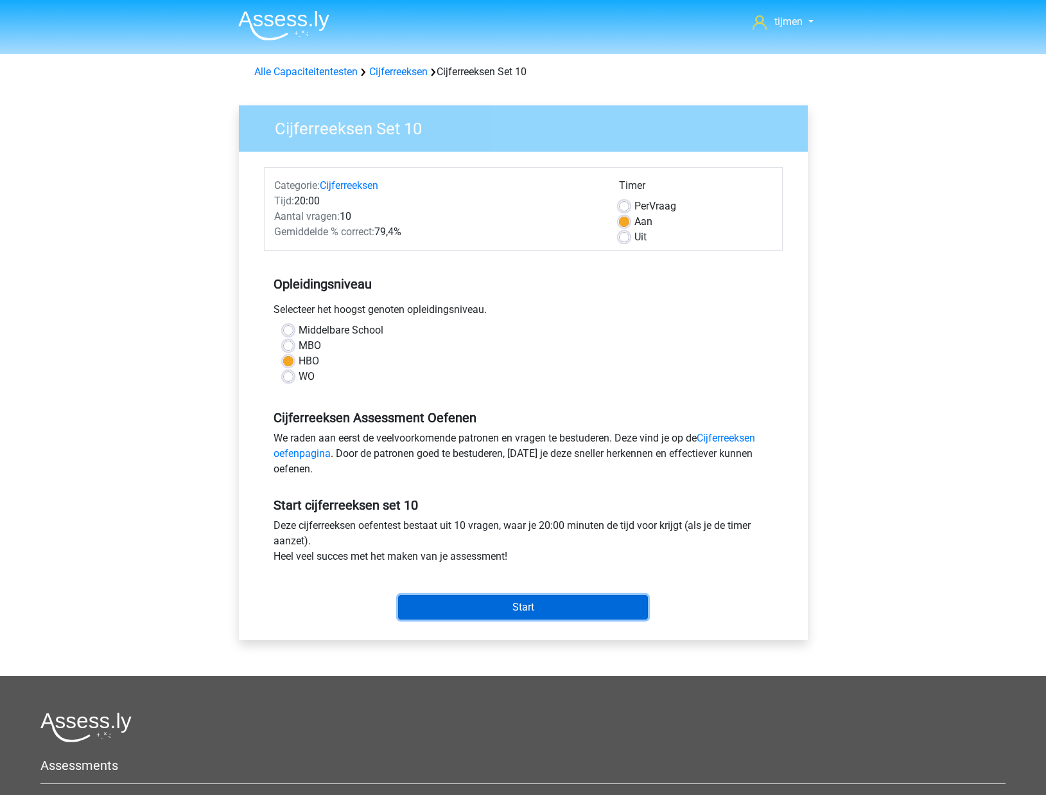
click at [459, 606] on input "Start" at bounding box center [523, 607] width 250 height 24
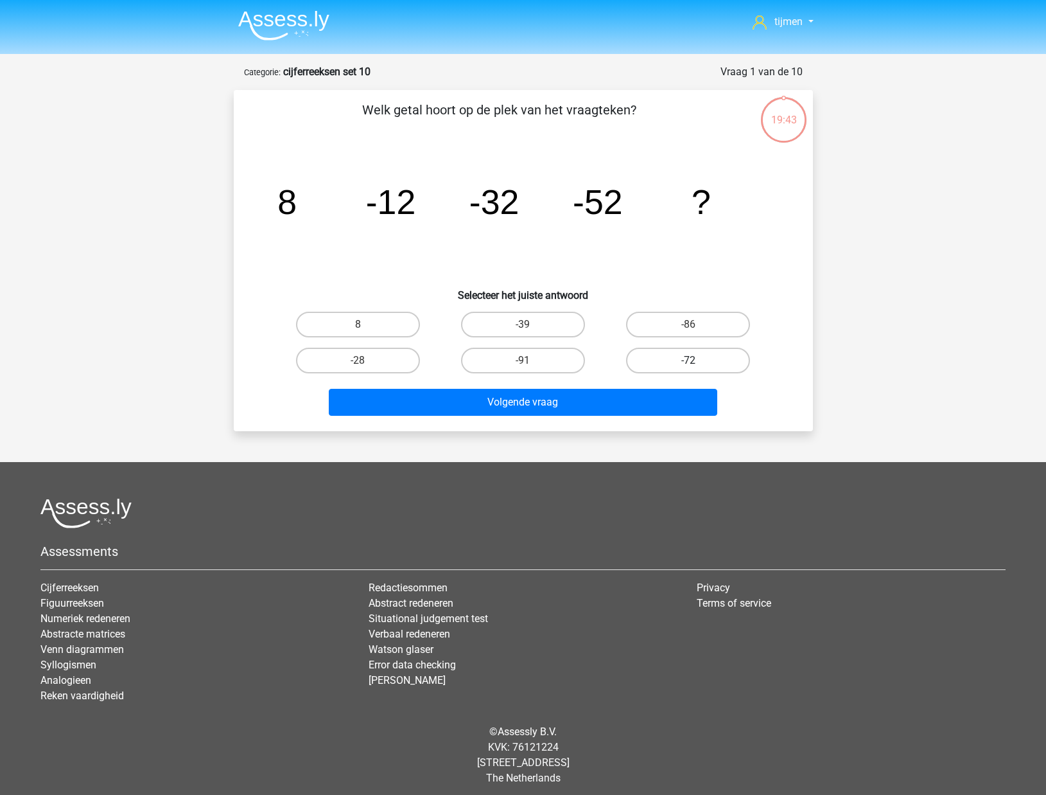
click at [680, 353] on label "-72" at bounding box center [688, 361] width 124 height 26
click at [689, 360] on input "-72" at bounding box center [693, 364] width 8 height 8
radio input "true"
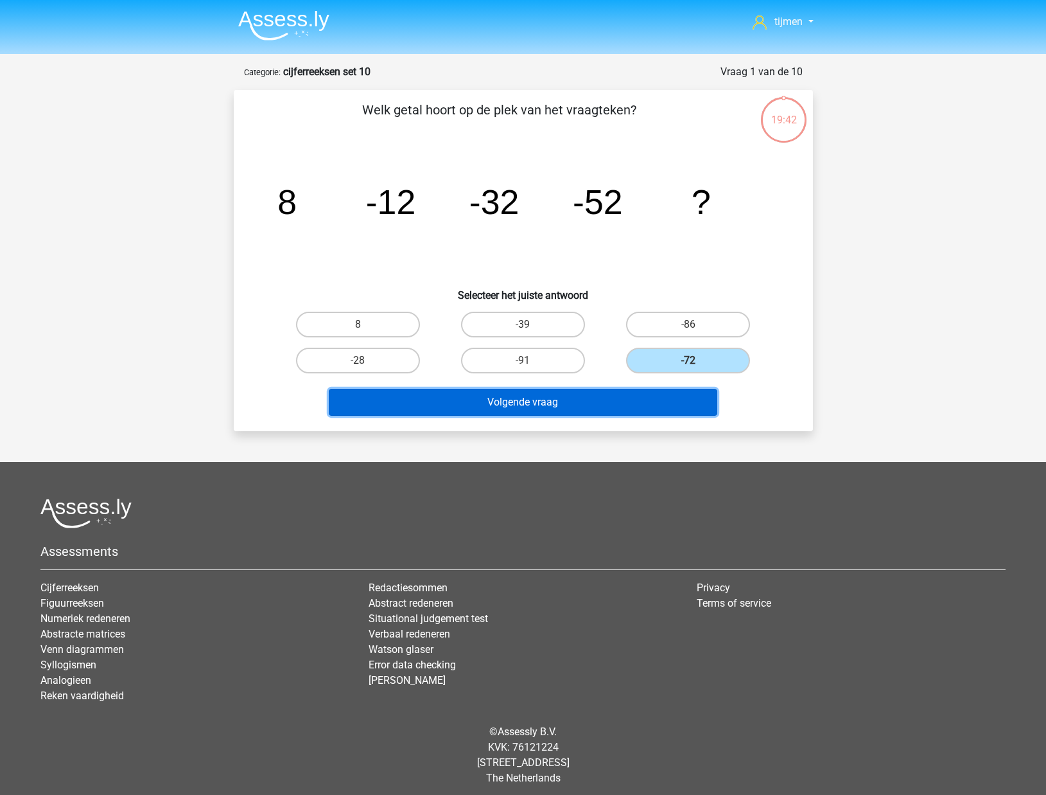
click at [653, 412] on button "Volgende vraag" at bounding box center [523, 402] width 389 height 27
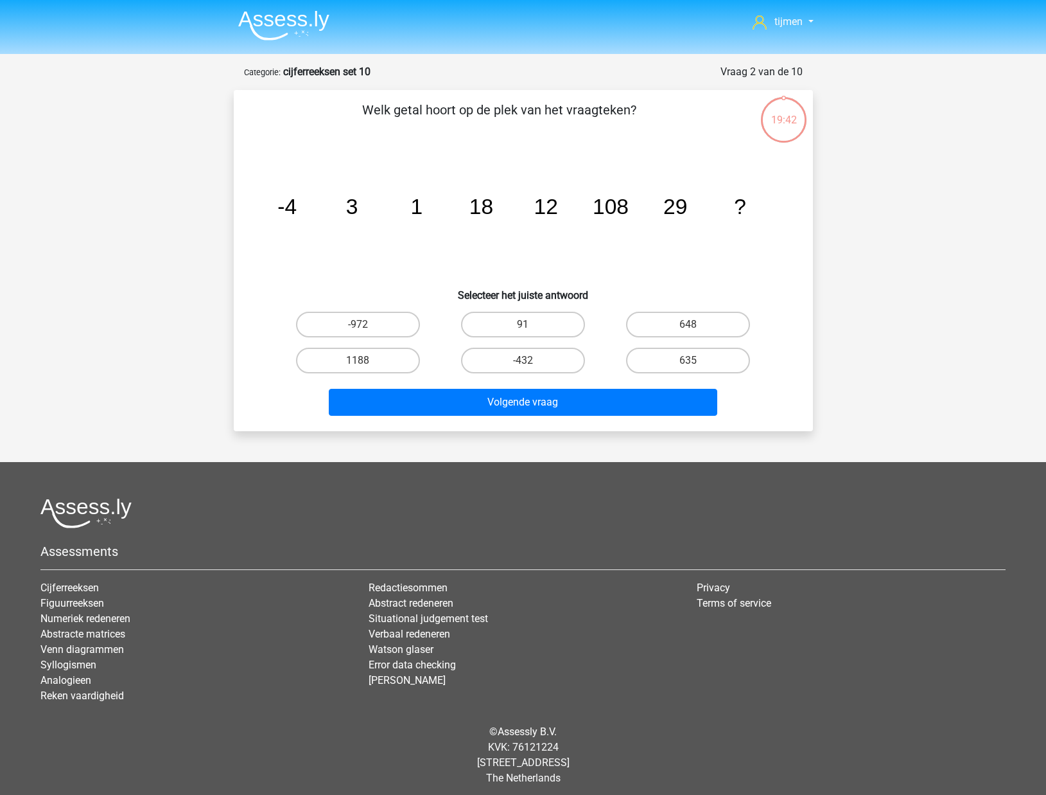
scroll to position [6, 0]
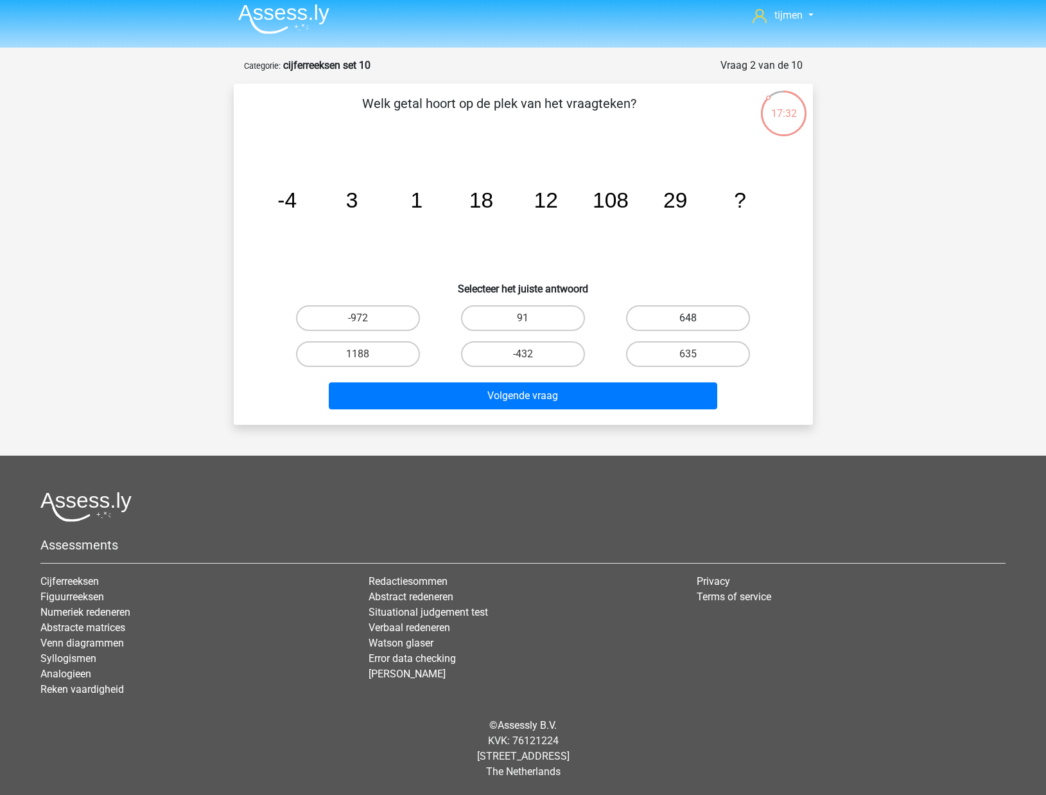
click at [665, 326] on label "648" at bounding box center [688, 318] width 124 height 26
click at [689, 326] on input "648" at bounding box center [693, 322] width 8 height 8
radio input "true"
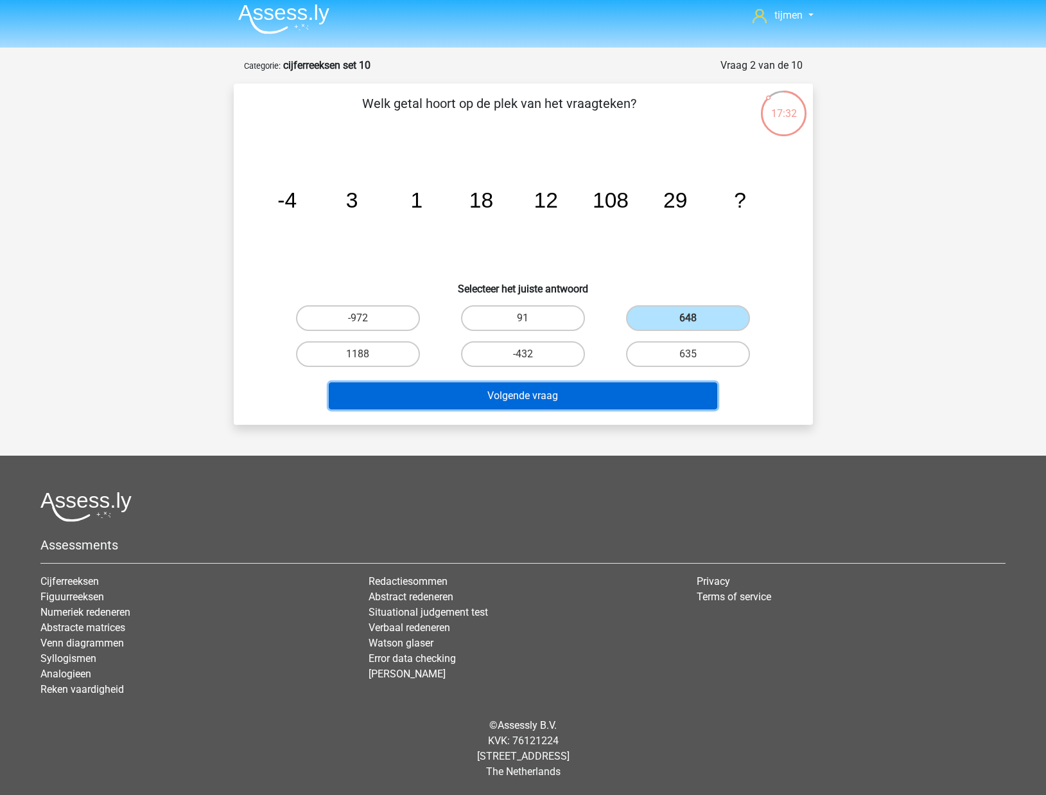
click at [662, 398] on button "Volgende vraag" at bounding box center [523, 395] width 389 height 27
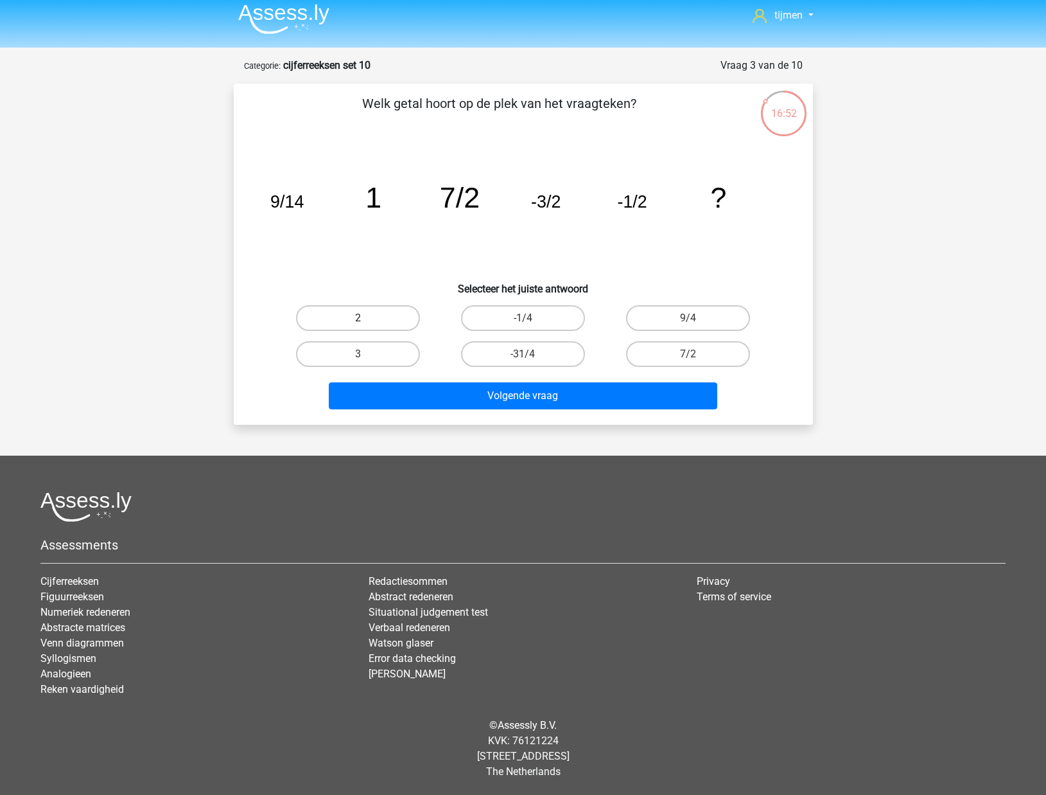
click at [386, 312] on label "2" at bounding box center [358, 318] width 124 height 26
click at [366, 318] on input "2" at bounding box center [362, 322] width 8 height 8
radio input "true"
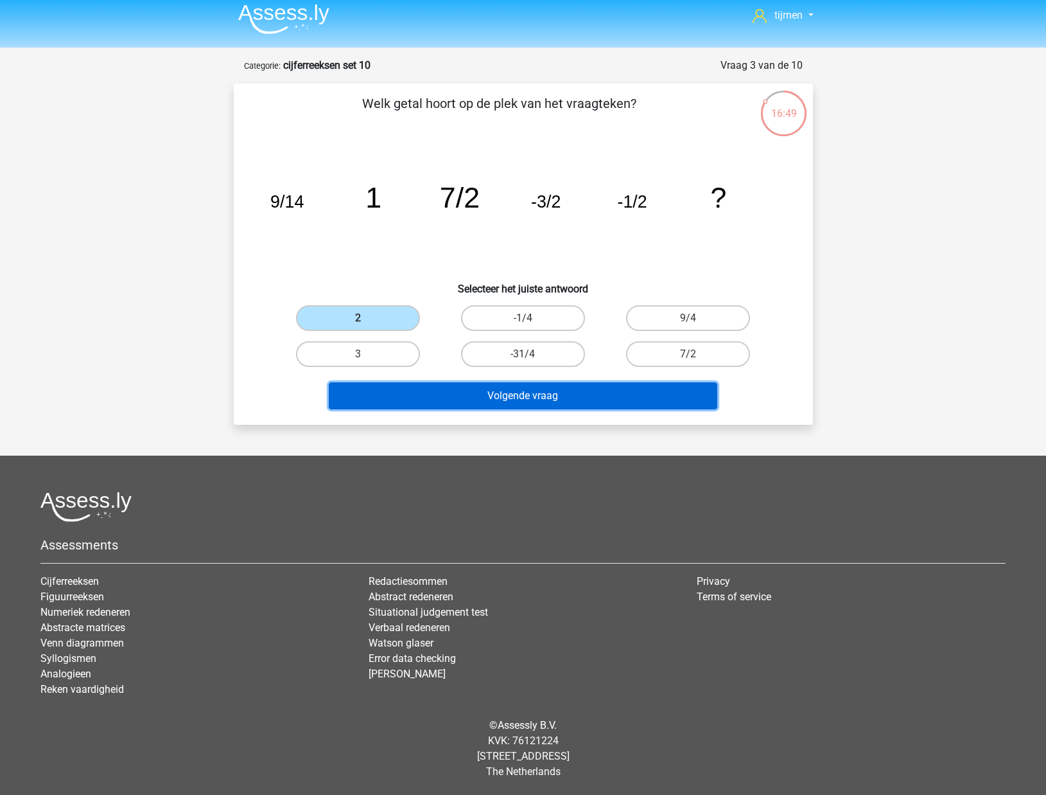
click at [526, 394] on button "Volgende vraag" at bounding box center [523, 395] width 389 height 27
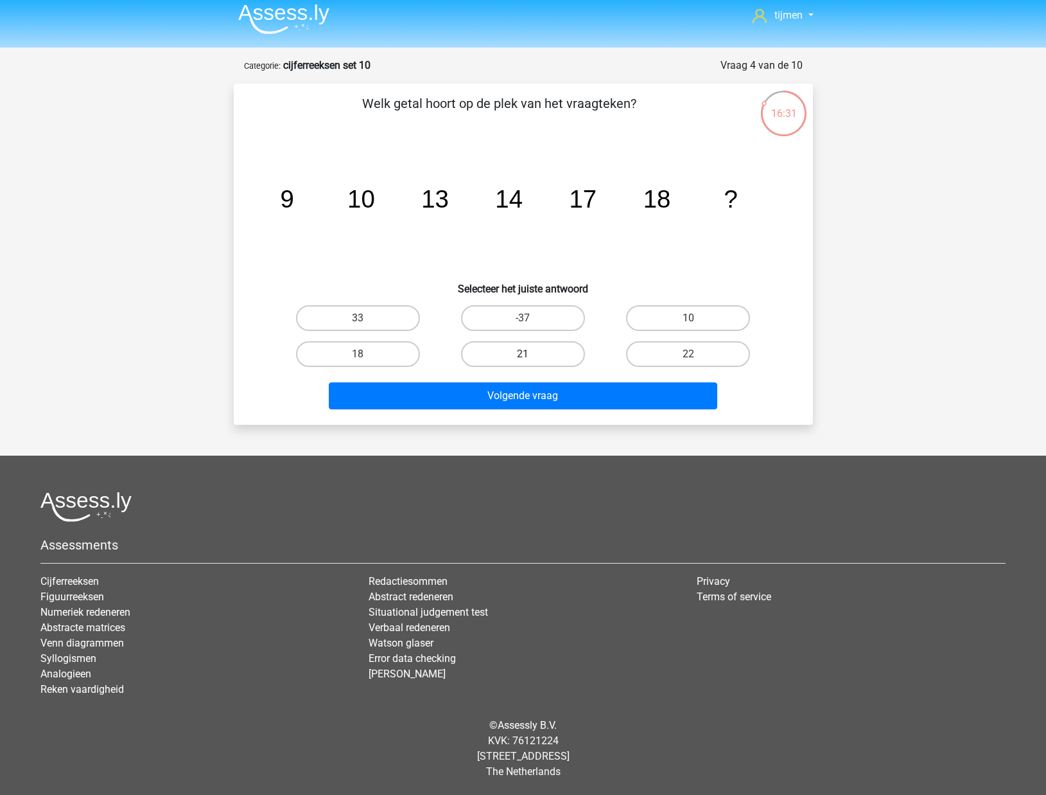
click at [529, 349] on label "21" at bounding box center [523, 354] width 124 height 26
click at [529, 354] on input "21" at bounding box center [527, 358] width 8 height 8
radio input "true"
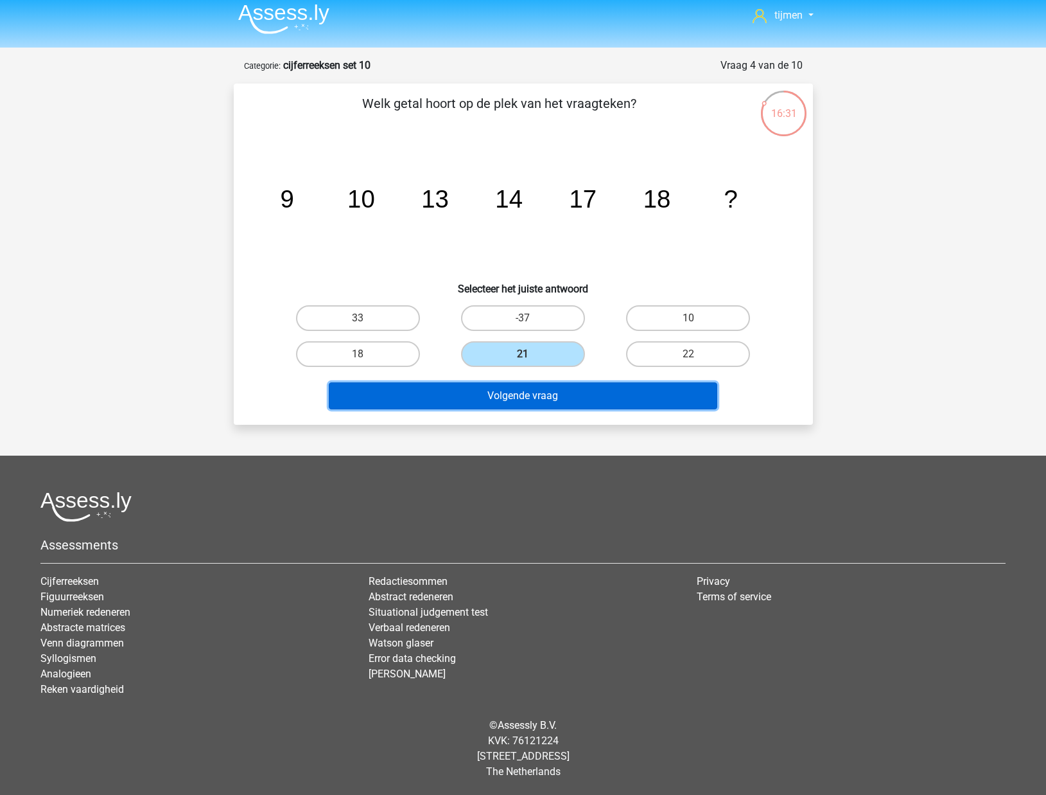
click at [525, 386] on button "Volgende vraag" at bounding box center [523, 395] width 389 height 27
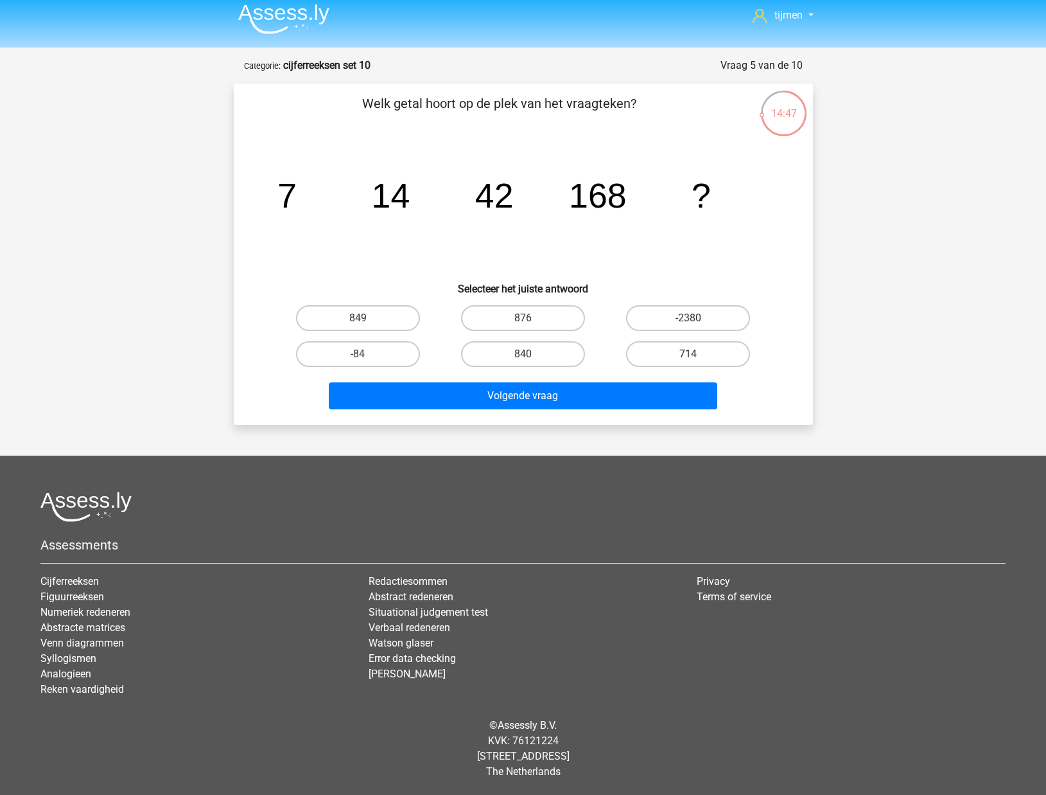
click at [678, 360] on label "714" at bounding box center [688, 354] width 124 height 26
click at [689, 360] on input "714" at bounding box center [693, 358] width 8 height 8
radio input "true"
click at [534, 355] on label "840" at bounding box center [523, 354] width 124 height 26
click at [531, 355] on input "840" at bounding box center [527, 358] width 8 height 8
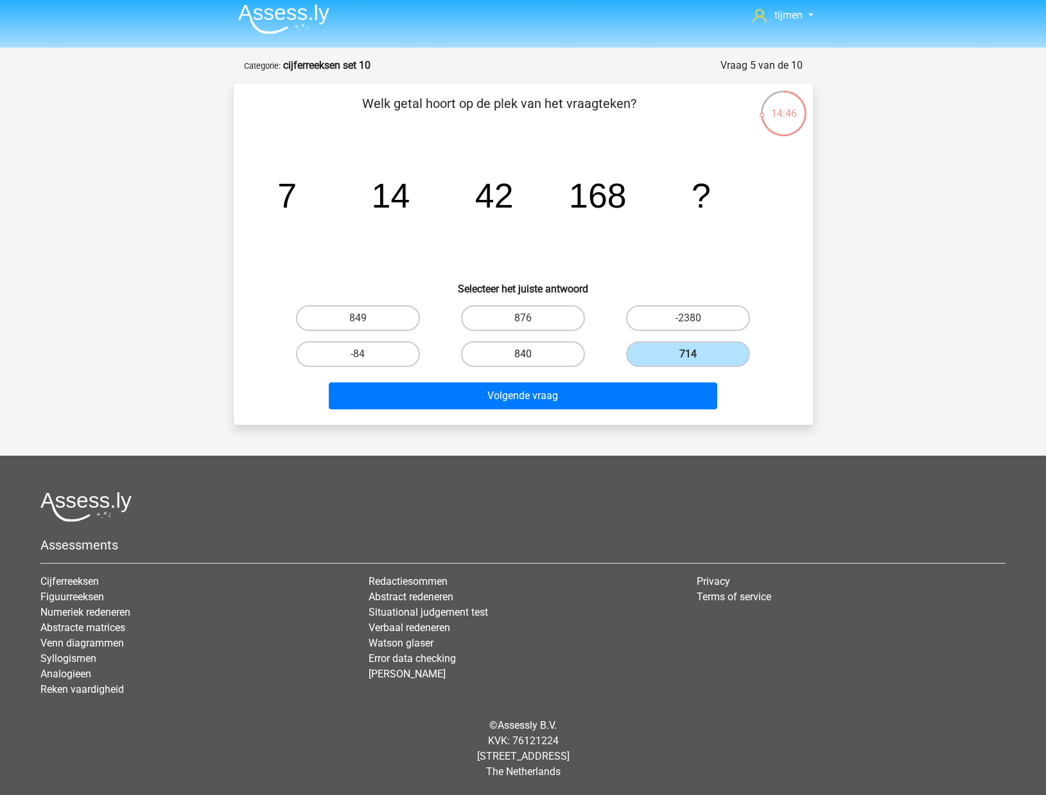
radio input "true"
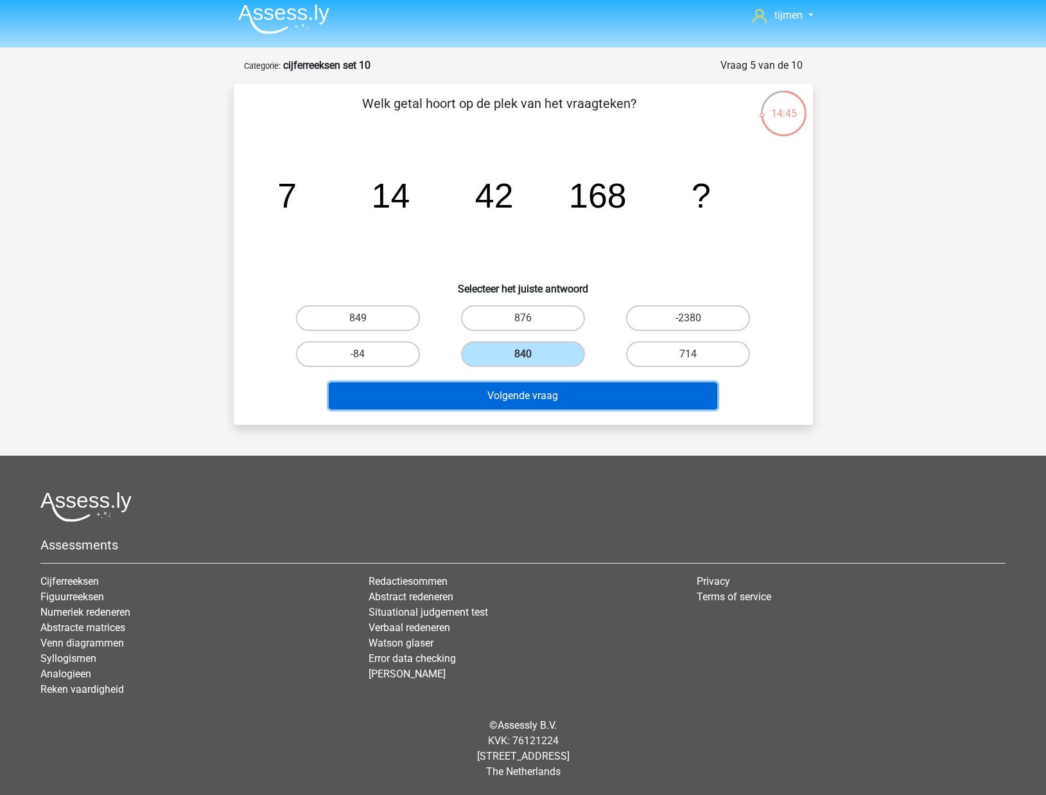
click at [536, 399] on button "Volgende vraag" at bounding box center [523, 395] width 389 height 27
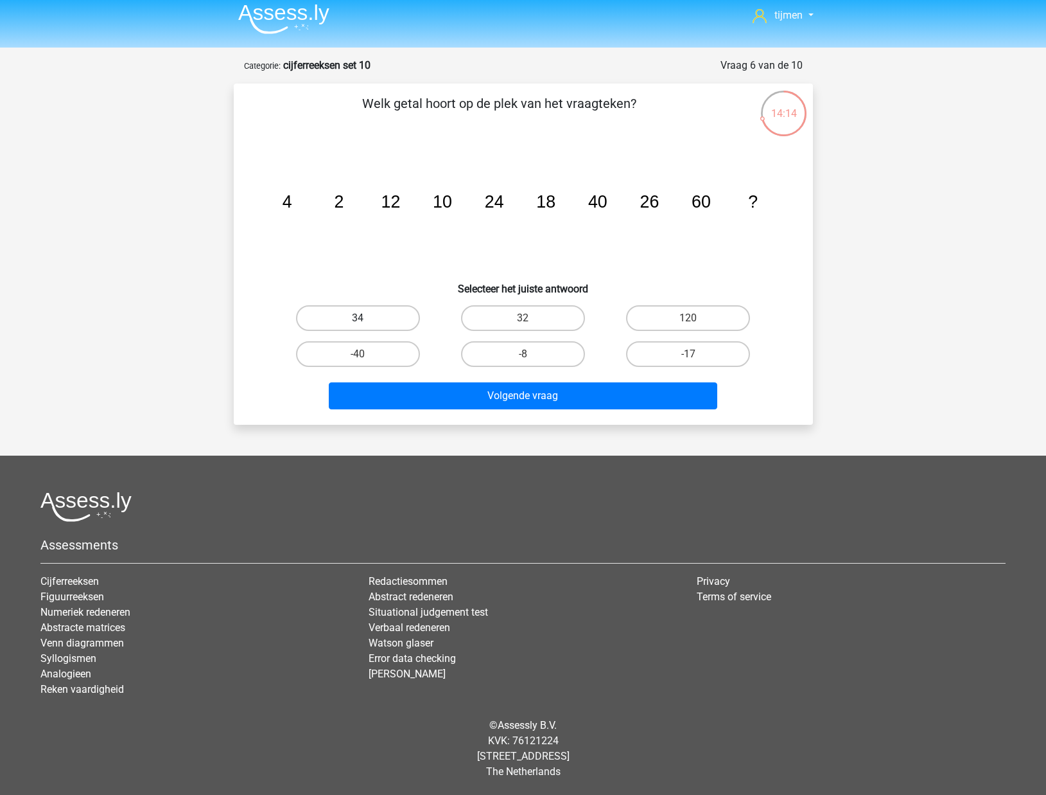
click at [376, 315] on label "34" at bounding box center [358, 318] width 124 height 26
click at [366, 318] on input "34" at bounding box center [362, 322] width 8 height 8
radio input "true"
click at [440, 382] on div "Volgende vraag" at bounding box center [523, 393] width 538 height 42
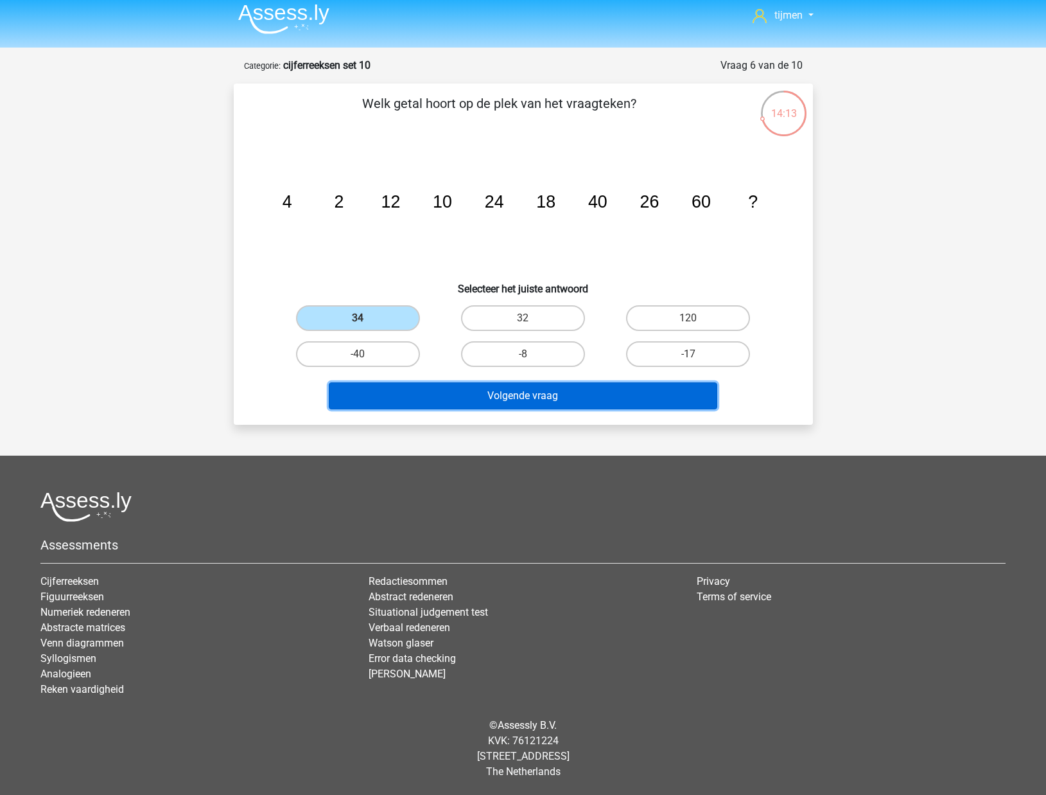
click at [440, 394] on button "Volgende vraag" at bounding box center [523, 395] width 389 height 27
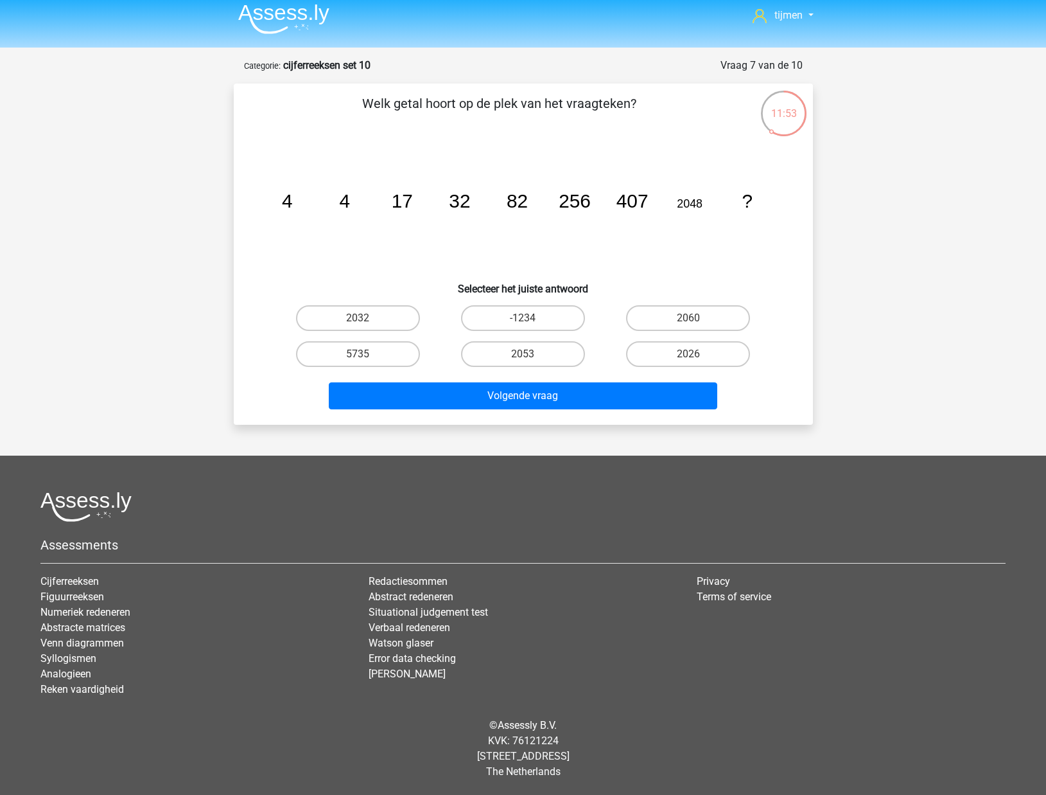
click at [362, 318] on input "2032" at bounding box center [362, 322] width 8 height 8
radio input "true"
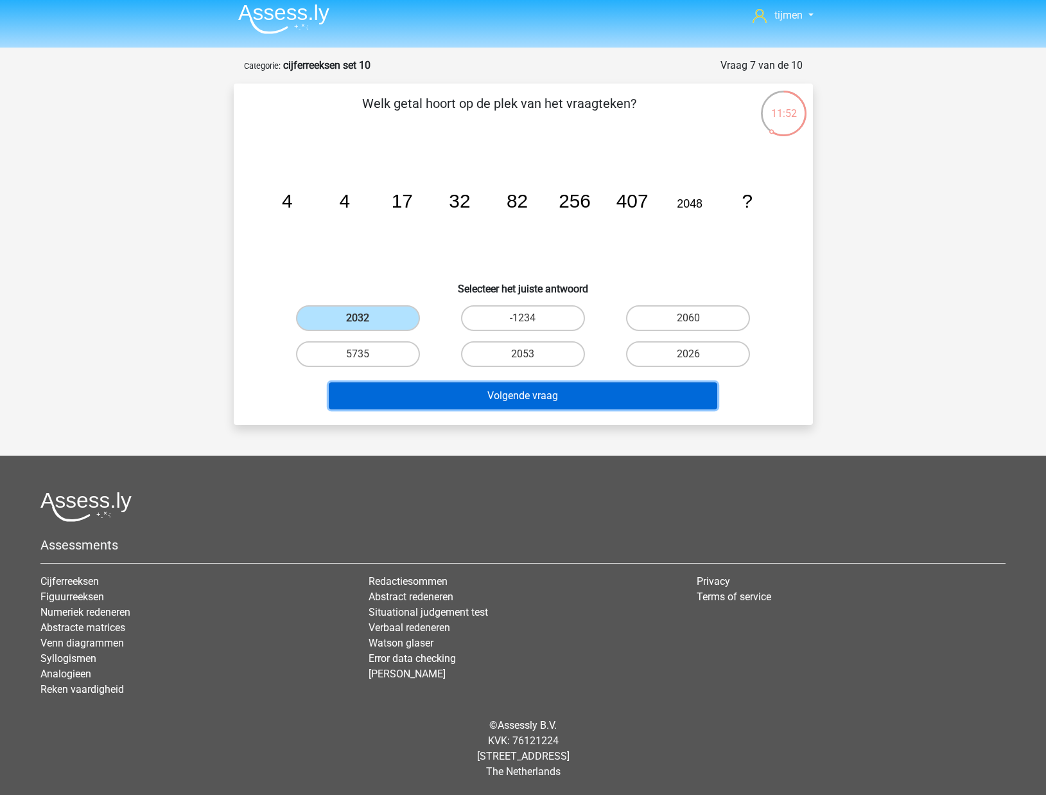
click at [480, 400] on button "Volgende vraag" at bounding box center [523, 395] width 389 height 27
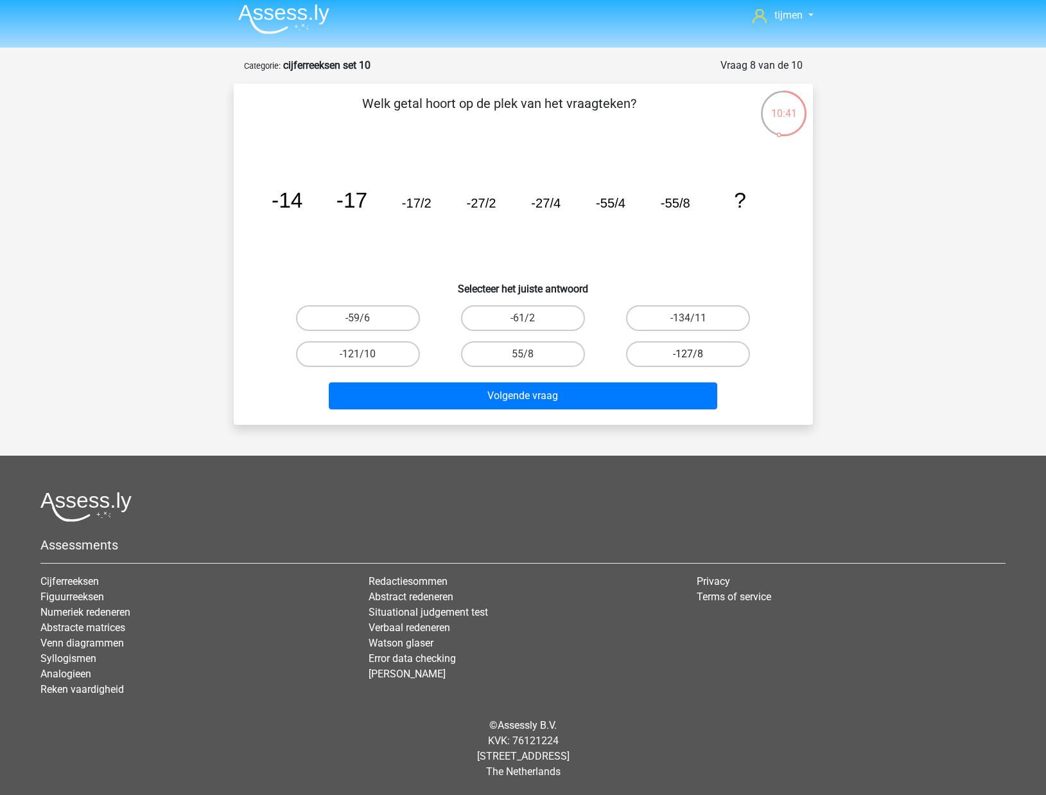
click at [674, 358] on label "-127/8" at bounding box center [688, 354] width 124 height 26
click at [689, 358] on input "-127/8" at bounding box center [693, 358] width 8 height 8
radio input "true"
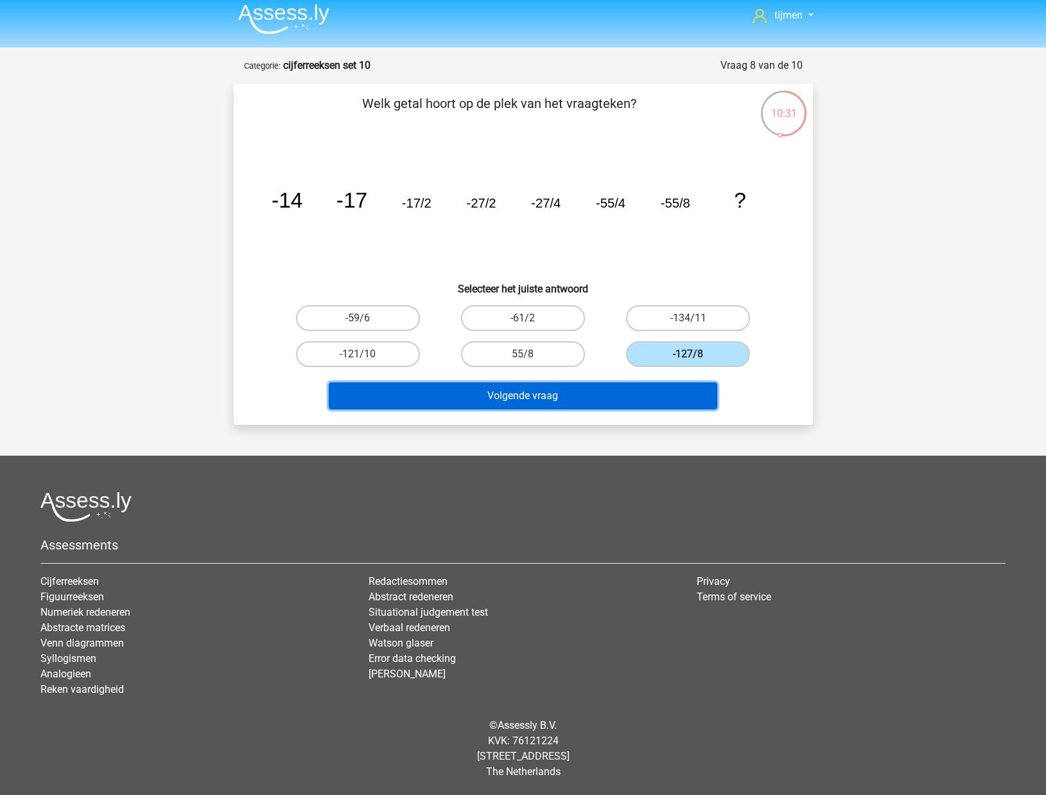
click at [640, 391] on button "Volgende vraag" at bounding box center [523, 395] width 389 height 27
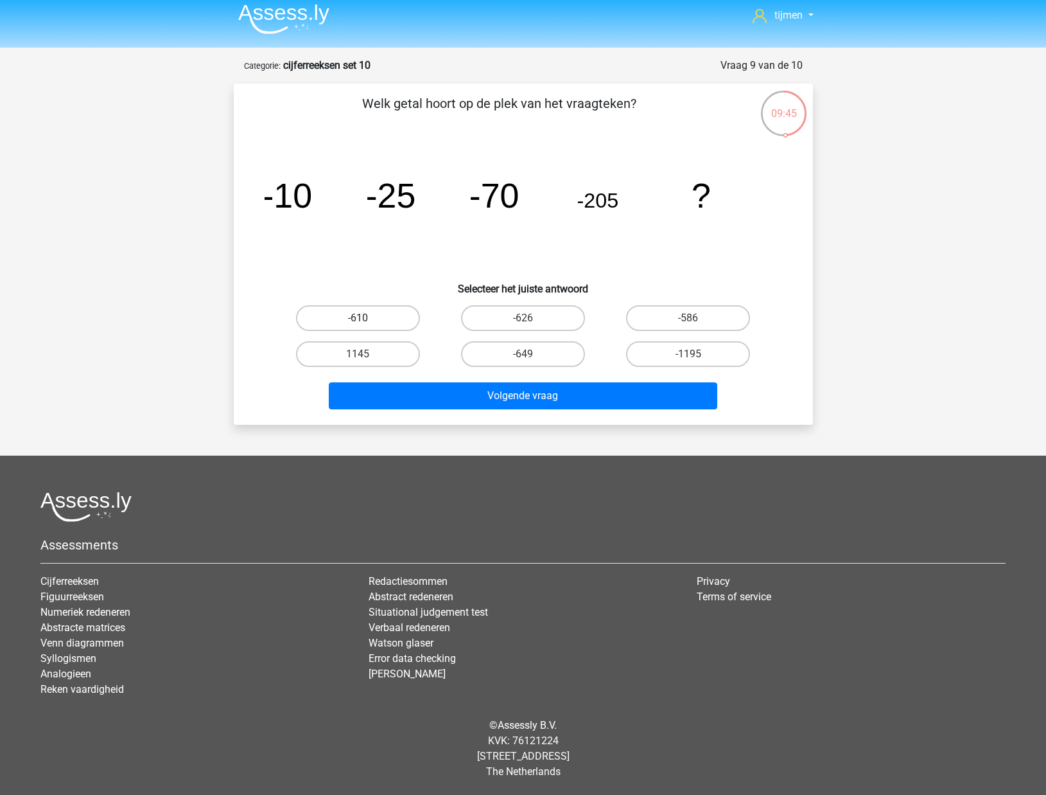
click at [392, 323] on label "-610" at bounding box center [358, 318] width 124 height 26
click at [366, 323] on input "-610" at bounding box center [362, 322] width 8 height 8
radio input "true"
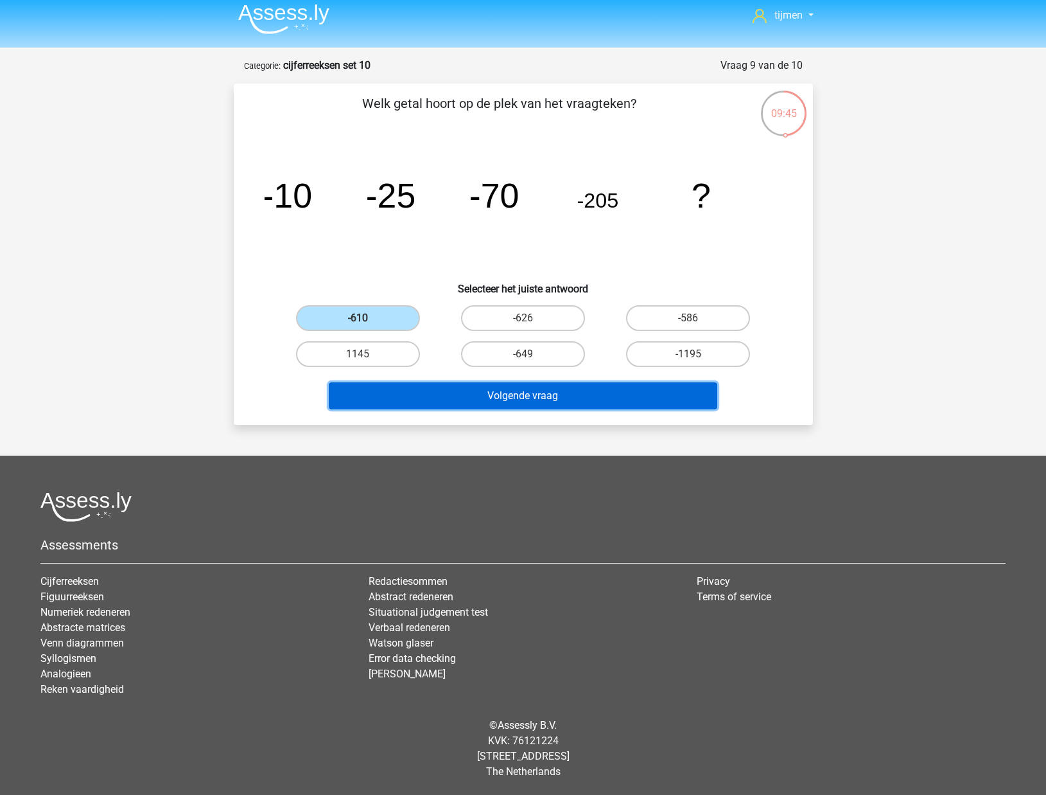
click at [445, 396] on button "Volgende vraag" at bounding box center [523, 395] width 389 height 27
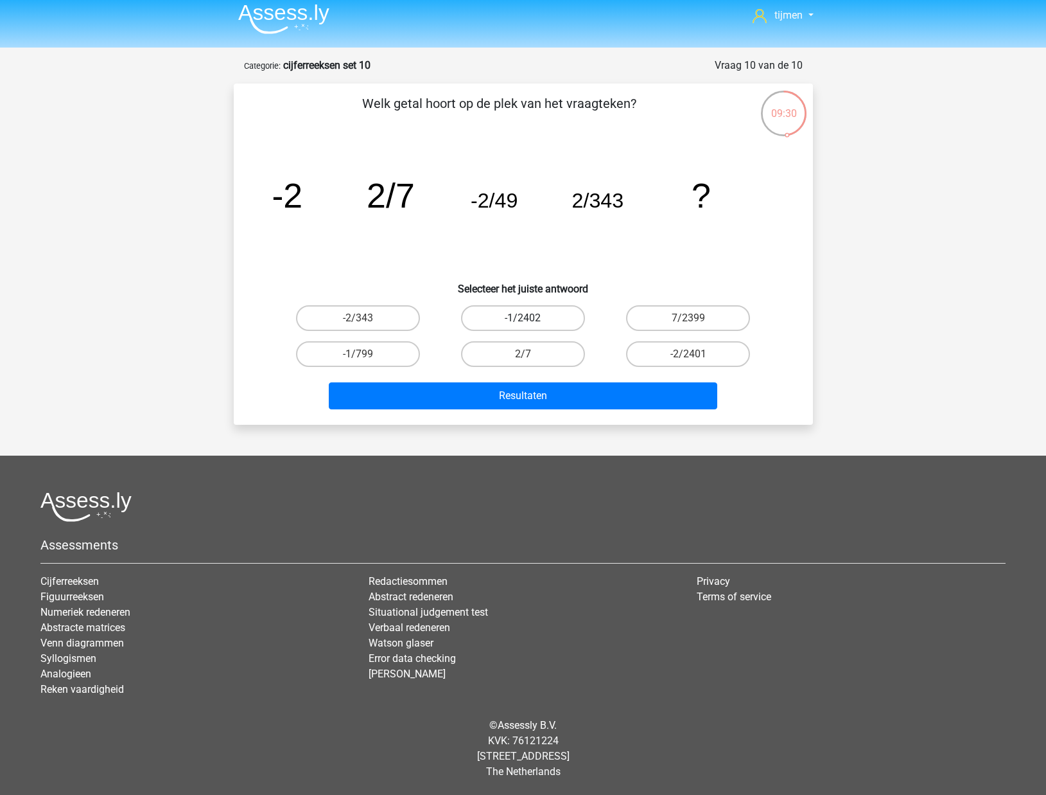
click at [539, 322] on label "-1/2402" at bounding box center [523, 318] width 124 height 26
click at [531, 322] on input "-1/2402" at bounding box center [527, 322] width 8 height 8
radio input "true"
click at [667, 352] on label "-2/2401" at bounding box center [688, 354] width 124 height 26
click at [689, 354] on input "-2/2401" at bounding box center [693, 358] width 8 height 8
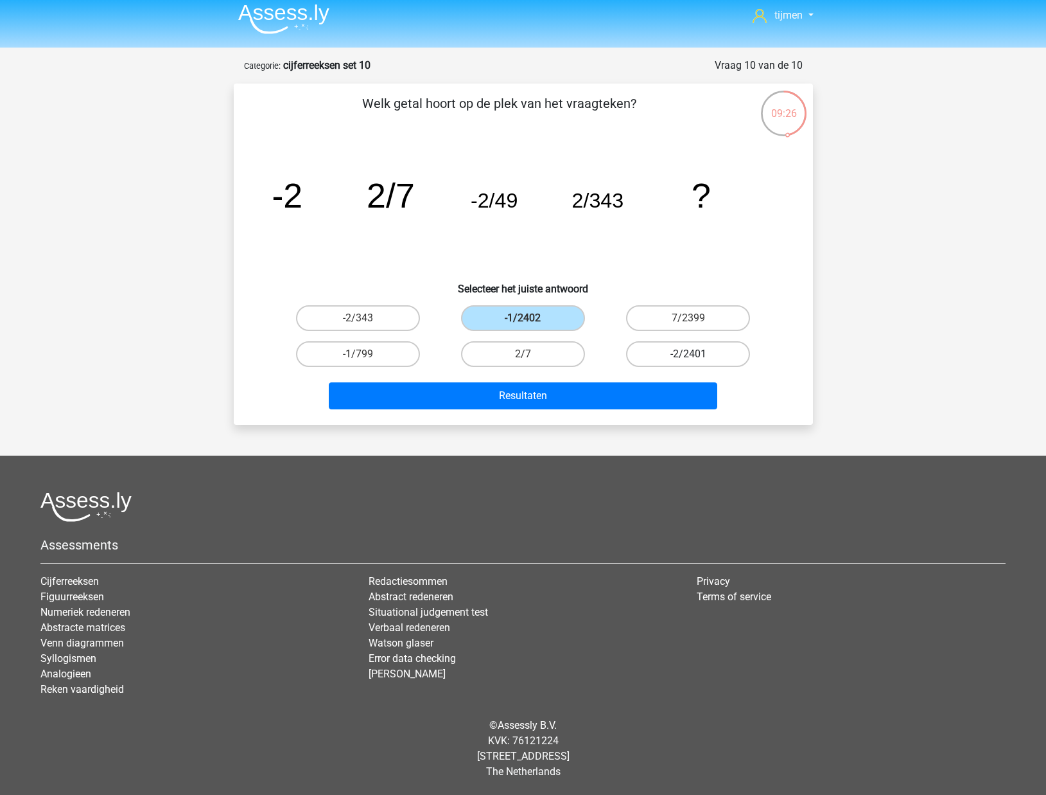
radio input "true"
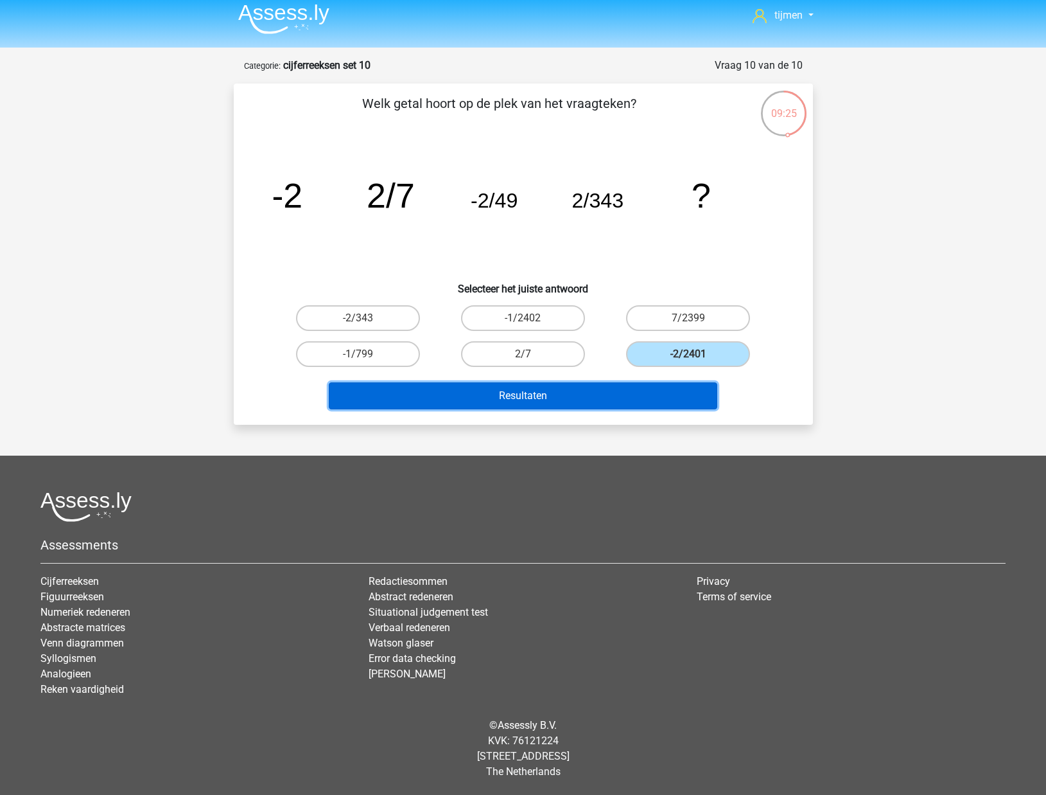
click at [637, 400] on button "Resultaten" at bounding box center [523, 395] width 389 height 27
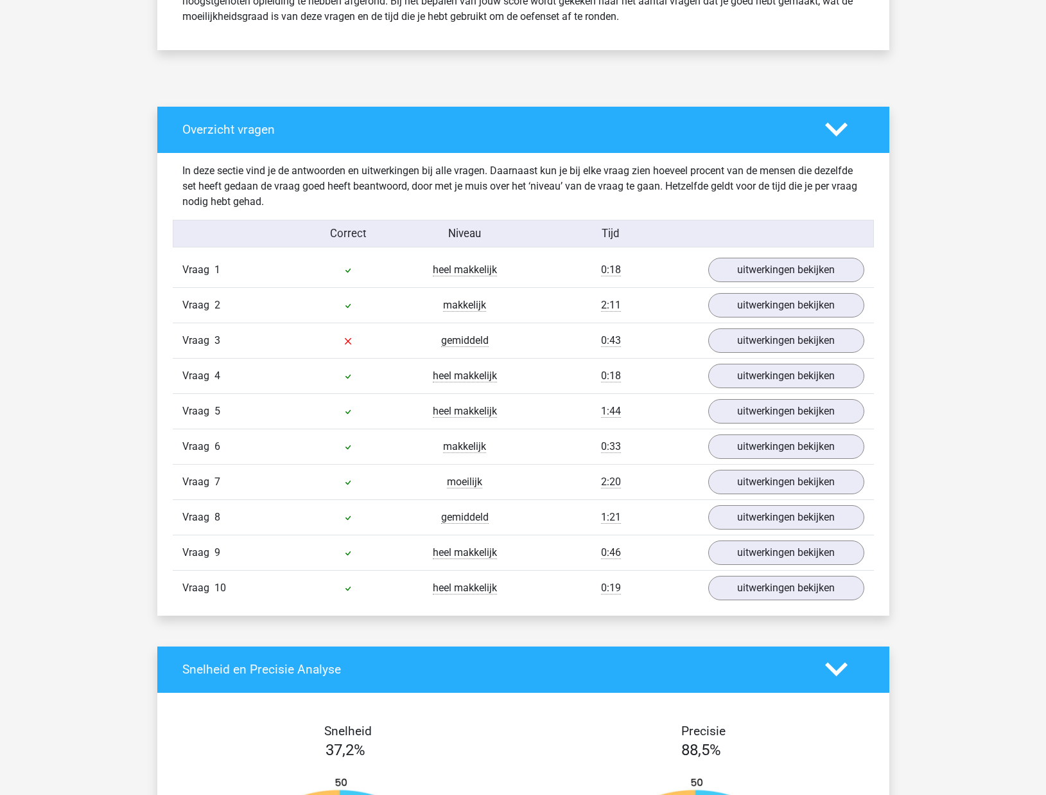
scroll to position [603, 0]
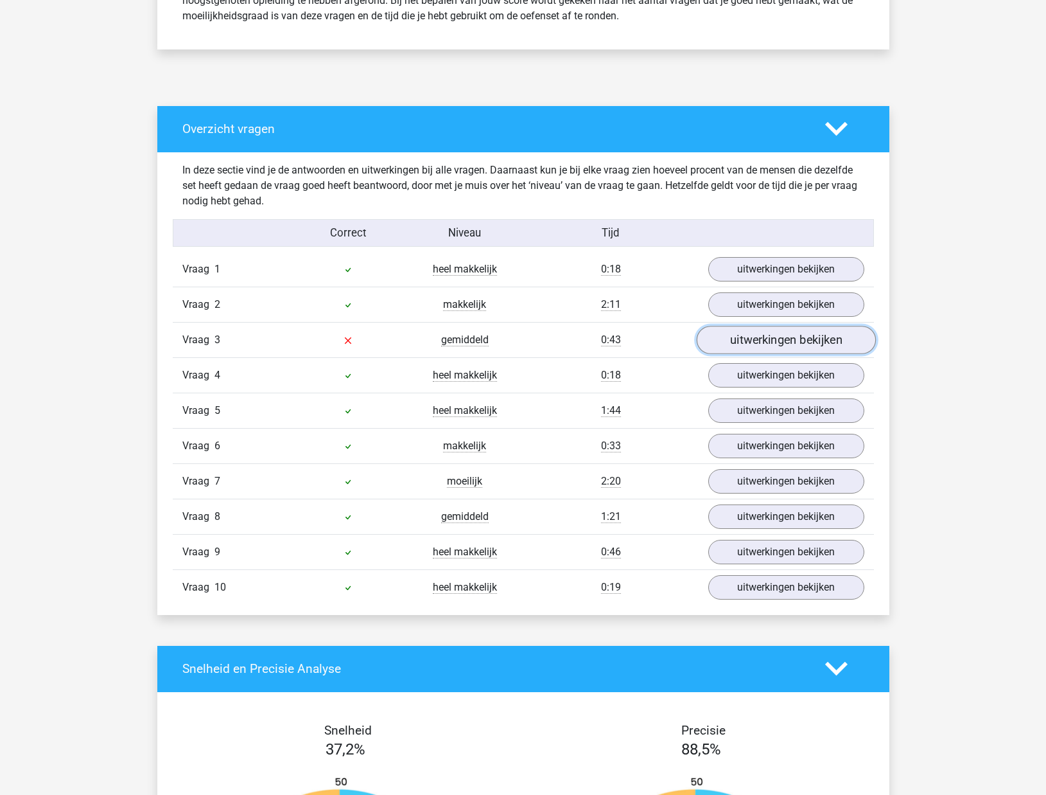
click at [754, 346] on link "uitwerkingen bekijken" at bounding box center [785, 340] width 179 height 28
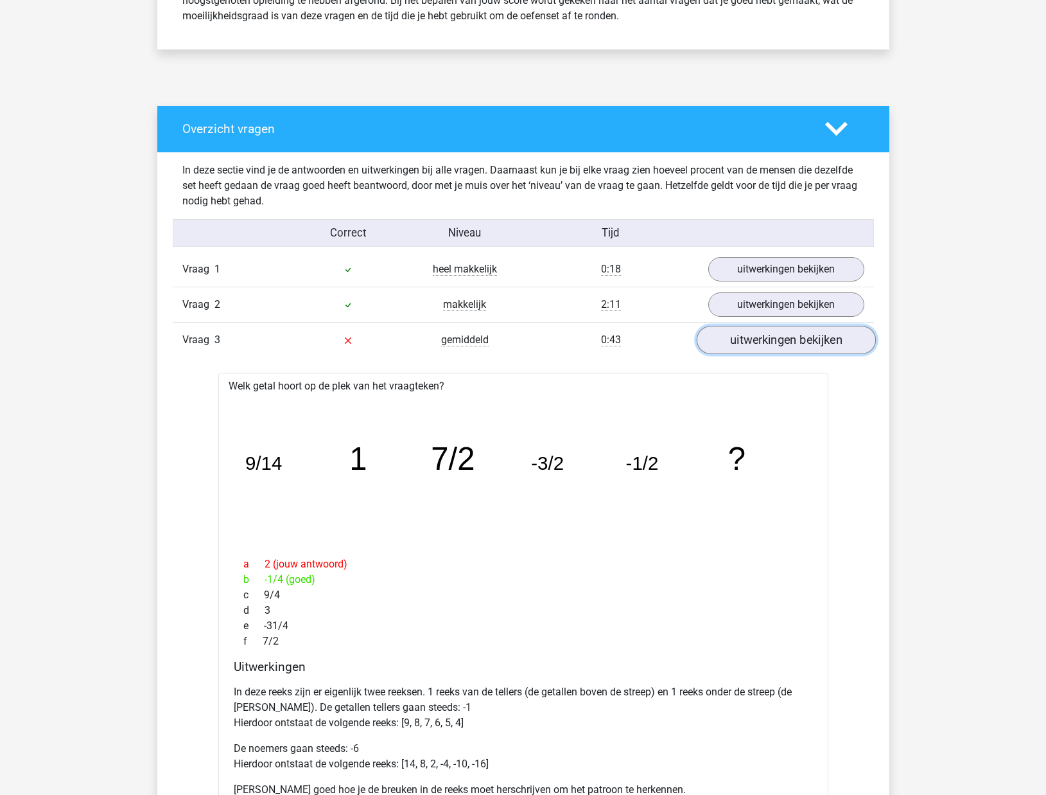
click at [809, 344] on link "uitwerkingen bekijken" at bounding box center [785, 340] width 179 height 28
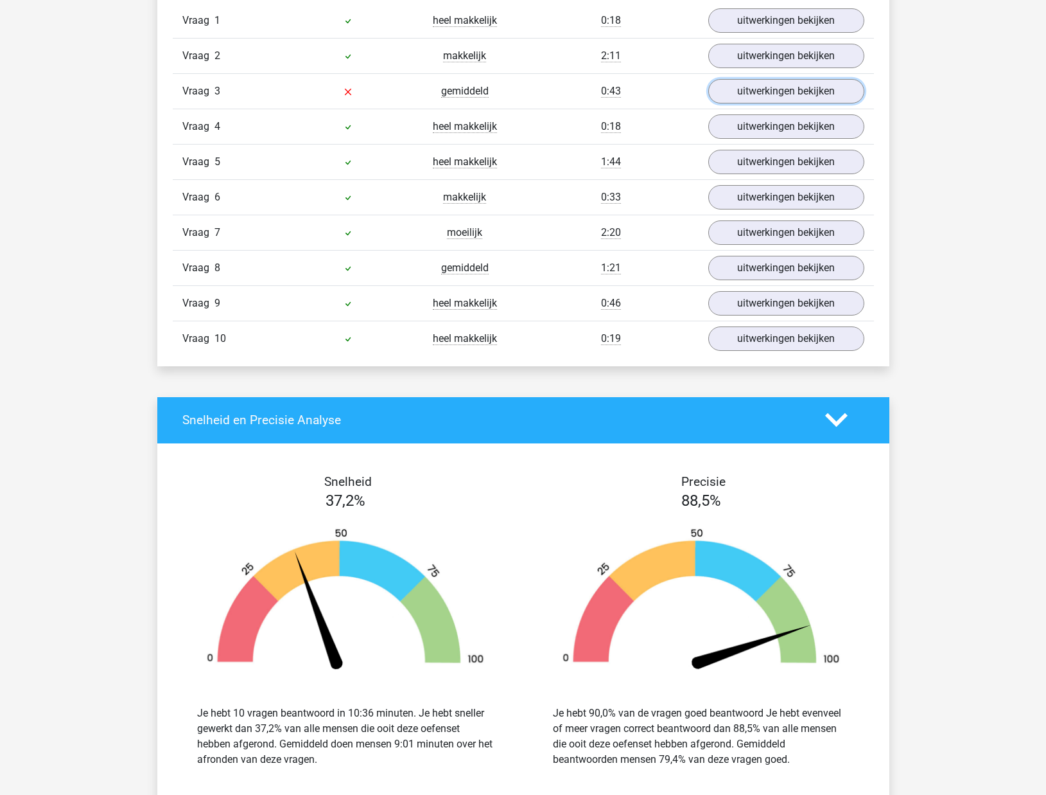
scroll to position [725, 0]
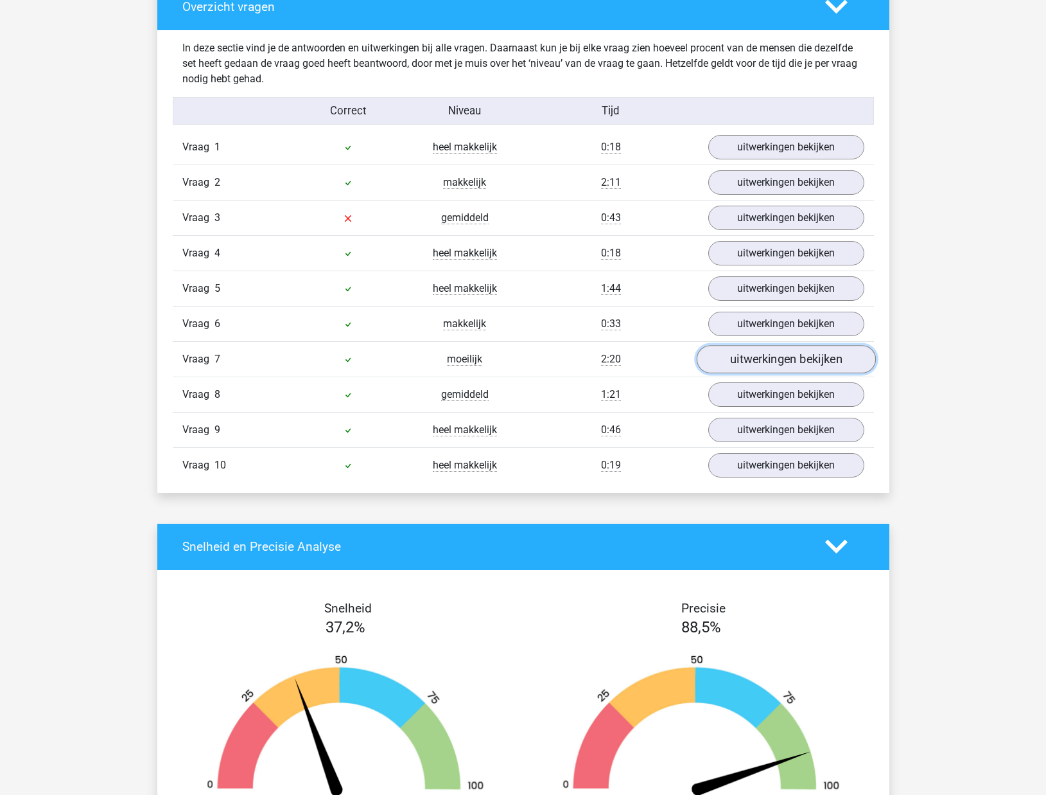
click at [712, 353] on link "uitwerkingen bekijken" at bounding box center [785, 359] width 179 height 28
